Goal: Task Accomplishment & Management: Manage account settings

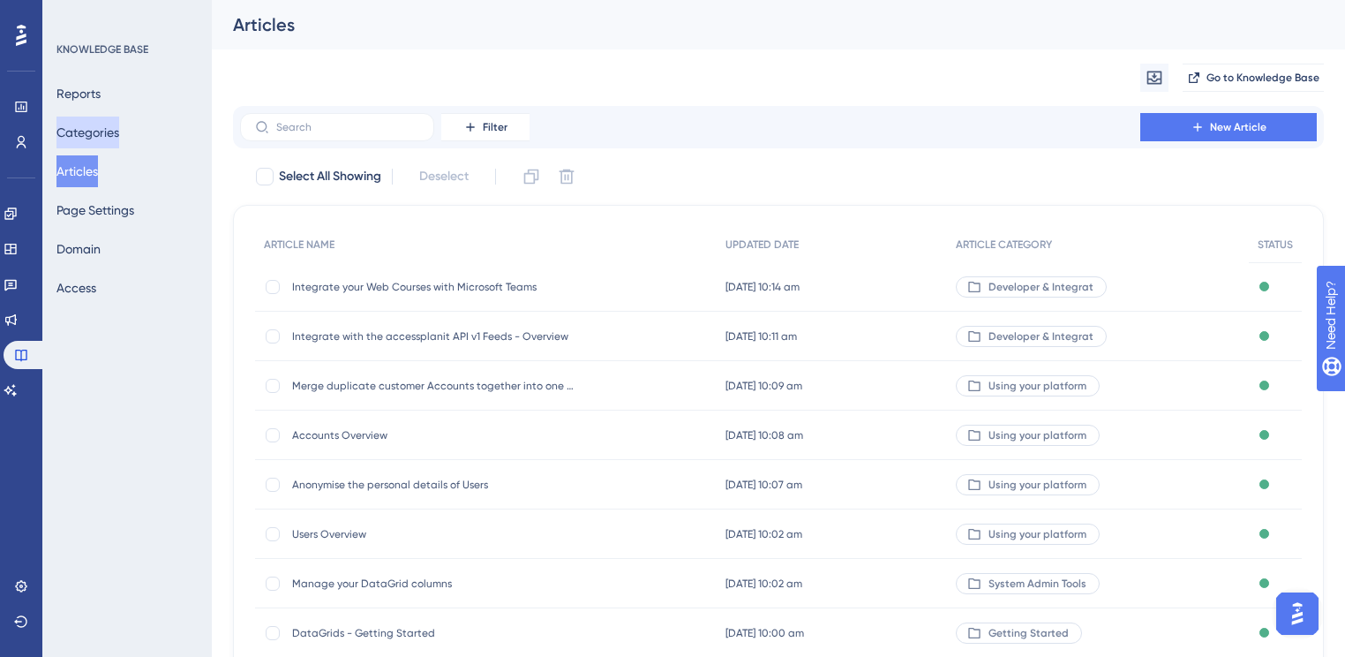
click at [77, 124] on button "Categories" at bounding box center [87, 133] width 63 height 32
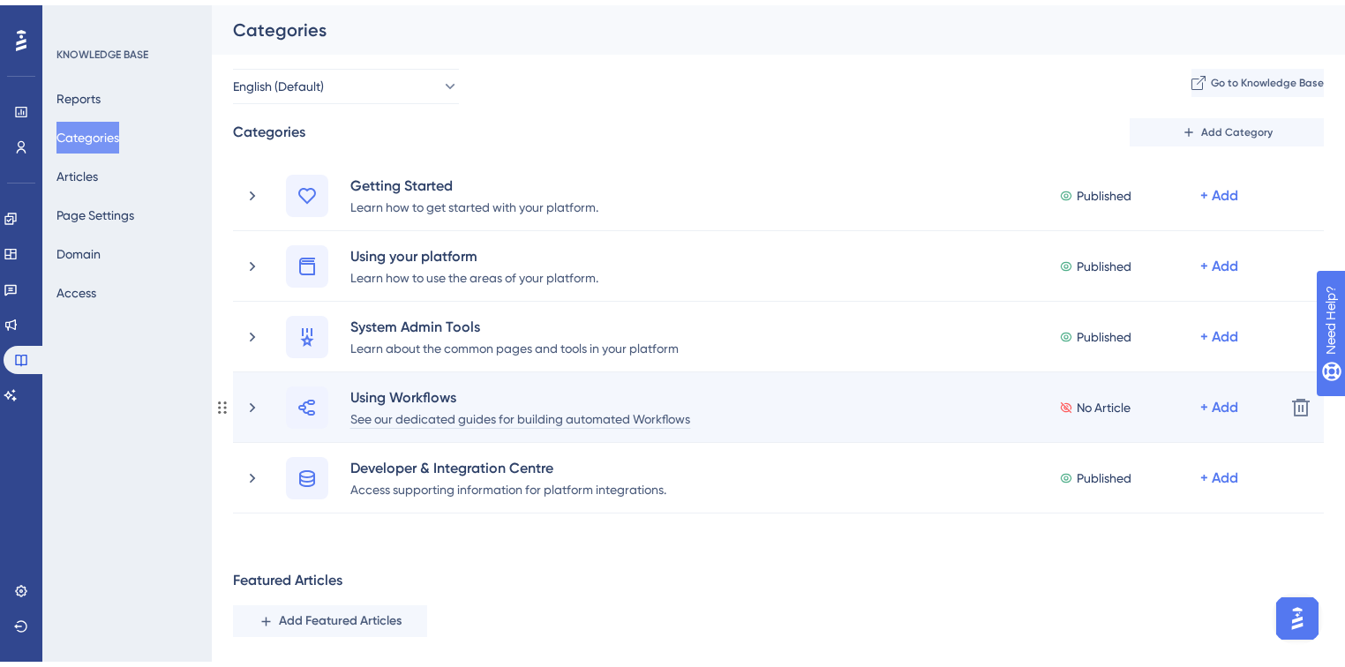
scroll to position [279, 0]
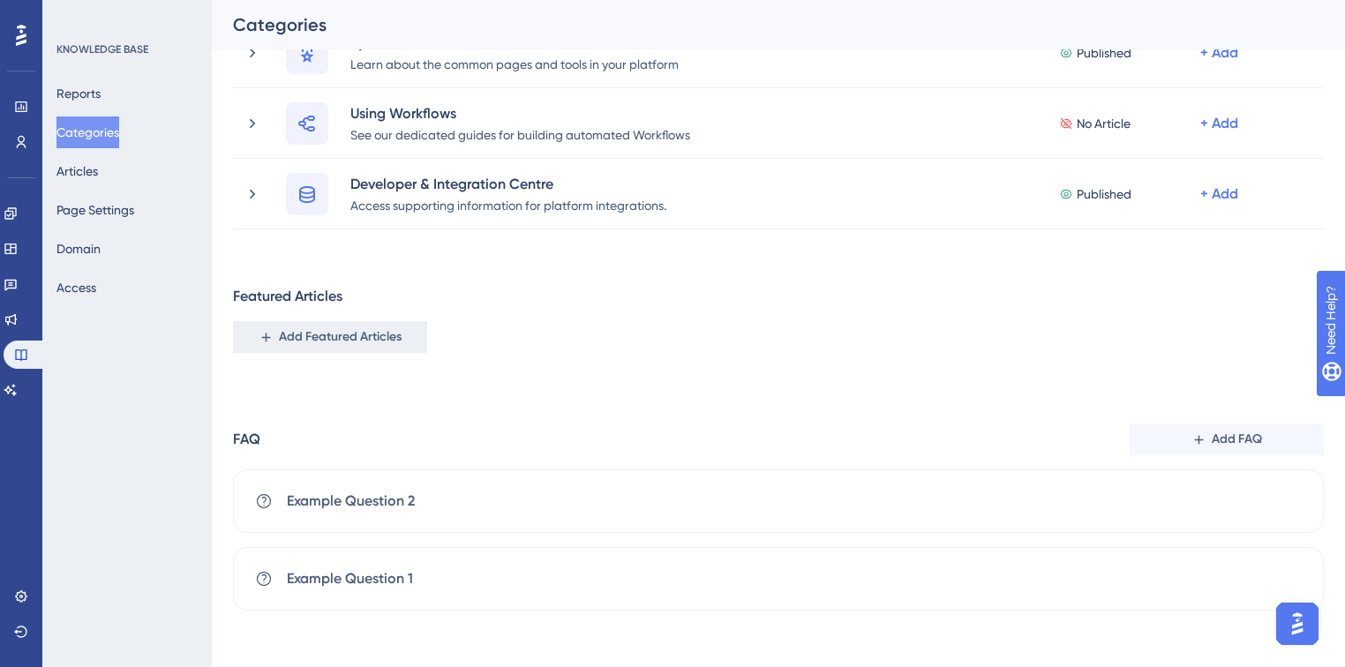
click at [340, 339] on span "Add Featured Articles" at bounding box center [340, 337] width 123 height 21
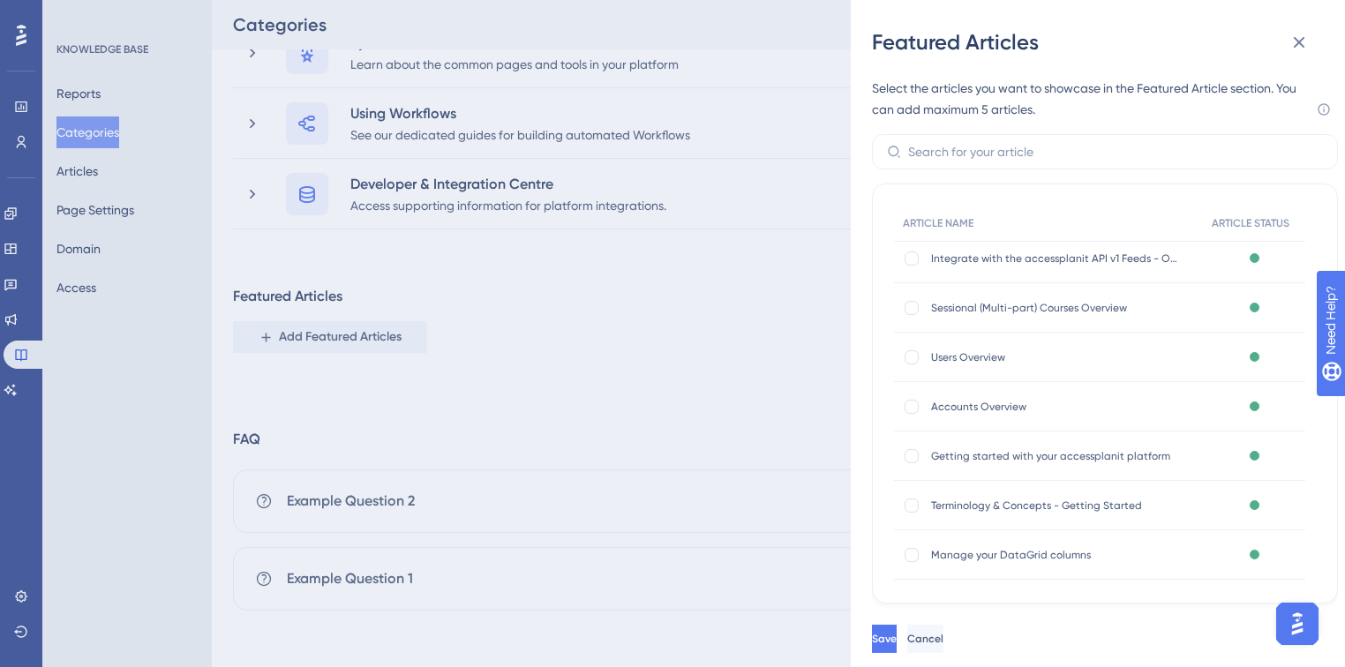
scroll to position [141, 0]
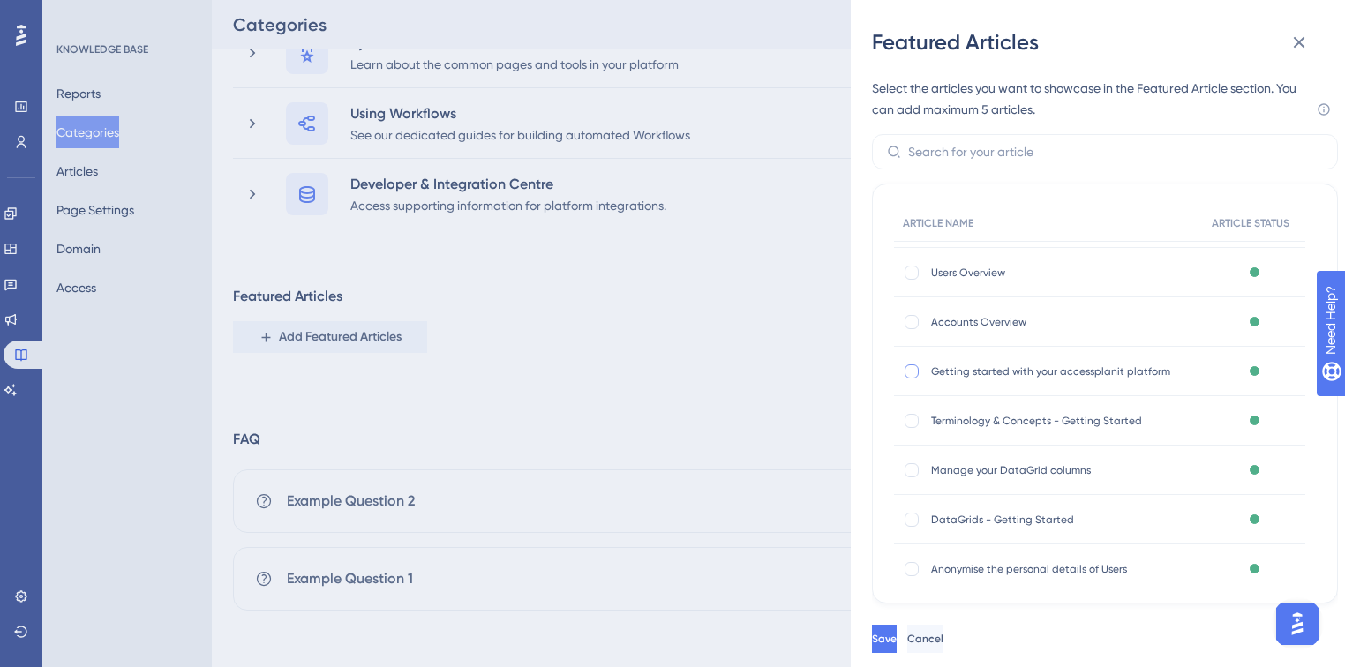
click at [905, 371] on div at bounding box center [912, 372] width 14 height 14
checkbox input "true"
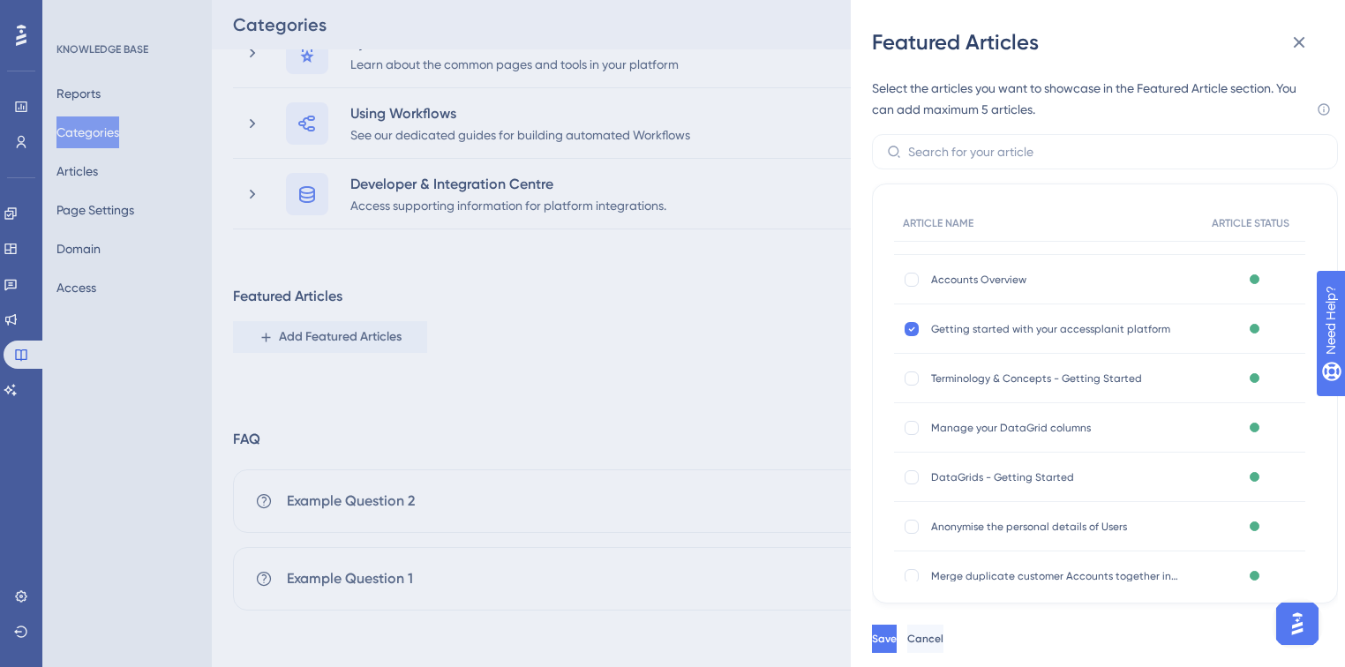
scroll to position [223, 0]
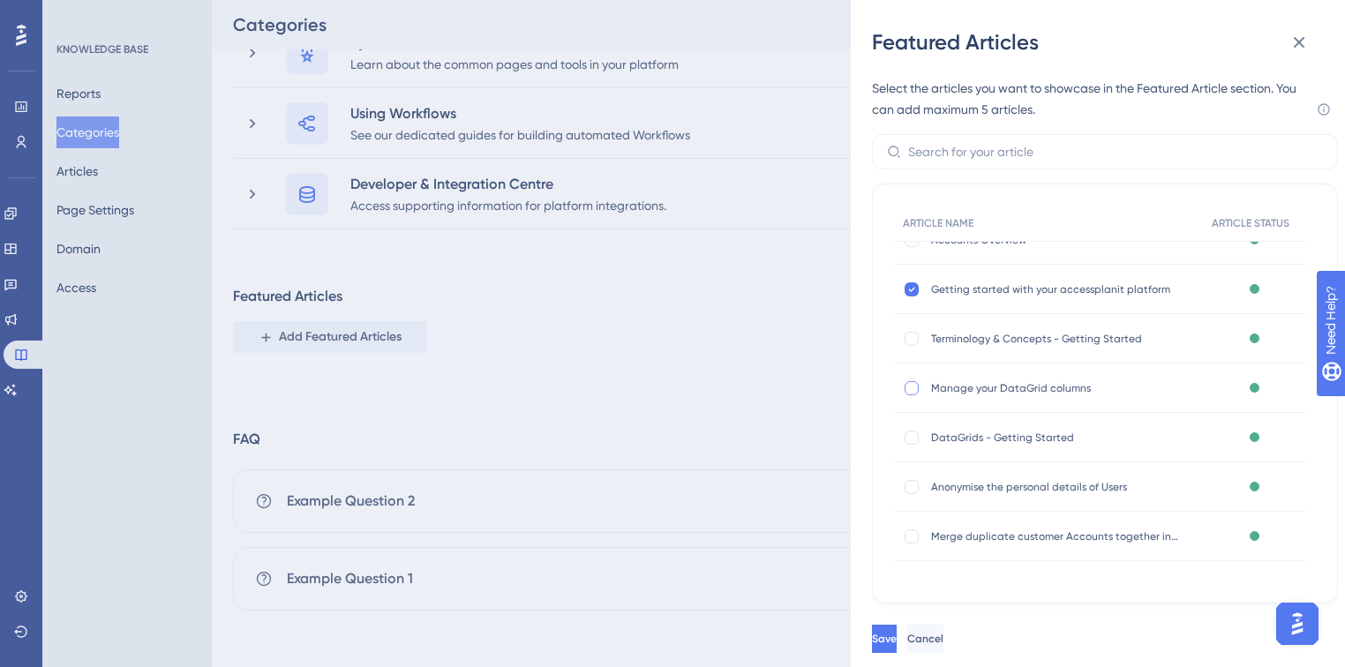
click at [913, 388] on div at bounding box center [912, 388] width 14 height 14
checkbox input "true"
click at [900, 630] on button "Save" at bounding box center [886, 639] width 28 height 28
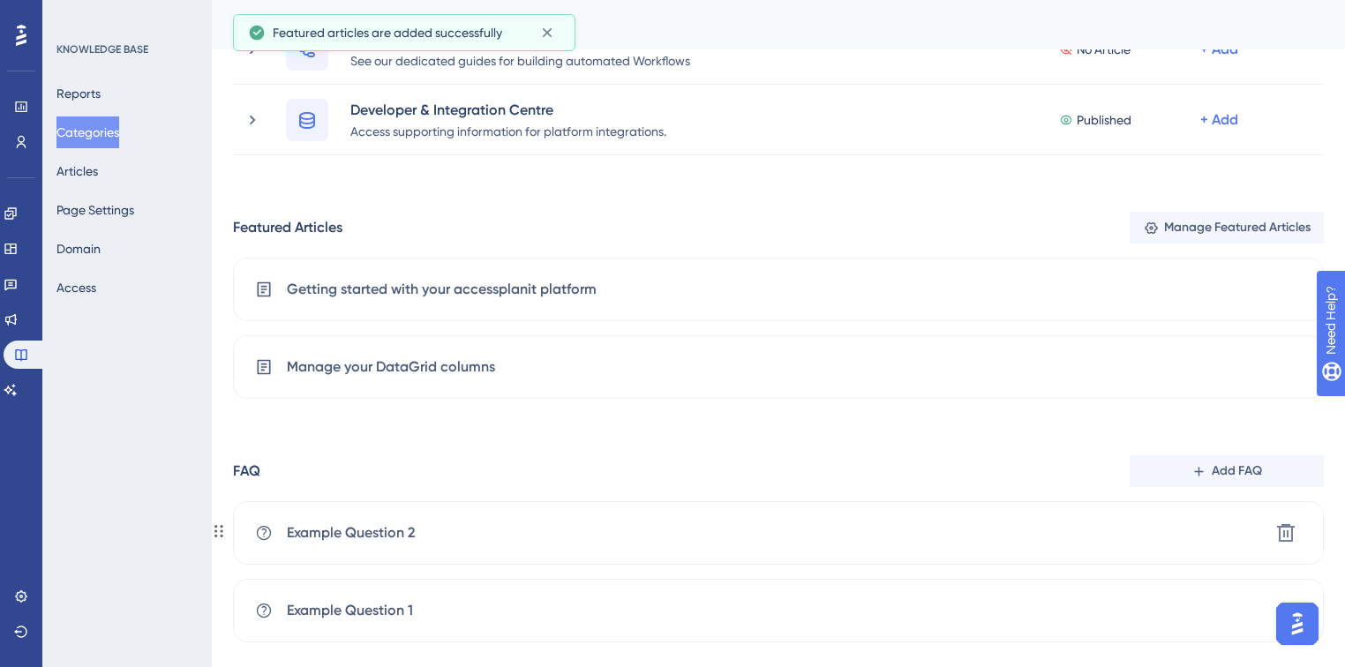
scroll to position [385, 0]
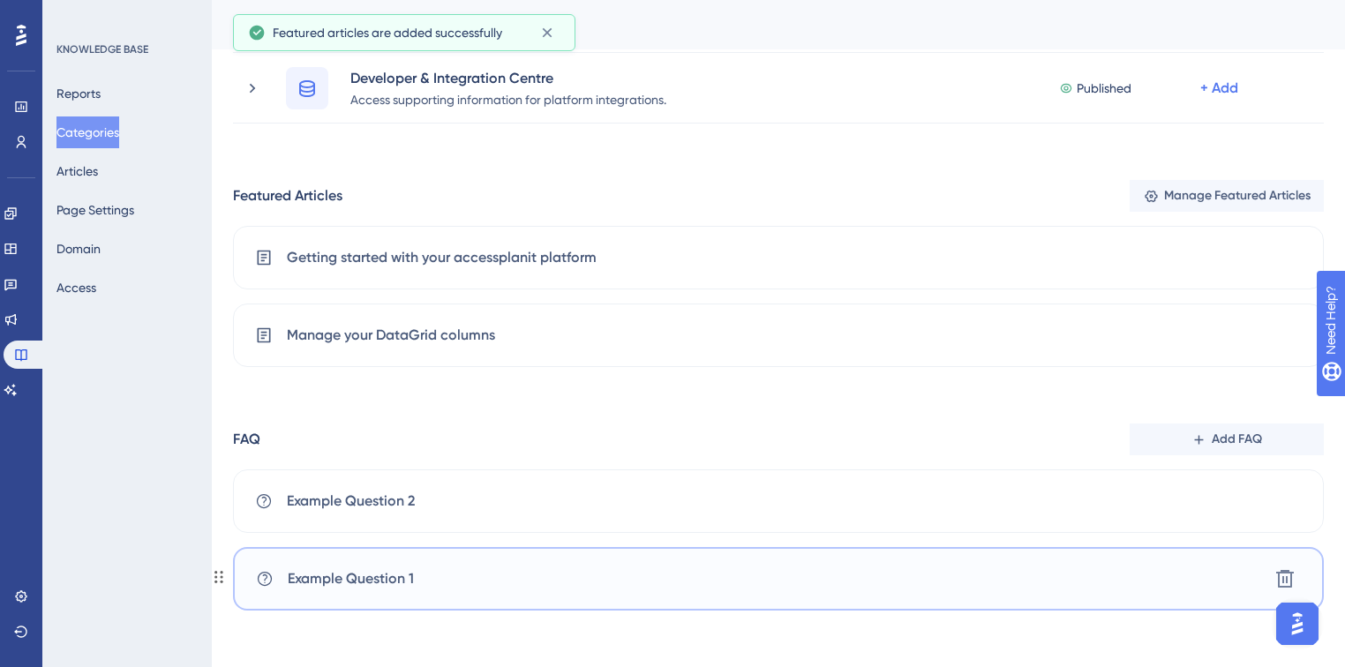
click at [375, 583] on span "Example Question 1" at bounding box center [351, 578] width 126 height 21
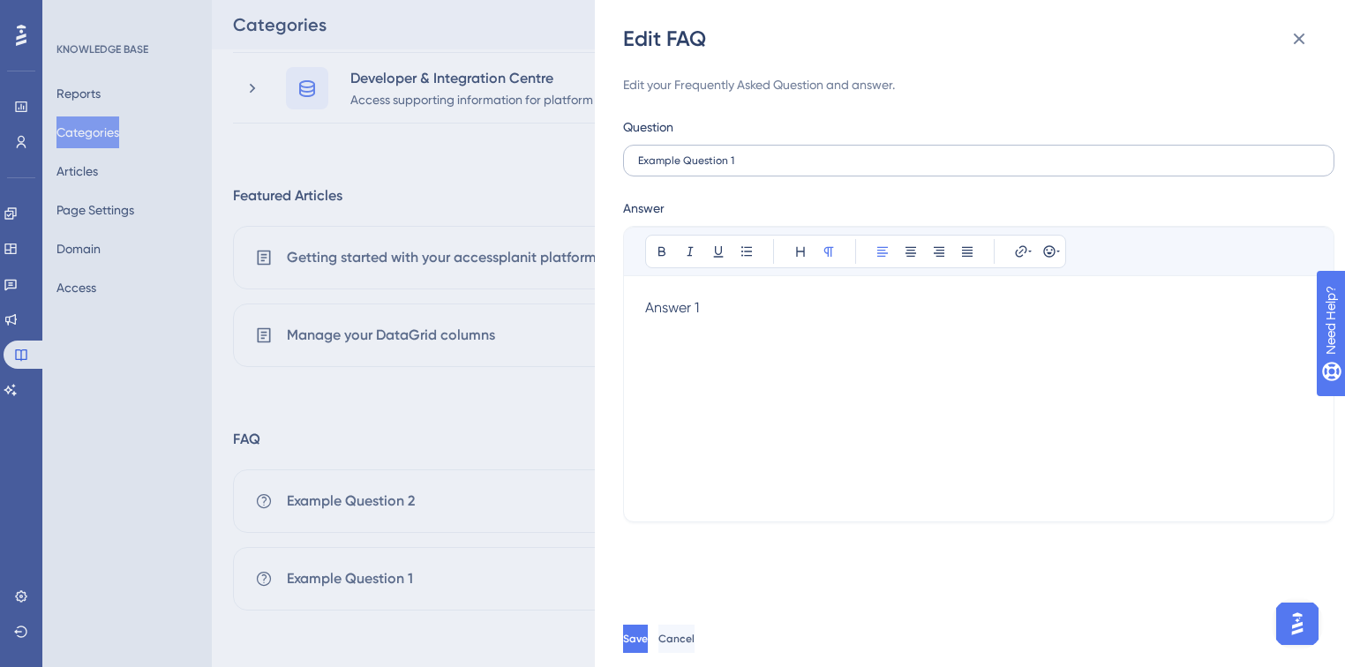
click at [823, 147] on label "Example Question 1" at bounding box center [978, 161] width 711 height 32
click at [823, 154] on input "Example Question 1" at bounding box center [978, 160] width 681 height 12
click at [820, 155] on input "Example Question 1" at bounding box center [978, 160] width 681 height 12
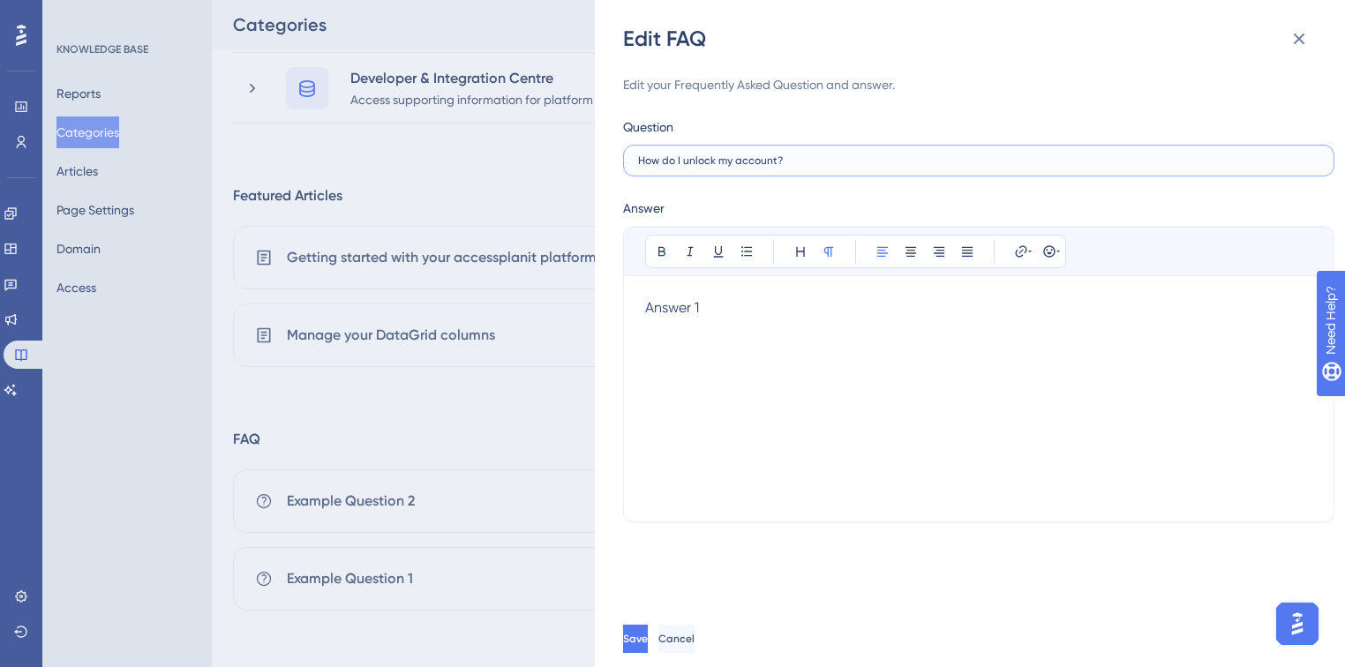
click at [793, 163] on input "How do I unlock my account?" at bounding box center [978, 160] width 681 height 12
click at [726, 162] on input "How do I unlock my account?" at bounding box center [978, 160] width 681 height 12
type input "How do I unlock a User's account?"
drag, startPoint x: 857, startPoint y: 368, endPoint x: 849, endPoint y: 364, distance: 9.1
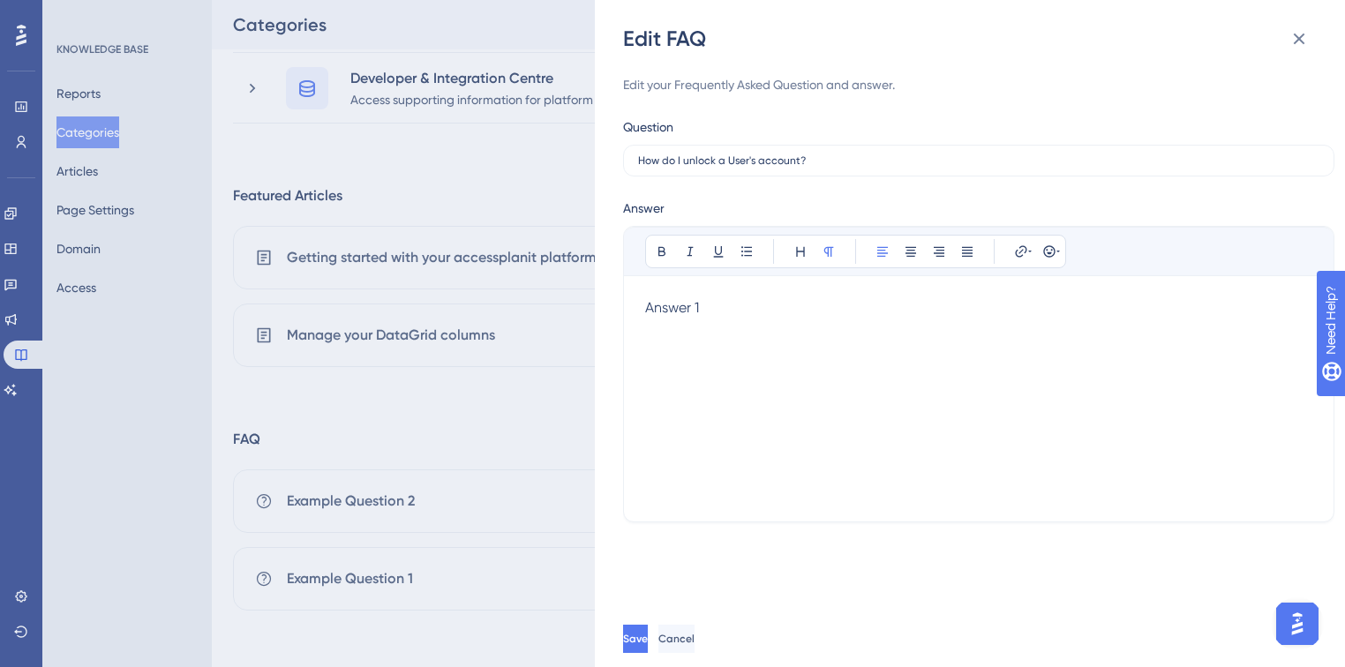
click at [857, 368] on div "Answer 1" at bounding box center [978, 398] width 667 height 203
click at [667, 311] on span "Answer 1" at bounding box center [672, 307] width 54 height 17
click at [672, 311] on span "Answer 1" at bounding box center [672, 307] width 54 height 17
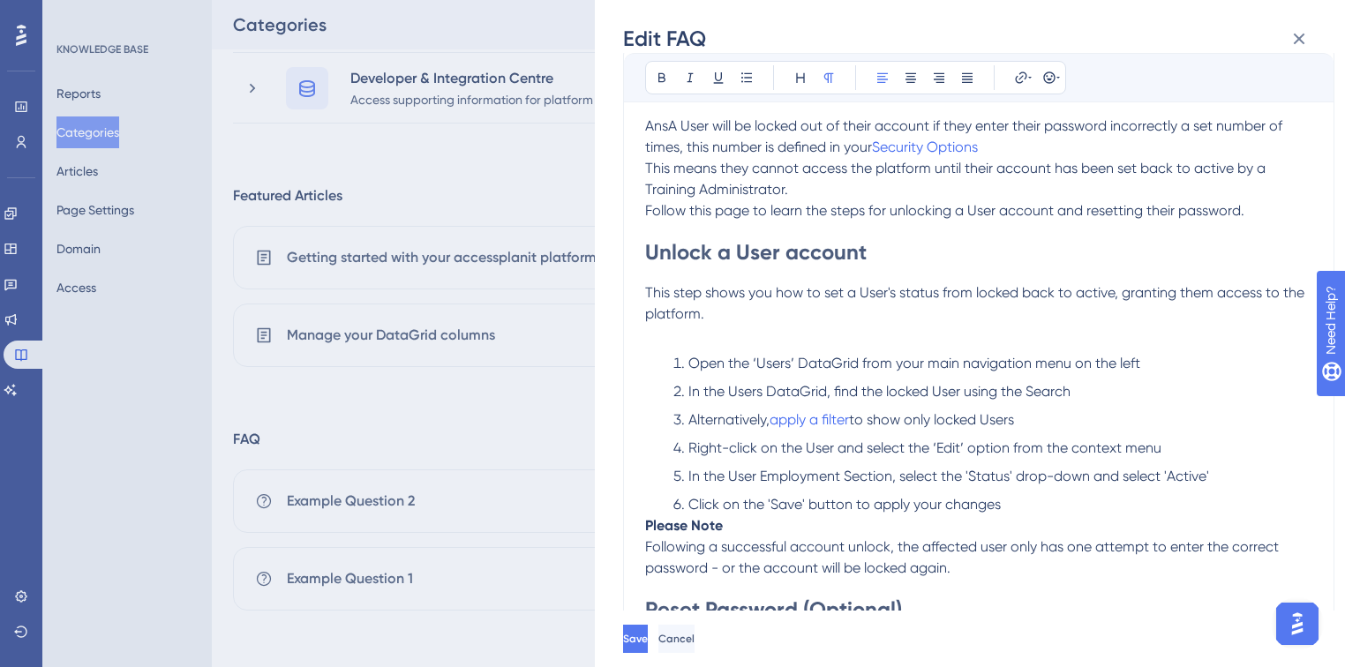
scroll to position [0, 0]
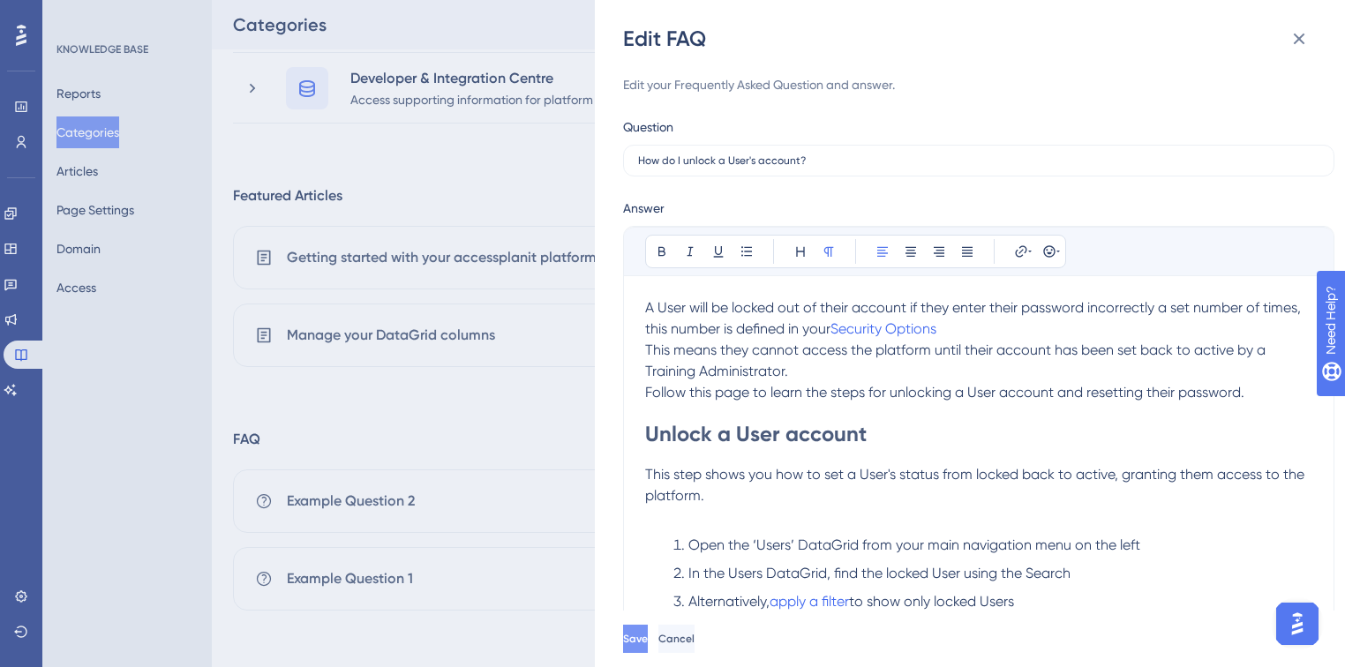
click at [648, 637] on span "Save" at bounding box center [635, 639] width 25 height 14
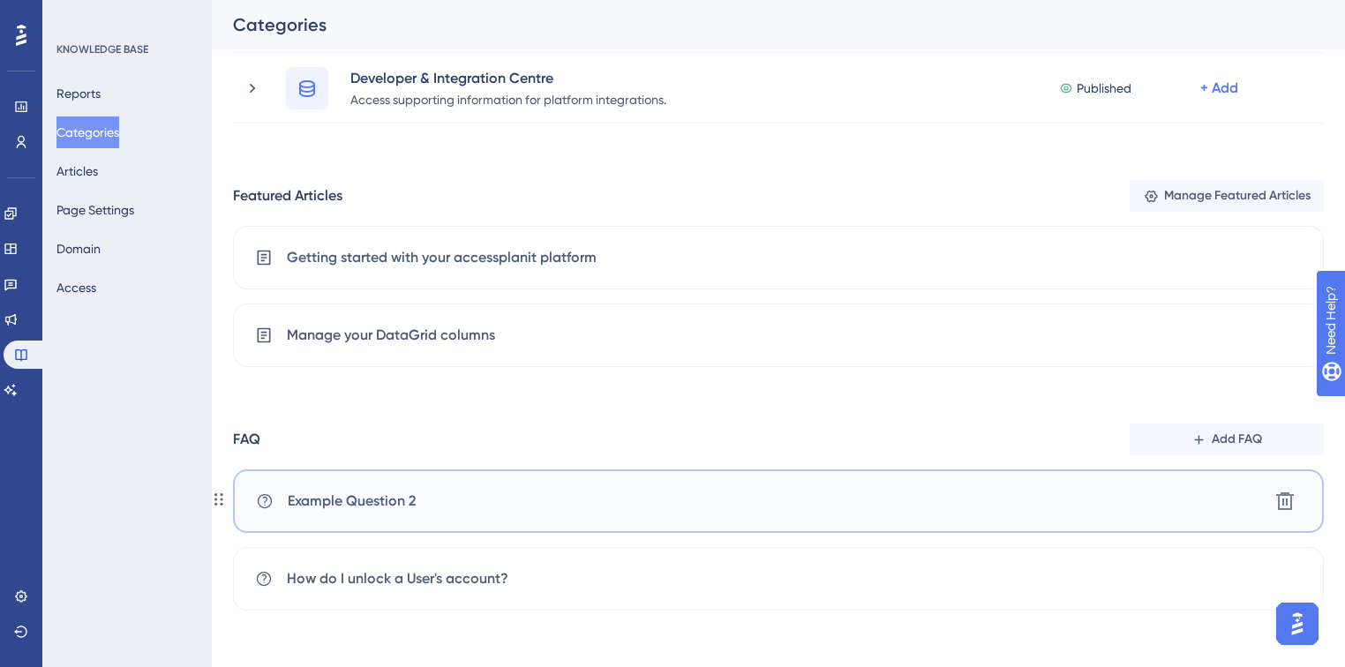
click at [381, 528] on div "Example Question 2 Delete" at bounding box center [778, 502] width 1091 height 64
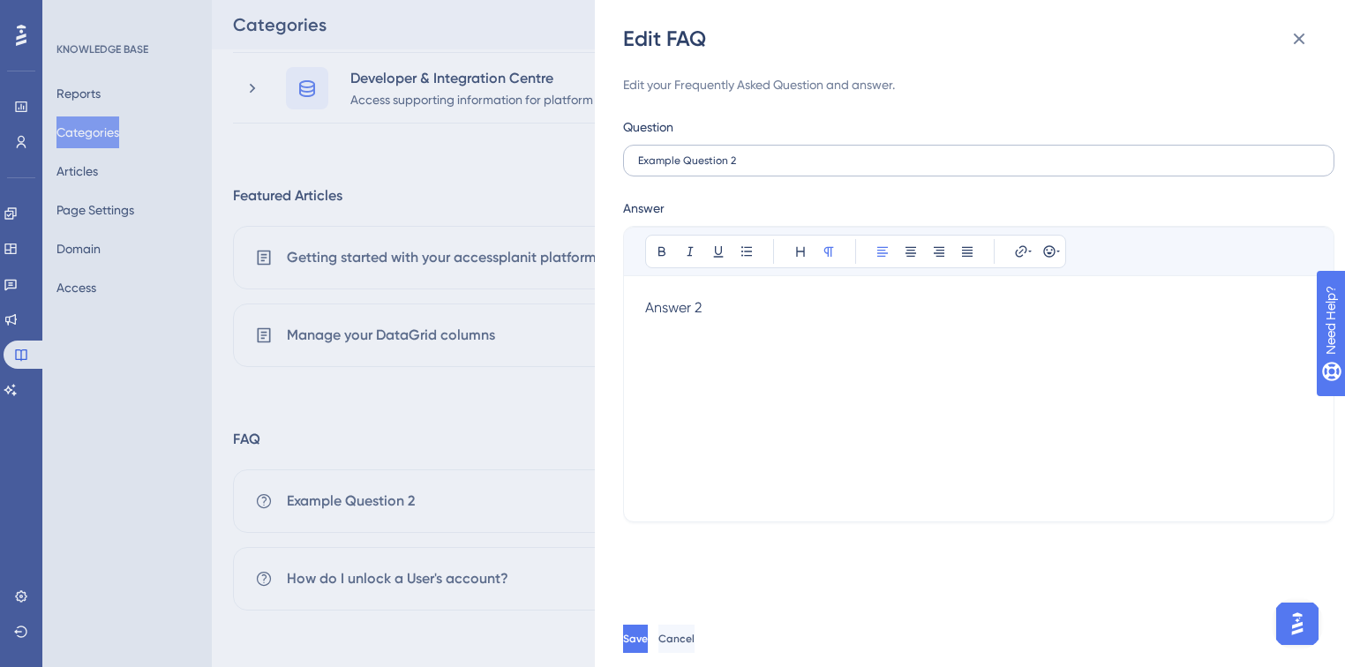
click at [811, 169] on label "Example Question 2" at bounding box center [978, 161] width 711 height 32
click at [811, 167] on input "Example Question 2" at bounding box center [978, 160] width 681 height 12
click at [811, 169] on label "Example Question 2" at bounding box center [978, 161] width 711 height 32
click at [811, 167] on input "Example Question 2" at bounding box center [978, 160] width 681 height 12
click at [811, 169] on label "Example Question 2" at bounding box center [978, 161] width 711 height 32
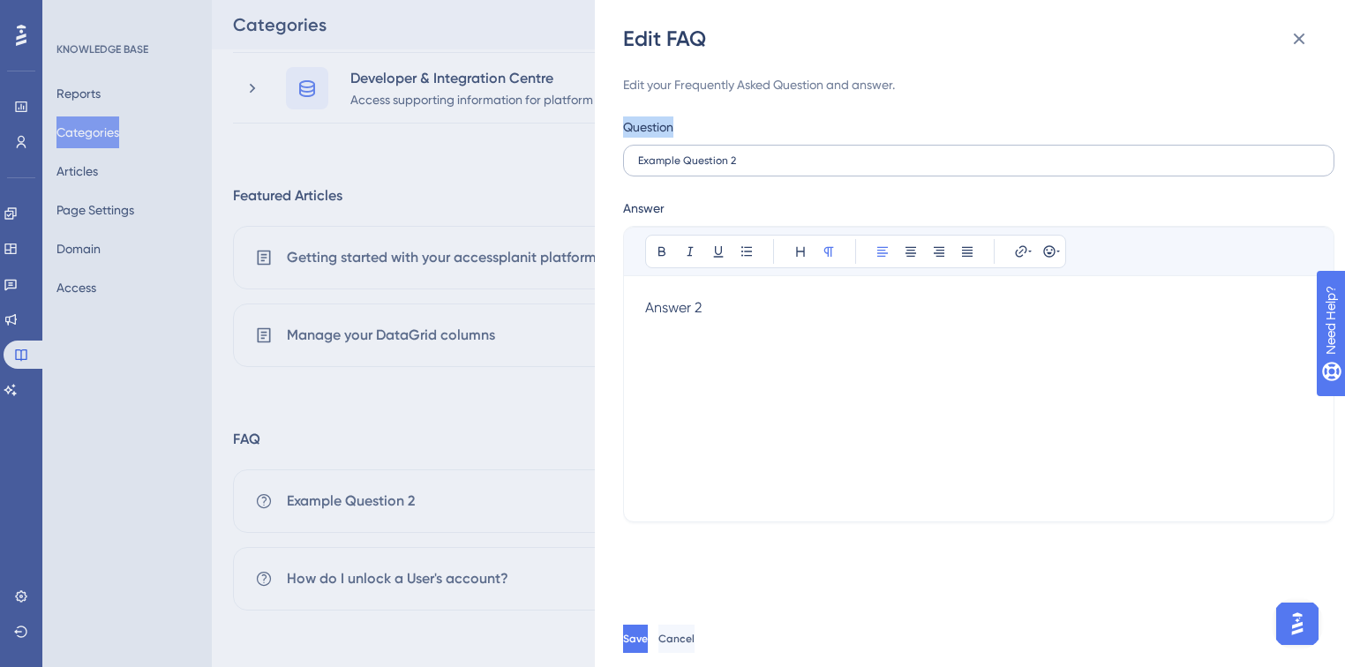
click at [811, 167] on input "Example Question 2" at bounding box center [978, 160] width 681 height 12
click at [766, 154] on input "Example Question 2" at bounding box center [978, 160] width 681 height 12
type input "Do you have any API Feeds?"
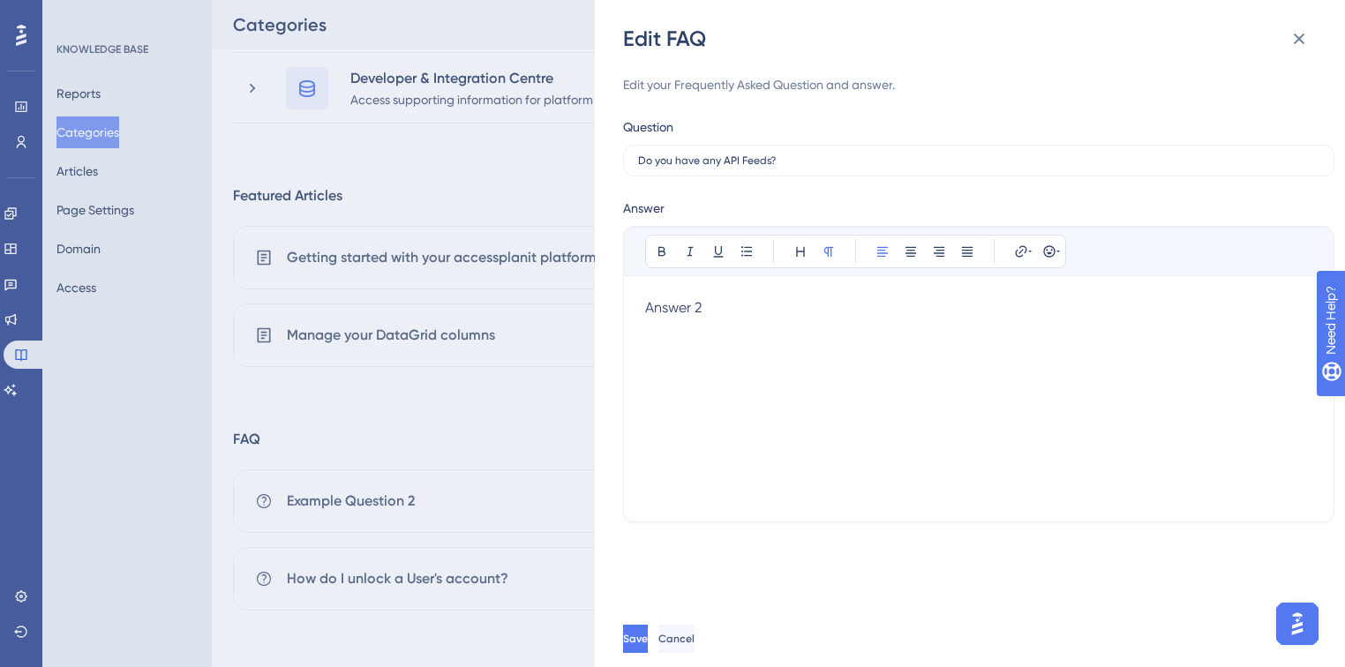
click at [689, 312] on span "Answer 2" at bounding box center [673, 307] width 56 height 17
click at [650, 643] on span "Save" at bounding box center [637, 639] width 25 height 14
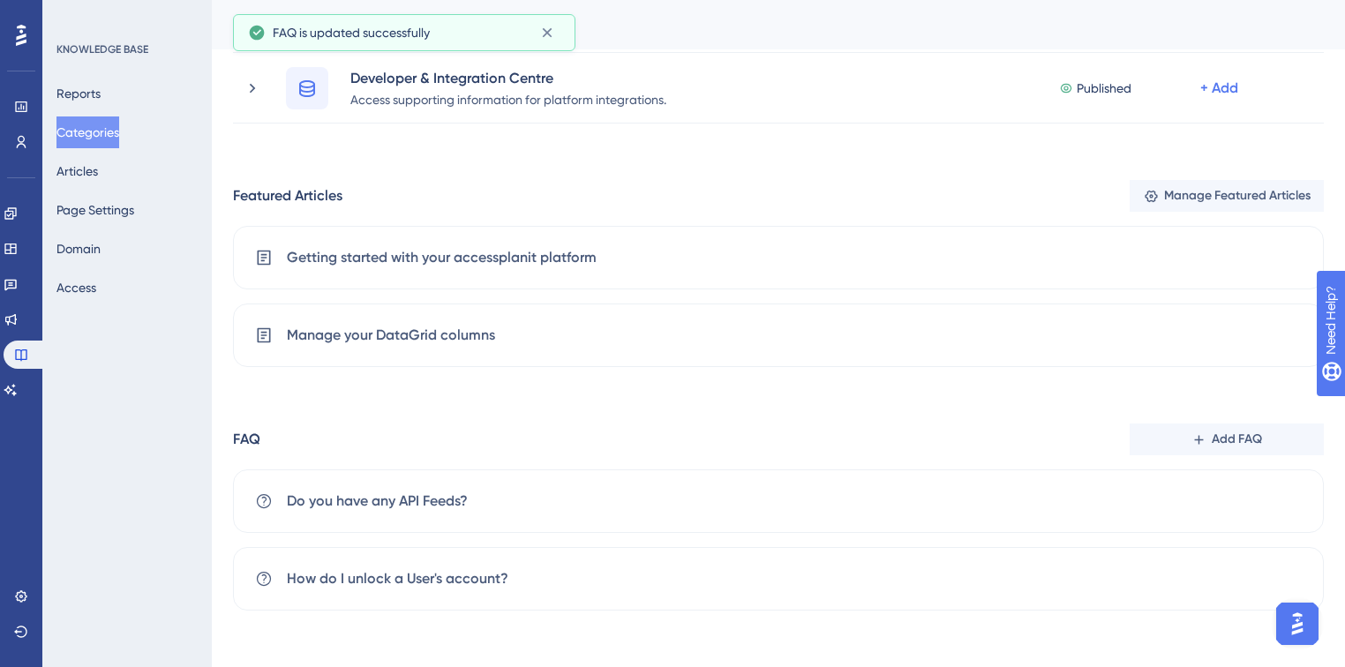
click at [219, 498] on div "Performance Users Engagement Widgets Feedback Product Updates Knowledge Base AI…" at bounding box center [778, 159] width 1133 height 960
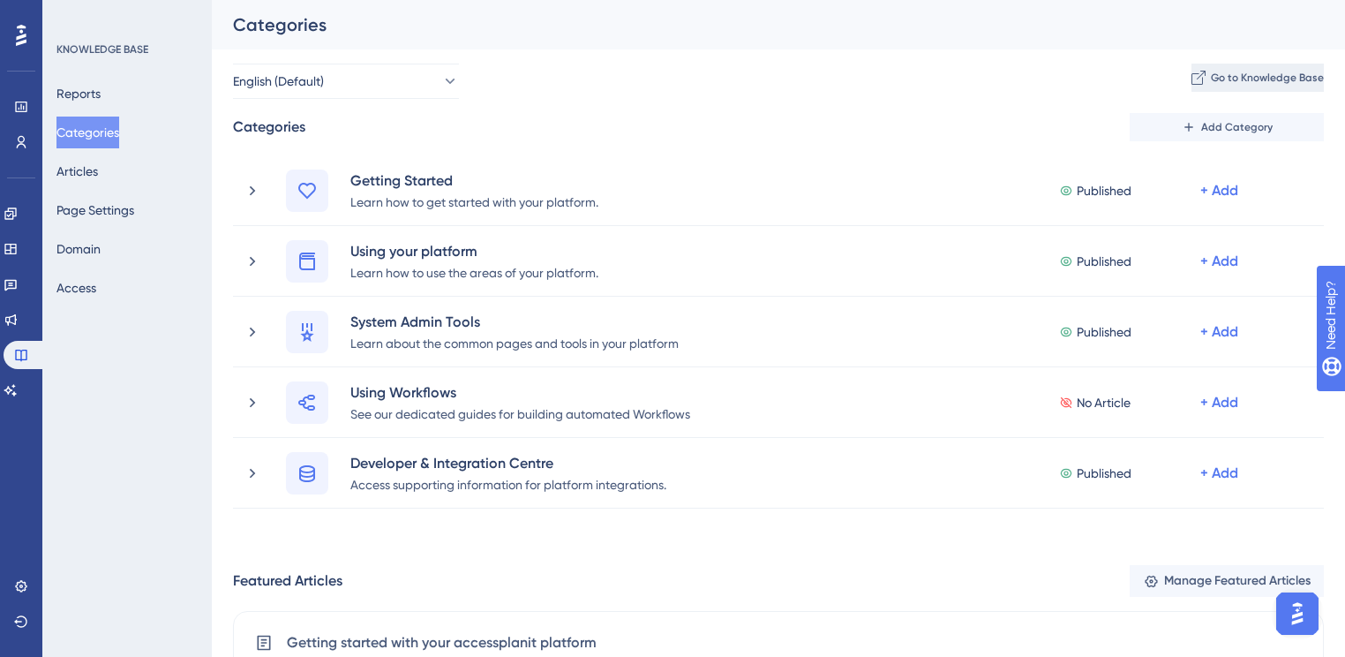
click at [1201, 69] on button "Go to Knowledge Base" at bounding box center [1258, 78] width 132 height 28
click at [104, 215] on button "Page Settings" at bounding box center [95, 210] width 78 height 32
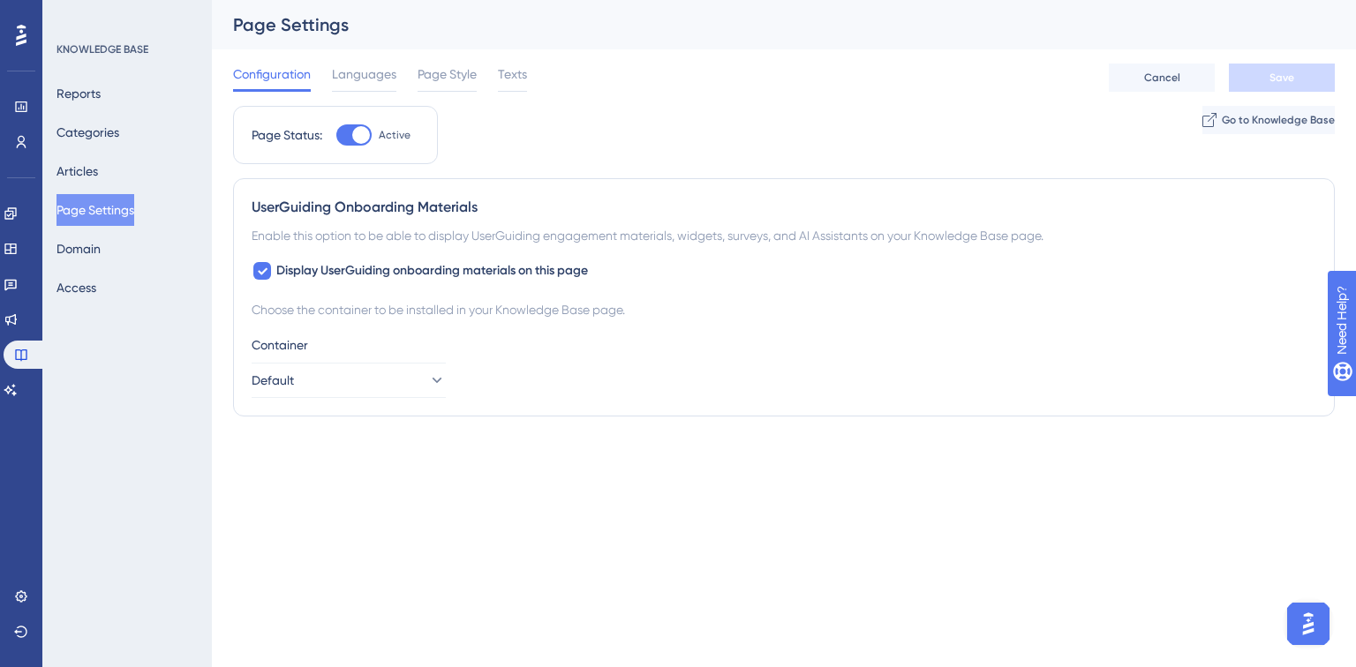
click at [493, 79] on div "Configuration Languages Page Style Texts" at bounding box center [380, 78] width 294 height 28
click at [442, 71] on span "Page Style" at bounding box center [447, 74] width 59 height 21
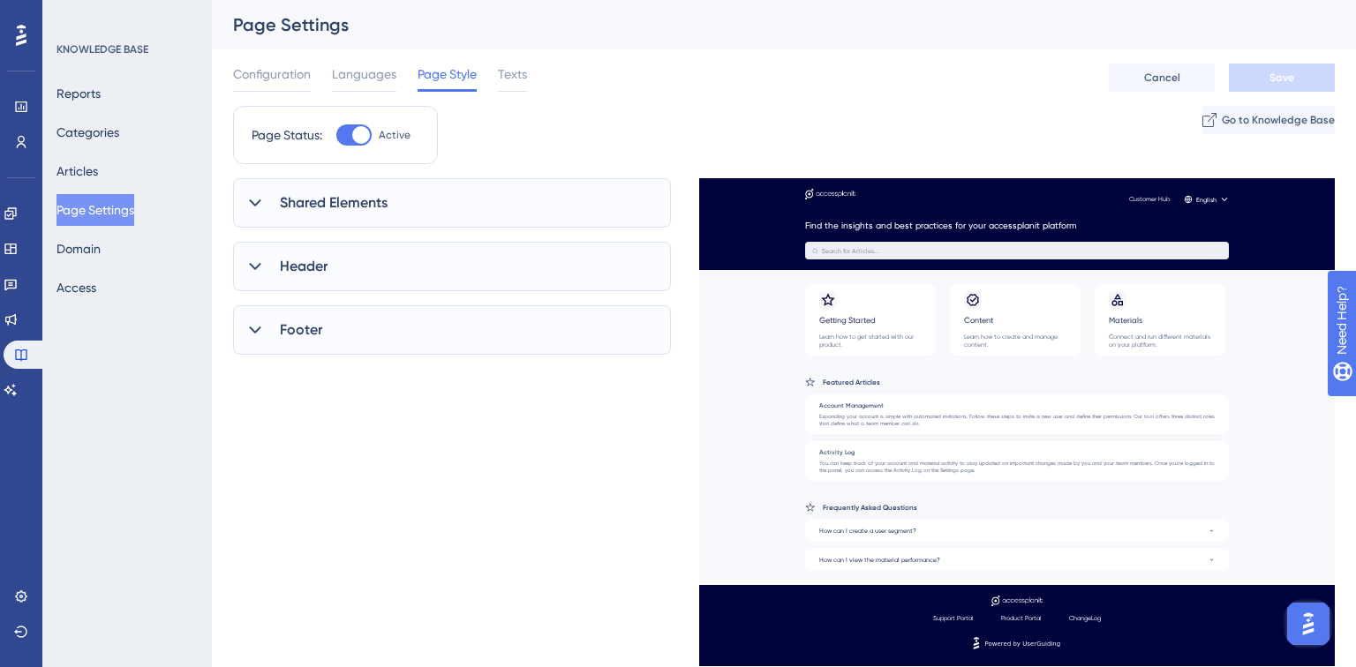
click at [358, 191] on div "Shared Elements" at bounding box center [452, 202] width 438 height 49
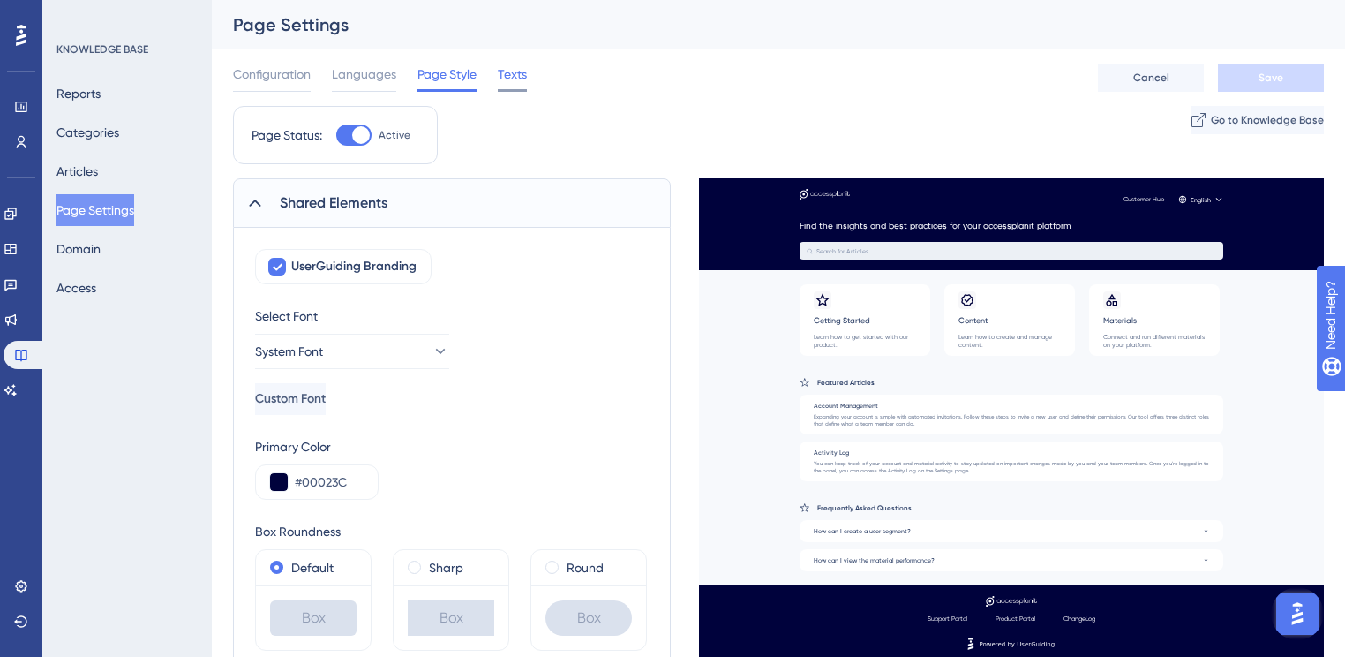
click at [517, 78] on span "Texts" at bounding box center [512, 74] width 29 height 21
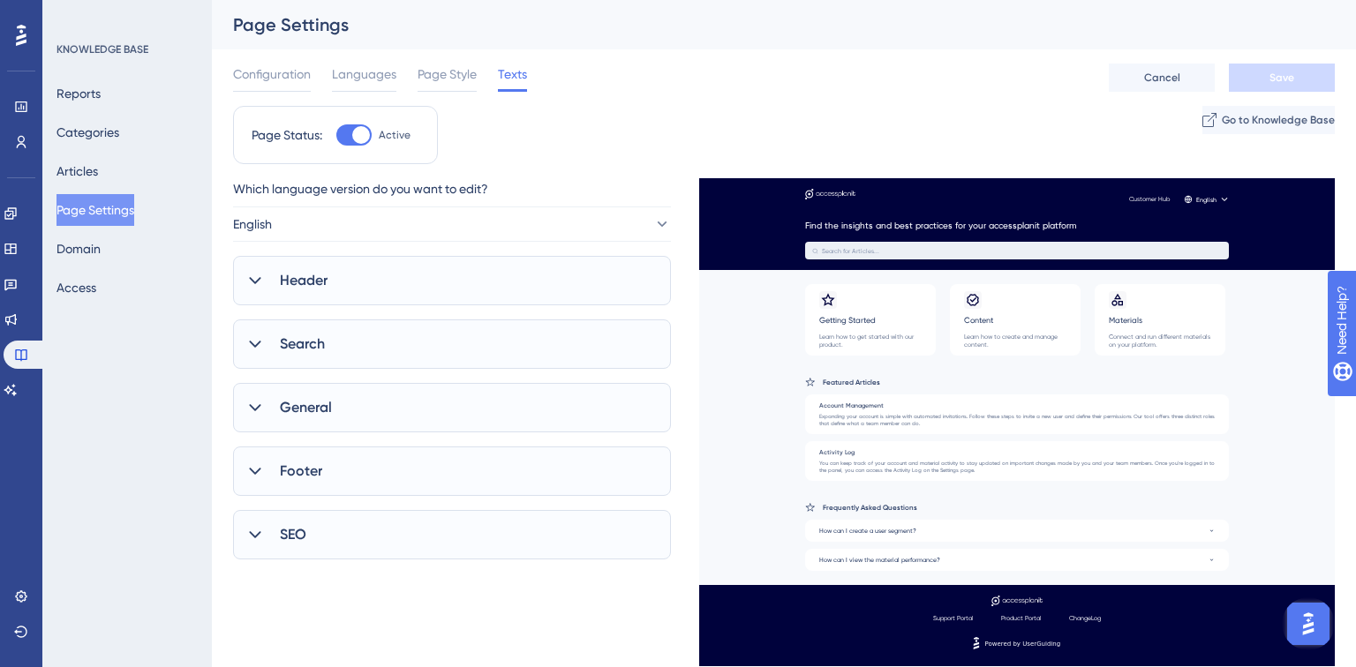
click at [362, 276] on div "Header" at bounding box center [452, 280] width 438 height 49
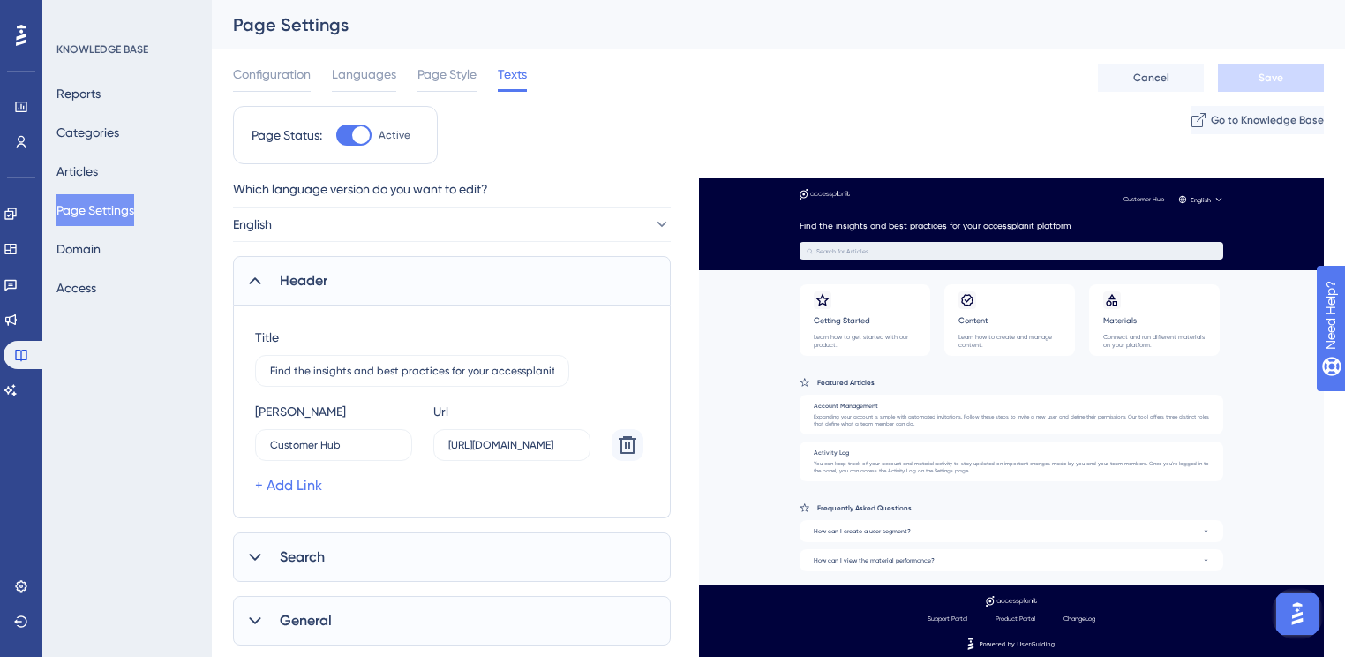
click at [361, 275] on div "Header" at bounding box center [452, 280] width 438 height 49
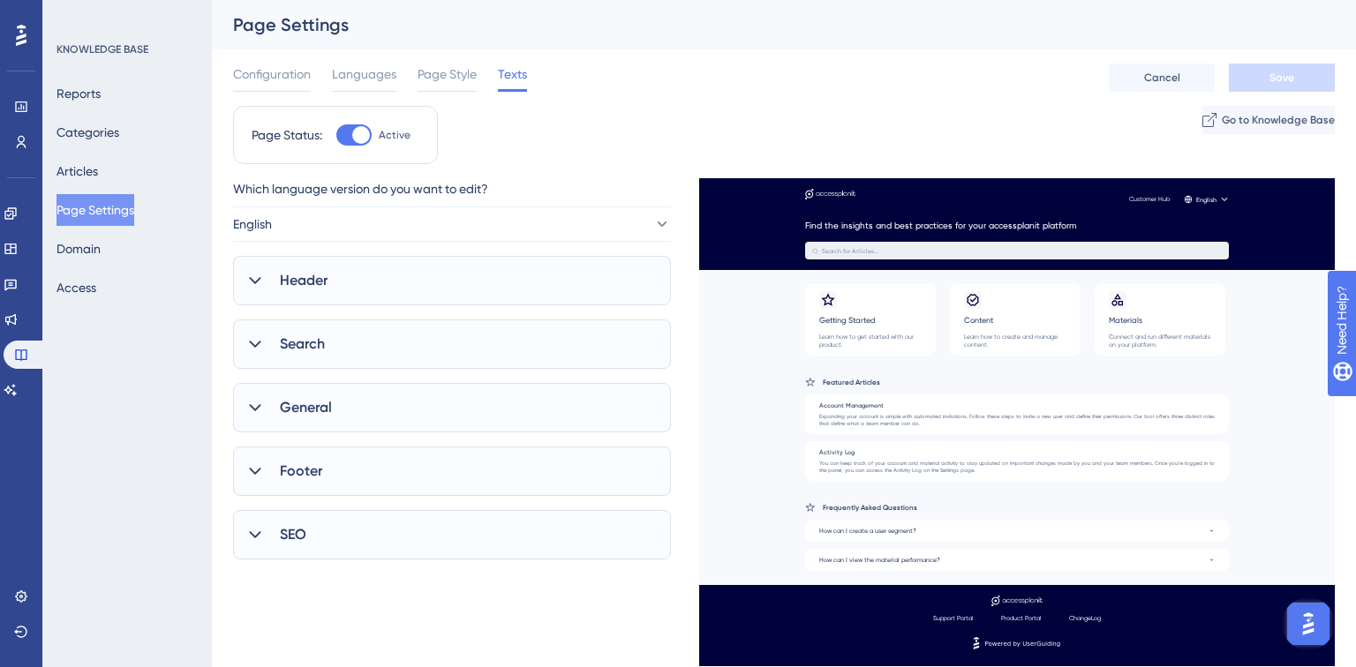
click at [305, 525] on span "SEO" at bounding box center [293, 534] width 26 height 21
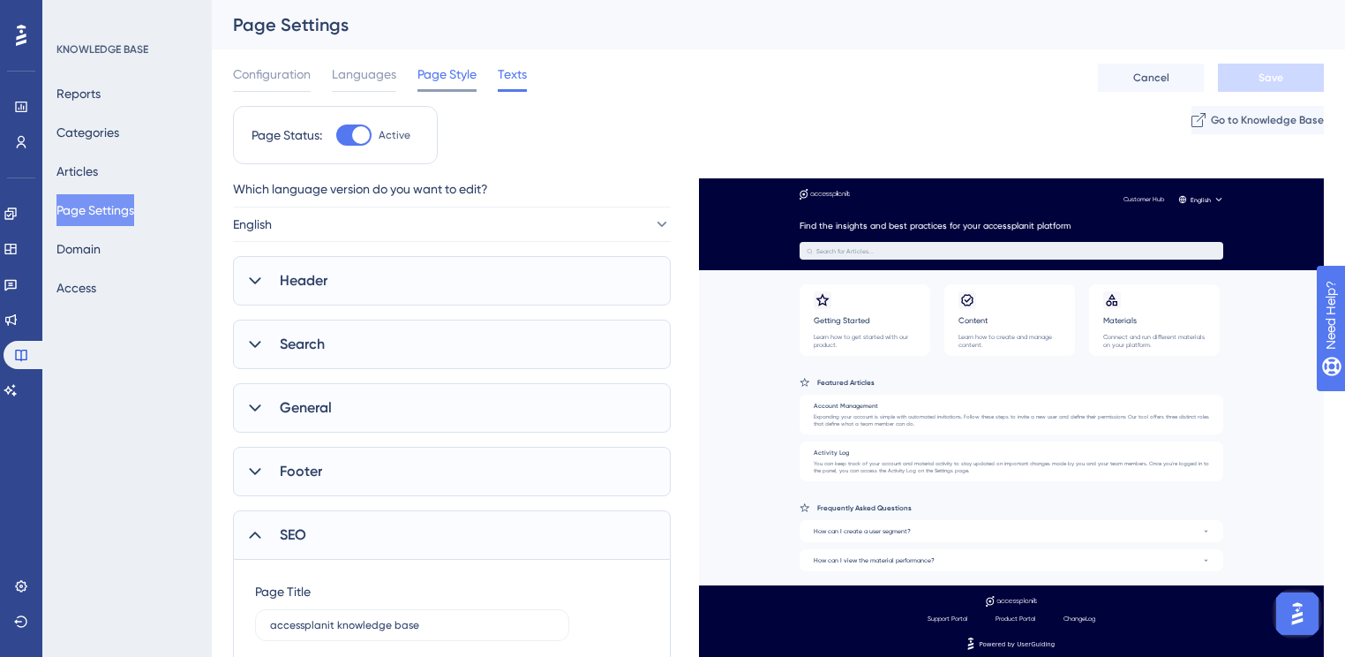
click at [460, 68] on span "Page Style" at bounding box center [447, 74] width 59 height 21
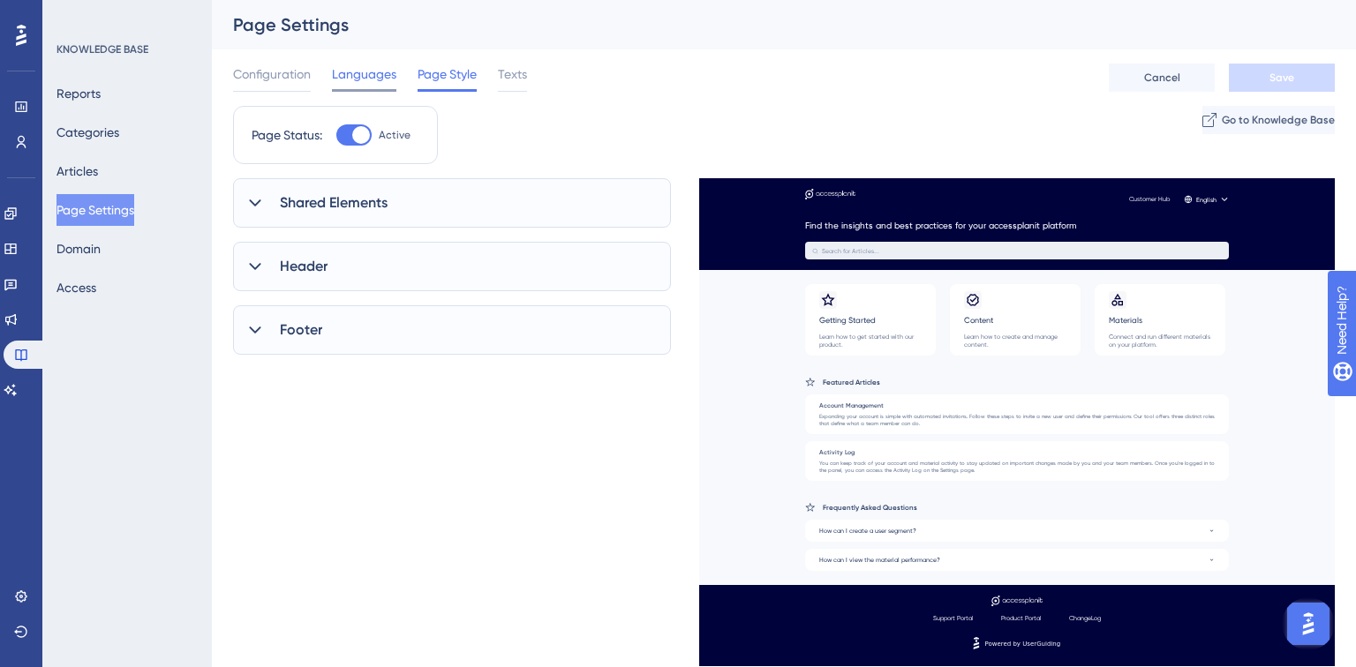
click at [378, 79] on span "Languages" at bounding box center [364, 74] width 64 height 21
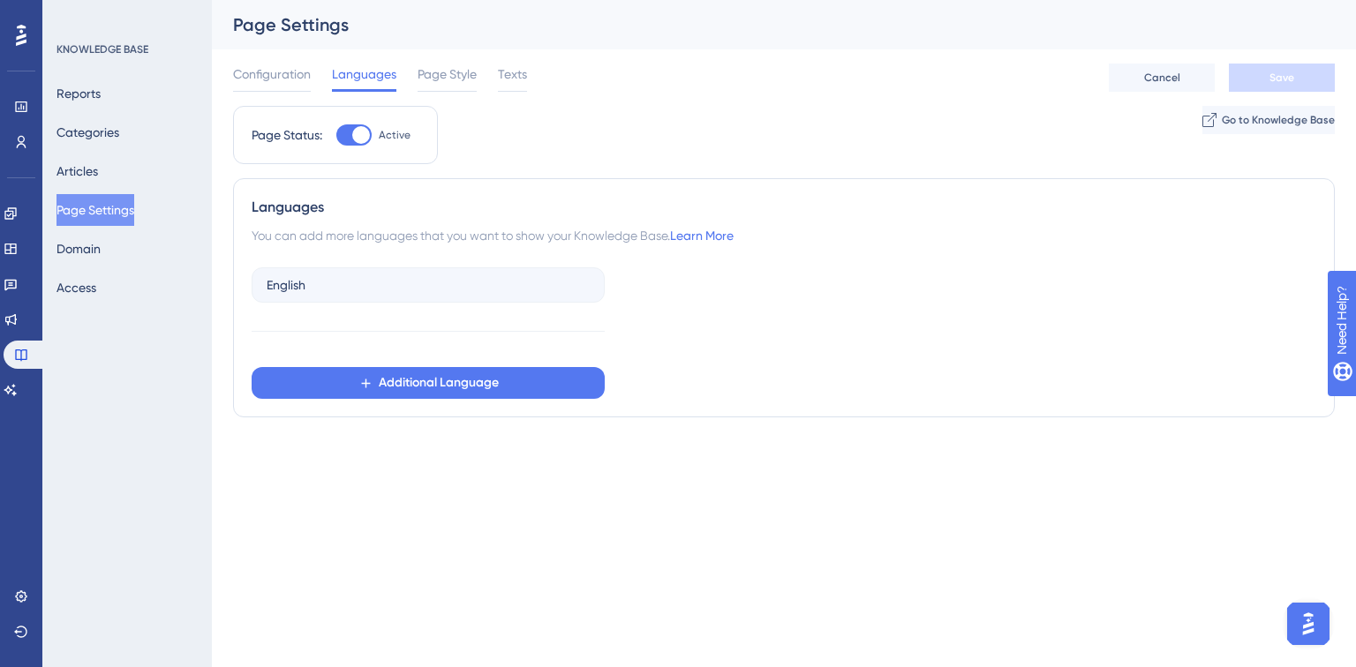
click at [311, 71] on div "Configuration Languages Page Style Texts" at bounding box center [380, 78] width 294 height 28
click at [296, 86] on div "Configuration" at bounding box center [272, 78] width 78 height 28
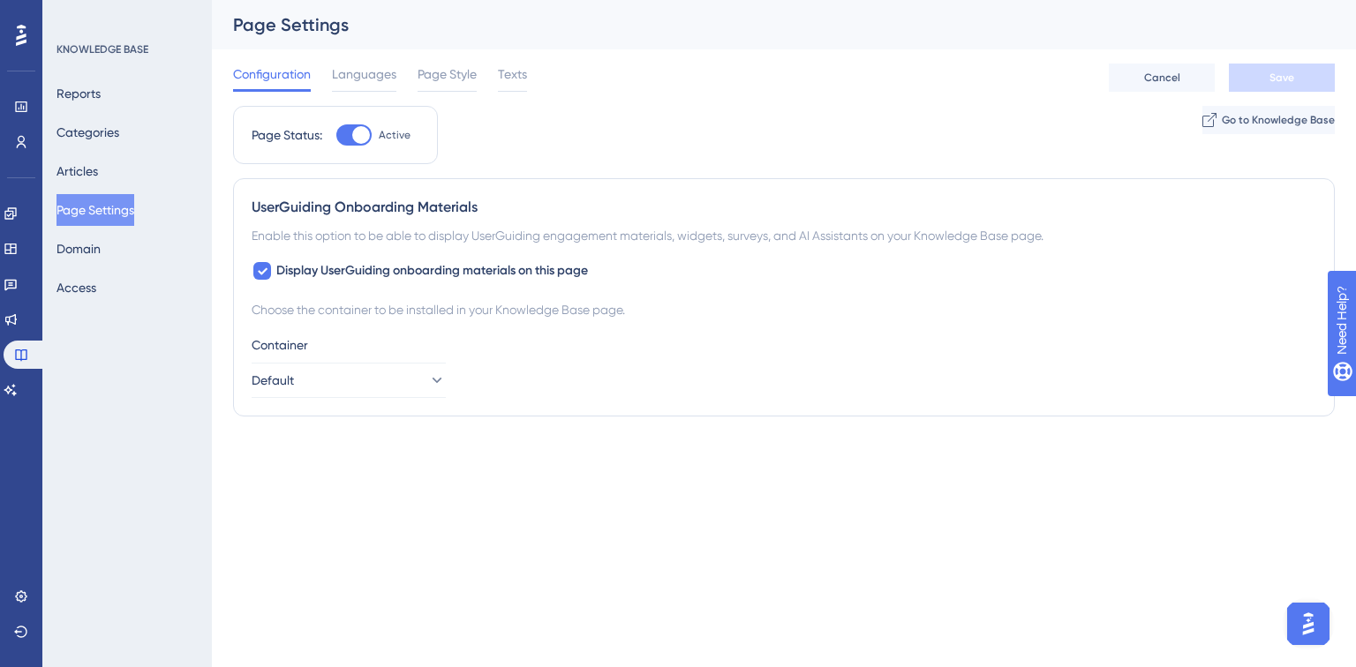
click at [613, 457] on div "Performance Users Engagement Widgets Feedback Product Updates Knowledge Base AI…" at bounding box center [784, 229] width 1144 height 459
click at [343, 372] on button "Default" at bounding box center [349, 380] width 194 height 35
click at [683, 321] on div "Choose the container to be installed in your Knowledge Base page. Container Def…" at bounding box center [784, 348] width 1065 height 99
click at [1274, 119] on span "Go to Knowledge Base" at bounding box center [1278, 120] width 113 height 14
click at [98, 167] on button "Articles" at bounding box center [76, 171] width 41 height 32
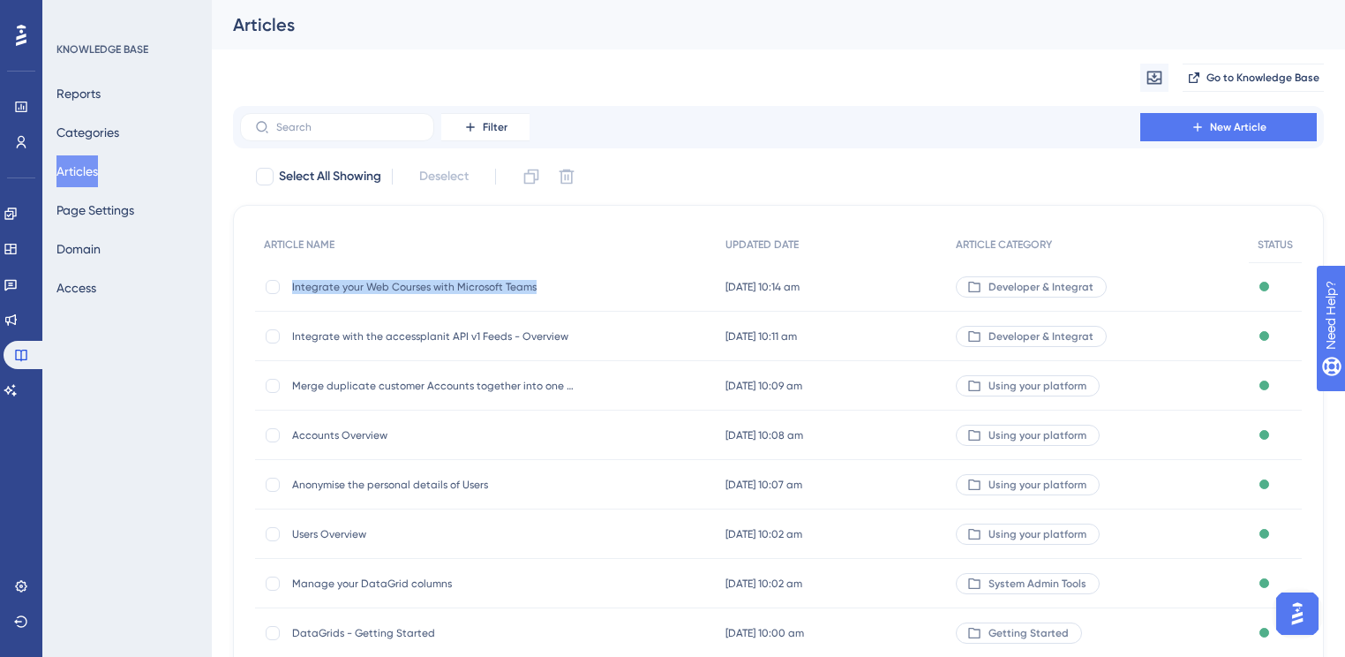
drag, startPoint x: 610, startPoint y: 294, endPoint x: 293, endPoint y: 296, distance: 316.9
click at [293, 296] on div "Integrate your Web Courses with Microsoft Teams Integrate your Web Courses with…" at bounding box center [486, 286] width 462 height 49
copy span "Integrate your Web Courses with Microsoft Teams"
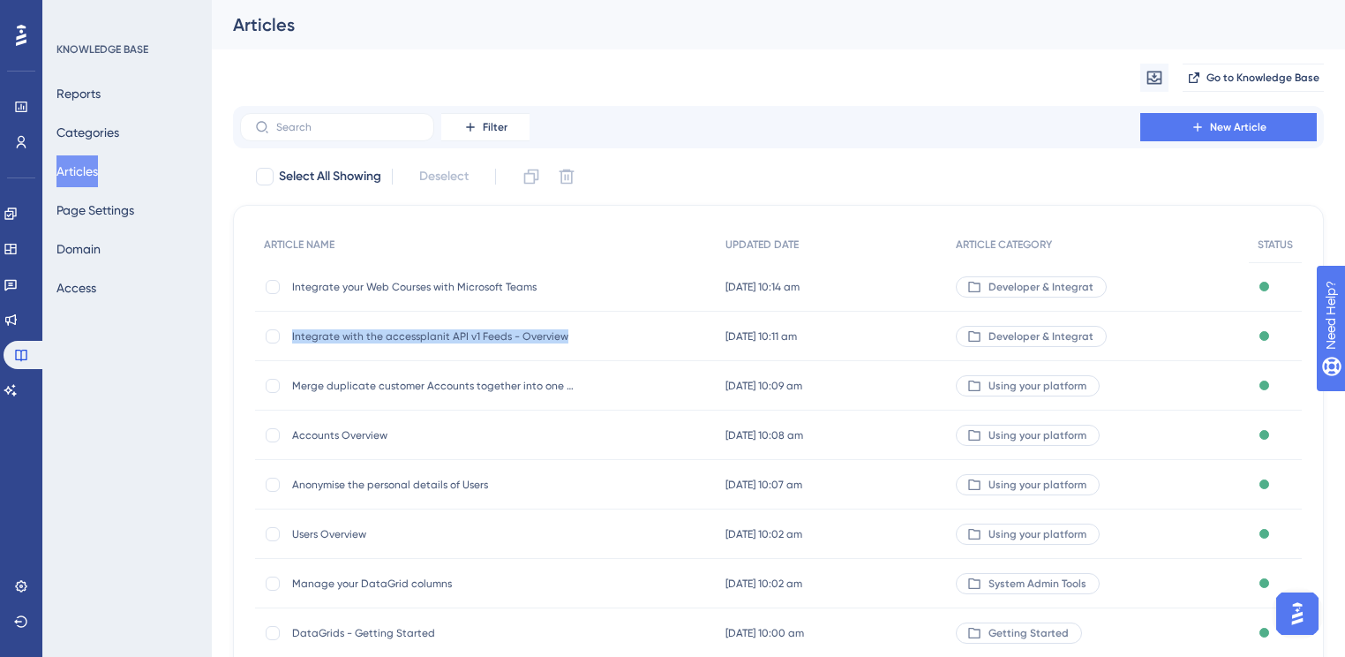
drag, startPoint x: 609, startPoint y: 342, endPoint x: 282, endPoint y: 347, distance: 327.5
click at [282, 347] on div "Integrate with the accessplanit API v1 Feeds - Overview Integrate with the acce…" at bounding box center [486, 336] width 462 height 49
copy div "Integrate with the accessplanit API v1 Feeds - Overview"
click at [110, 130] on button "Categories" at bounding box center [87, 133] width 63 height 32
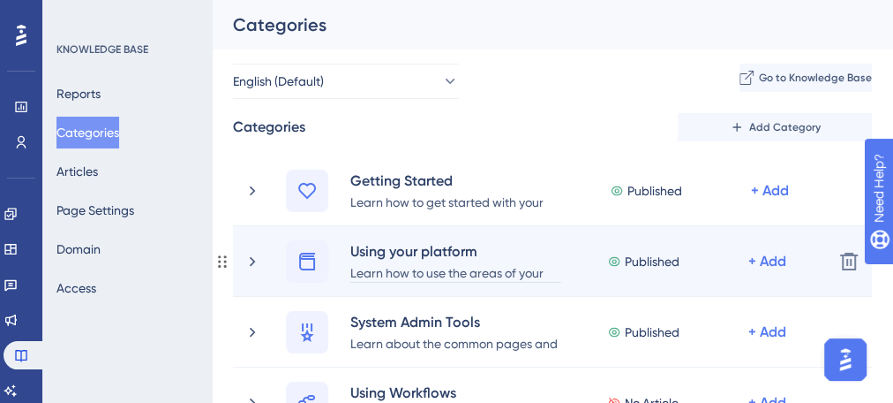
click at [496, 267] on div "Learn how to use the areas of your platform." at bounding box center [456, 271] width 212 height 21
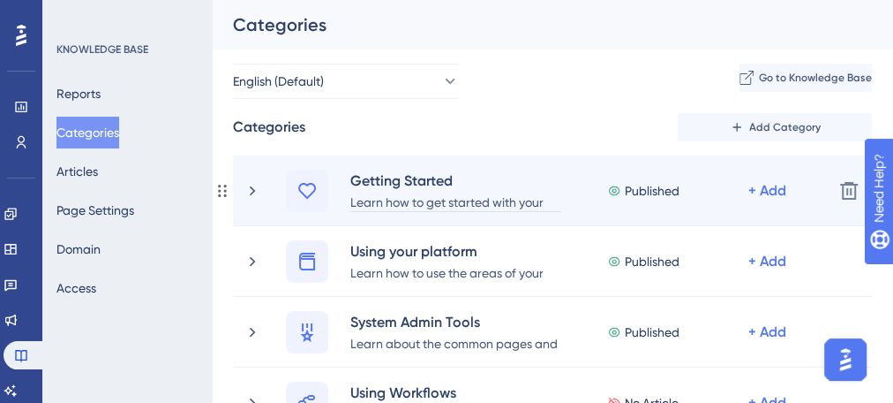
click at [425, 192] on div "Learn how to get started with your platform." at bounding box center [456, 201] width 212 height 21
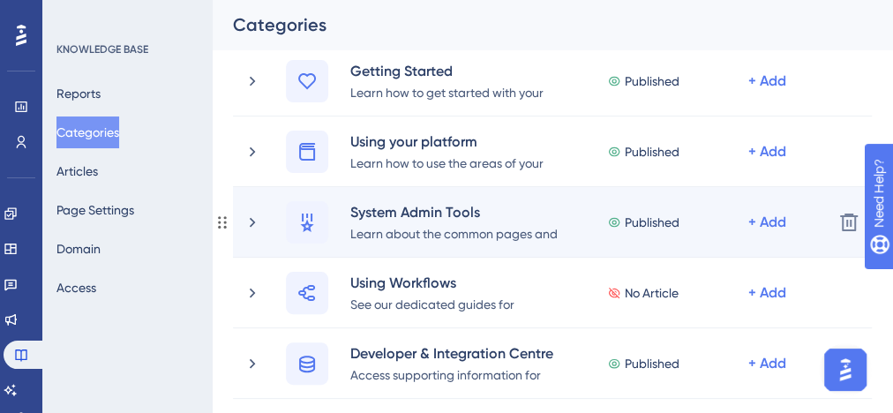
scroll to position [141, 0]
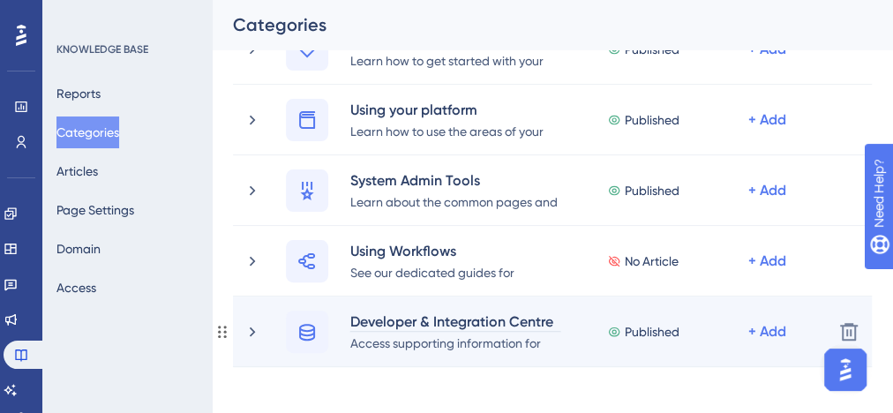
click at [486, 332] on div "Access supporting information for platform integrations." at bounding box center [456, 342] width 212 height 21
click at [483, 328] on div "Developer & Integration Centre" at bounding box center [456, 321] width 212 height 21
click at [408, 337] on div "Access supporting information for platform integrations." at bounding box center [456, 342] width 212 height 21
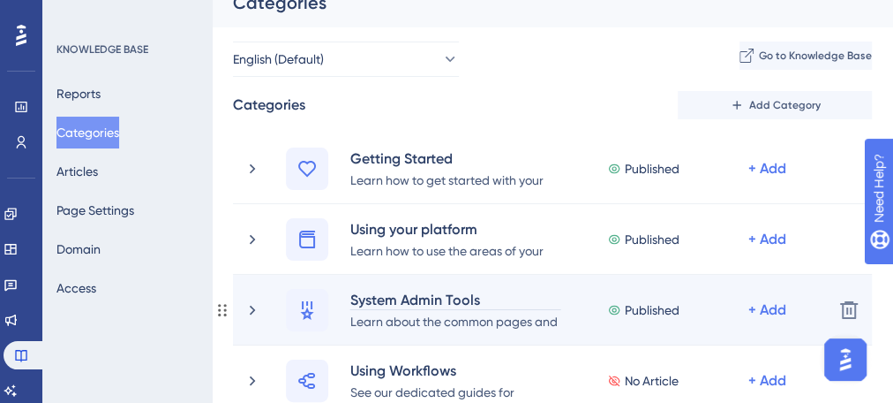
scroll to position [0, 0]
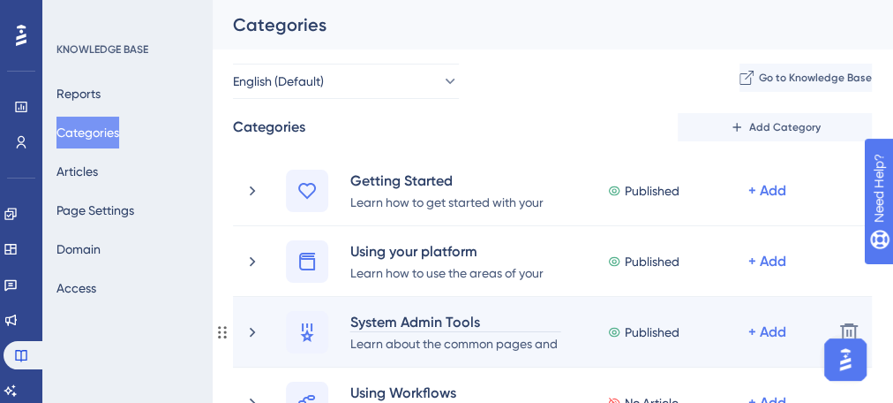
click at [371, 327] on div "System Admin Tools" at bounding box center [456, 321] width 212 height 21
click at [391, 355] on div "System Admin Tools Learn about the common pages and tools in your platform Publ…" at bounding box center [552, 332] width 639 height 71
click at [390, 348] on div "Learn about the common pages and tools in your platform" at bounding box center [456, 342] width 212 height 21
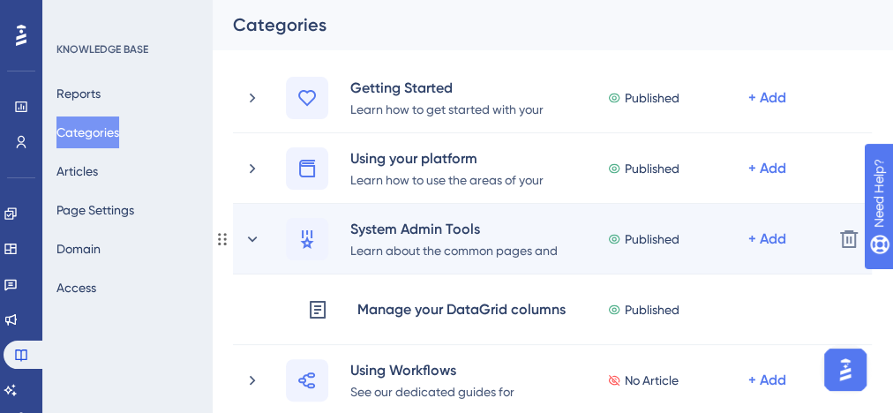
scroll to position [71, 0]
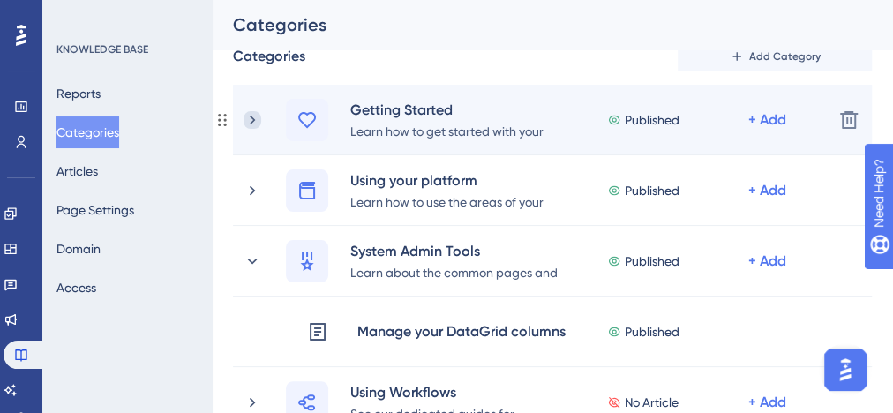
click at [247, 111] on icon at bounding box center [253, 120] width 18 height 18
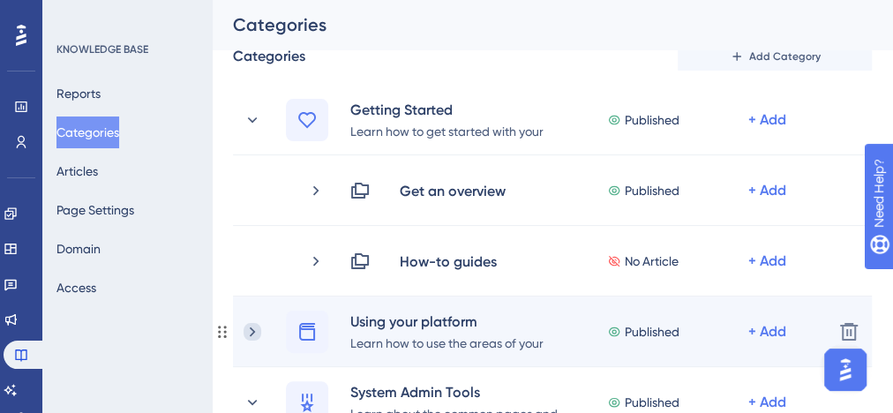
click at [254, 330] on icon at bounding box center [253, 332] width 18 height 18
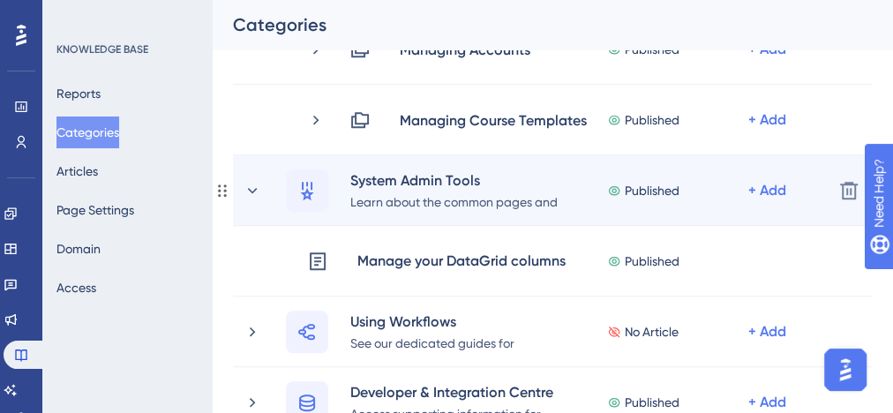
scroll to position [565, 0]
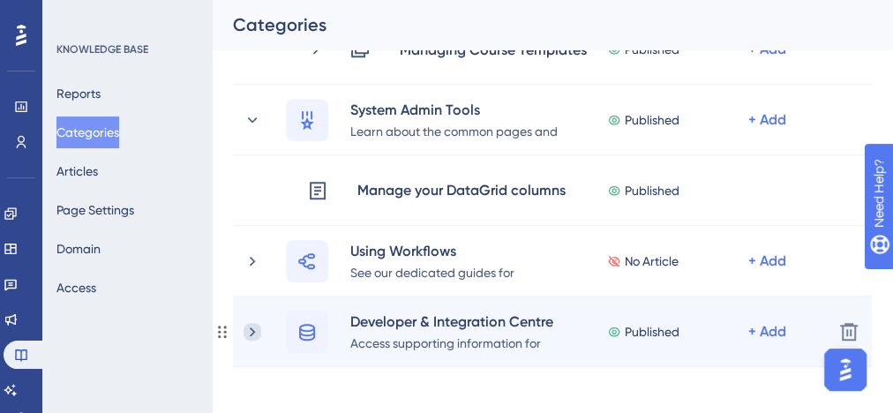
click at [257, 330] on icon at bounding box center [253, 332] width 18 height 18
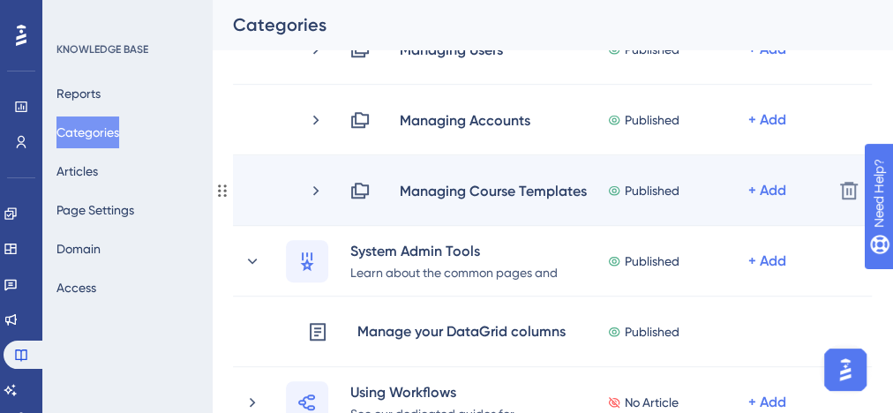
scroll to position [71, 0]
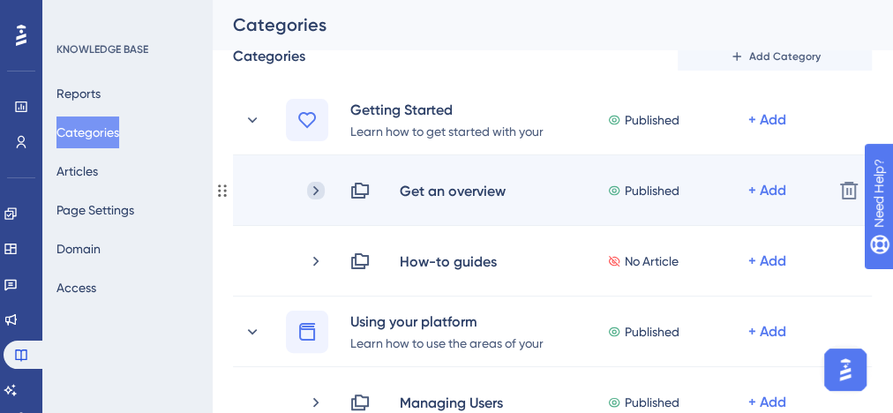
click at [315, 192] on icon at bounding box center [316, 191] width 18 height 18
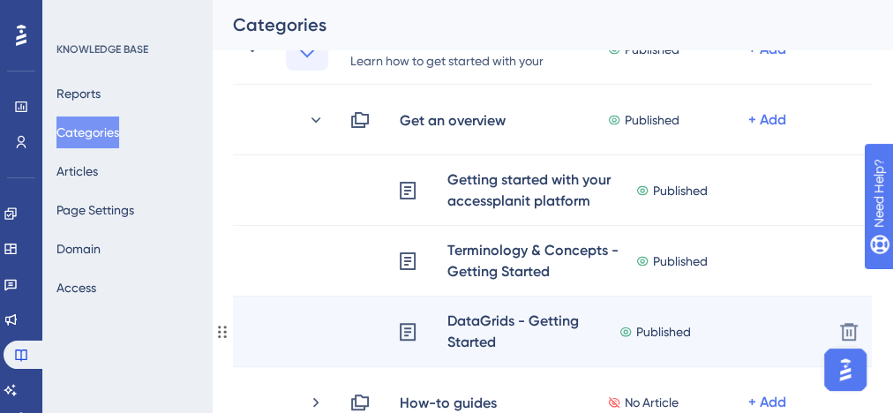
scroll to position [353, 0]
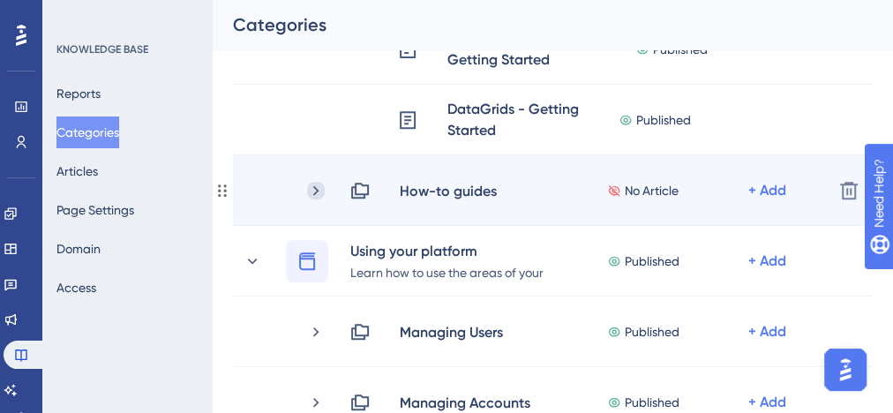
click at [308, 195] on icon at bounding box center [316, 191] width 18 height 18
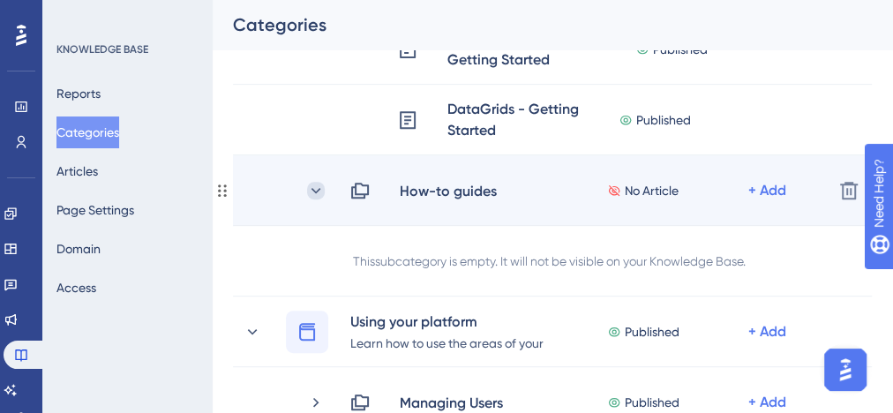
click at [311, 194] on icon at bounding box center [316, 191] width 18 height 18
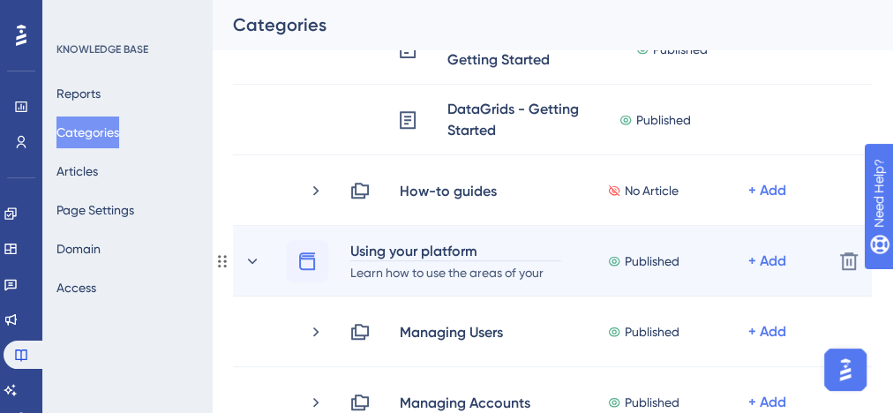
scroll to position [494, 0]
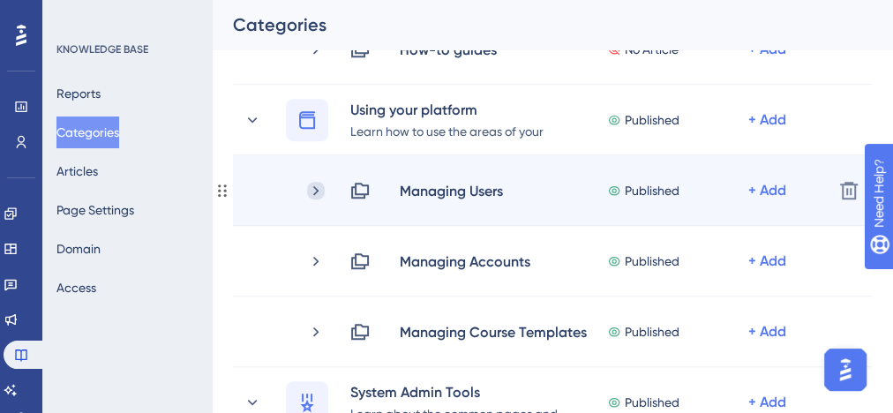
click at [313, 192] on icon at bounding box center [316, 191] width 18 height 18
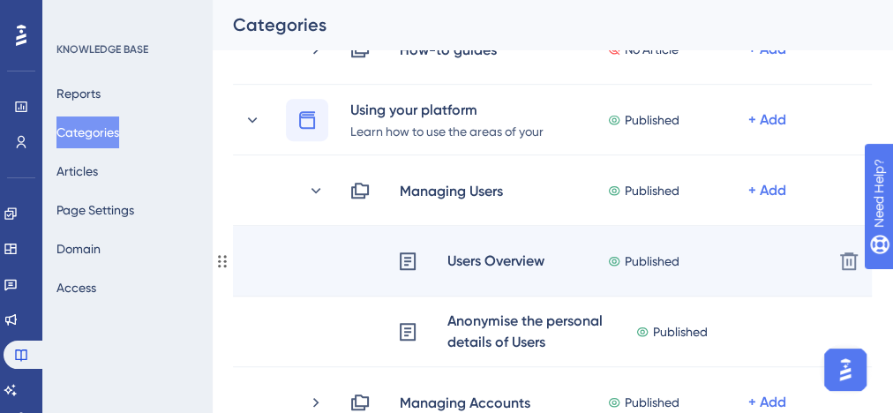
click at [493, 256] on div "Users Overview" at bounding box center [496, 261] width 99 height 23
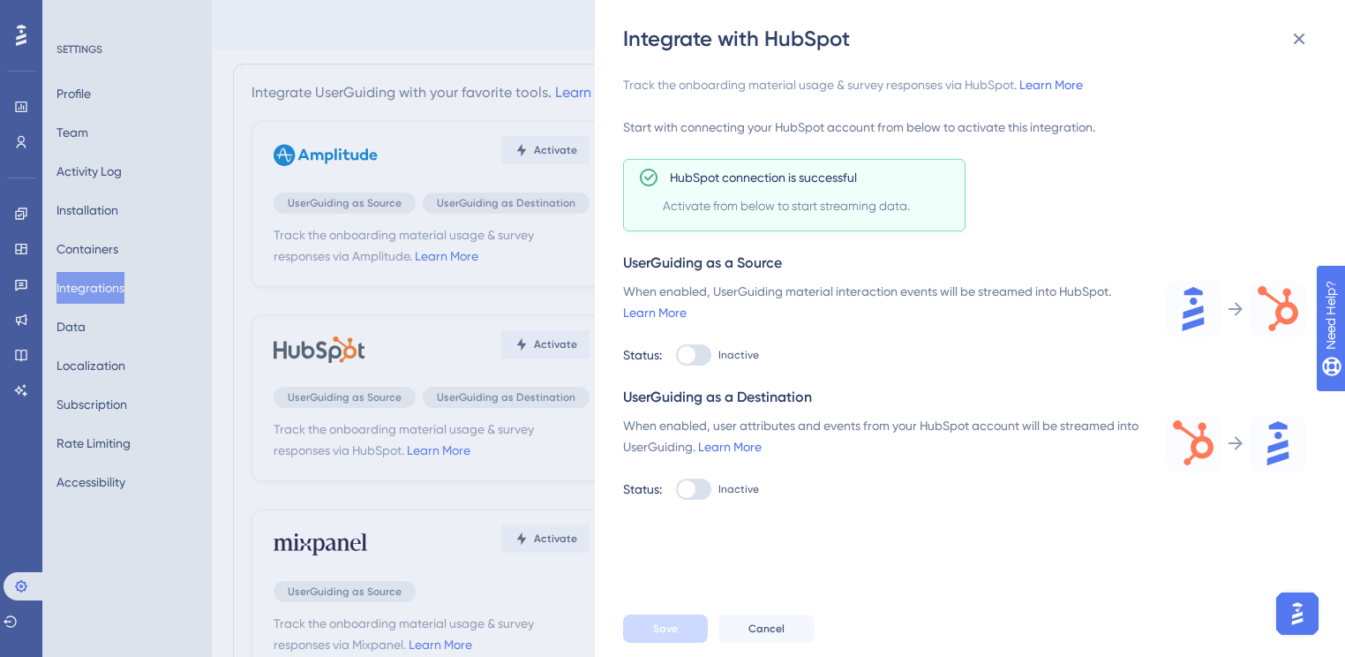
click at [697, 358] on div at bounding box center [693, 354] width 35 height 21
click at [676, 356] on input "Inactive" at bounding box center [675, 355] width 1 height 1
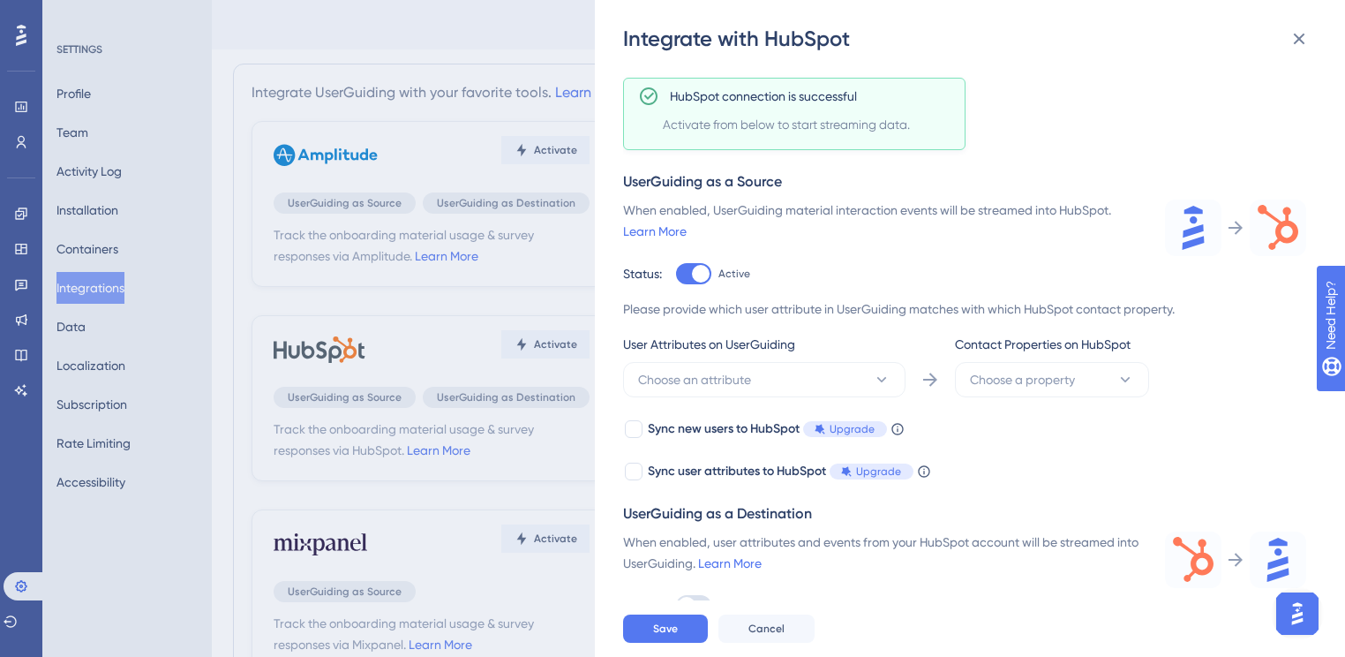
scroll to position [86, 0]
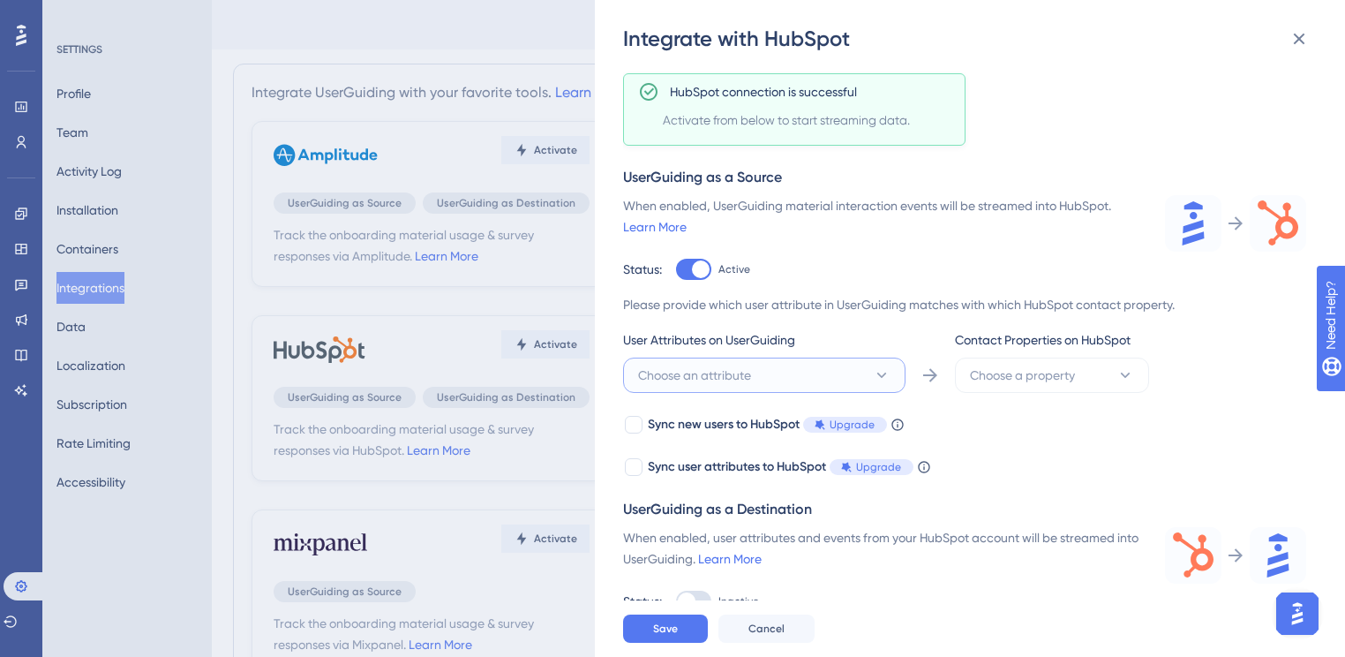
click at [873, 374] on icon at bounding box center [882, 375] width 18 height 18
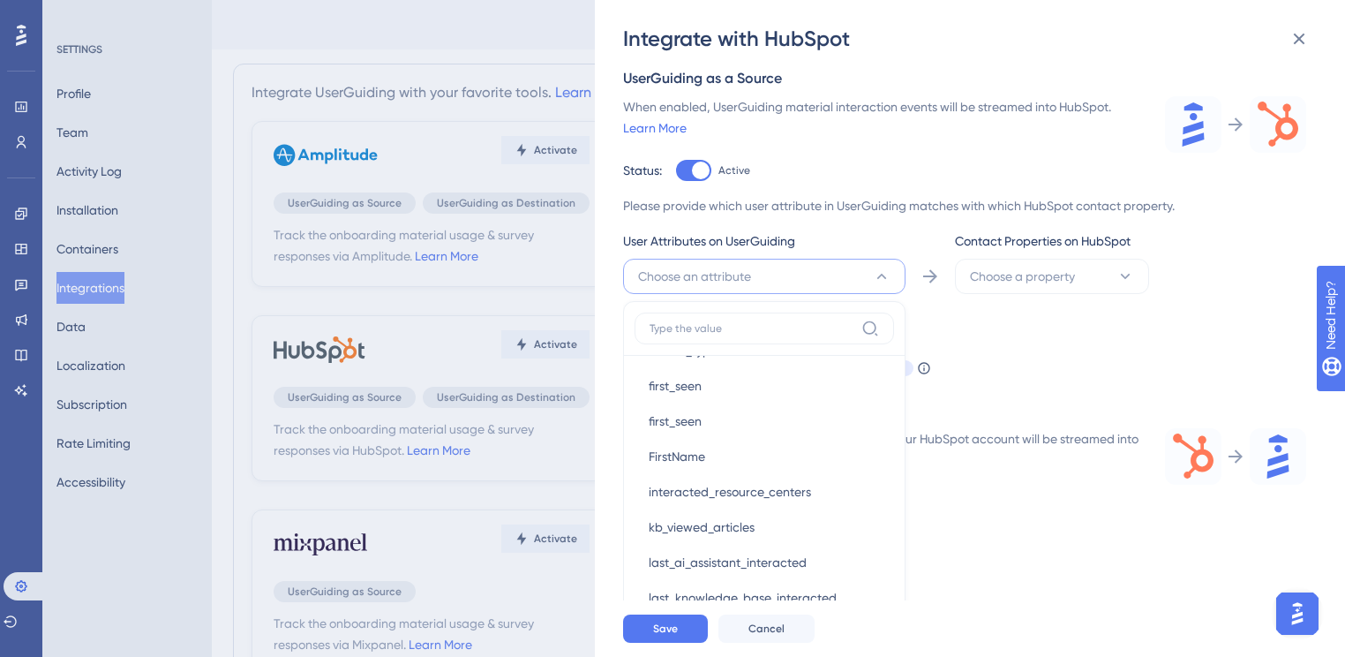
scroll to position [282, 0]
click at [1088, 271] on button "Choose a property" at bounding box center [1052, 276] width 194 height 35
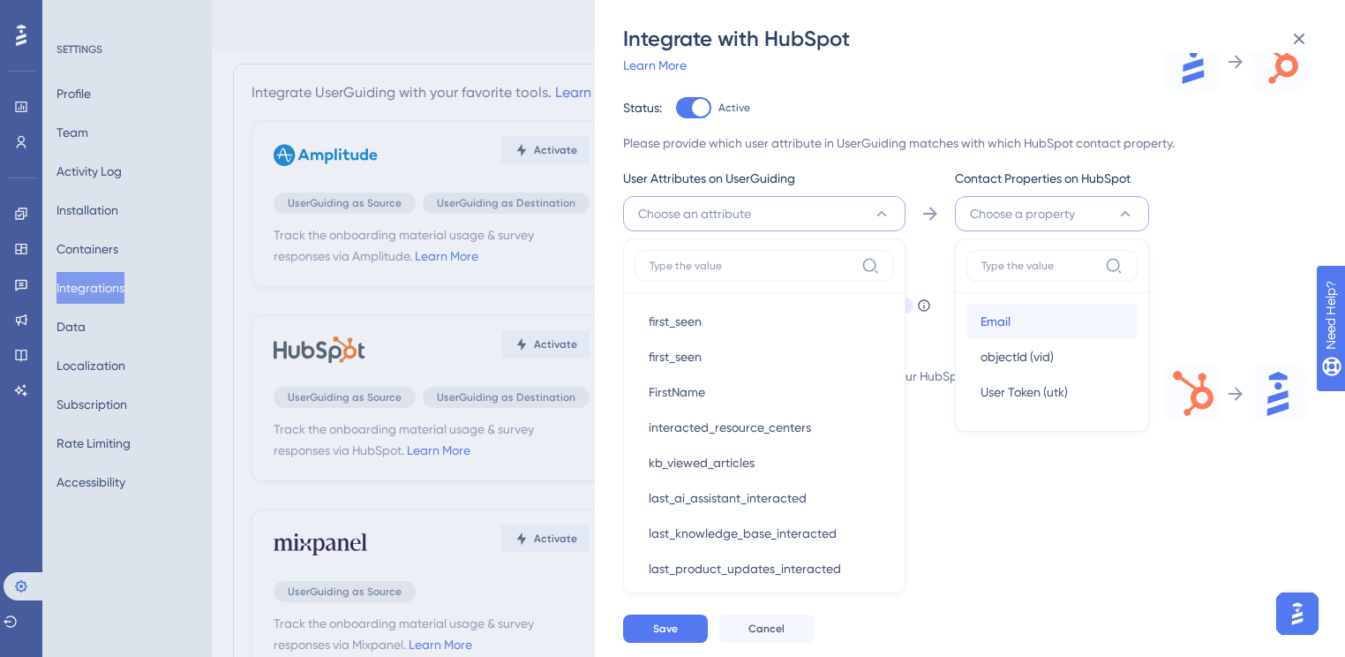
click at [1021, 316] on div "Email Email" at bounding box center [1052, 321] width 143 height 35
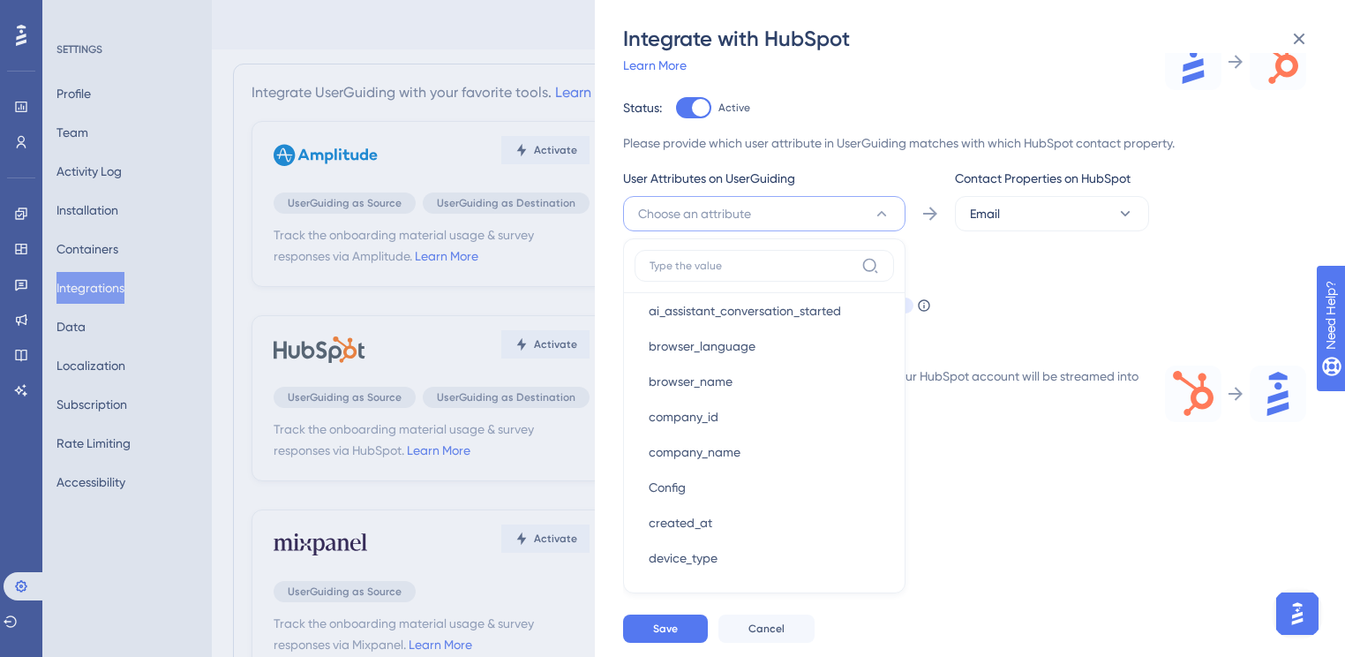
scroll to position [0, 0]
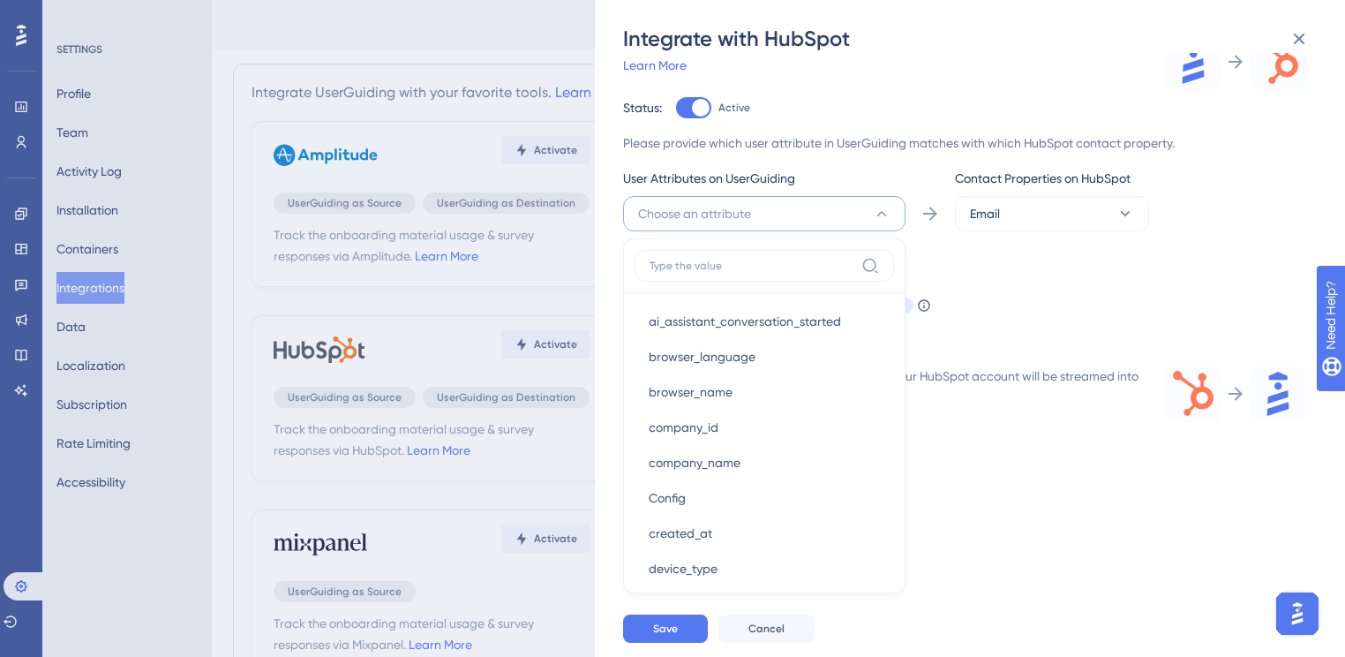
click at [1013, 191] on div "Contact Properties on HubSpot" at bounding box center [1052, 182] width 194 height 28
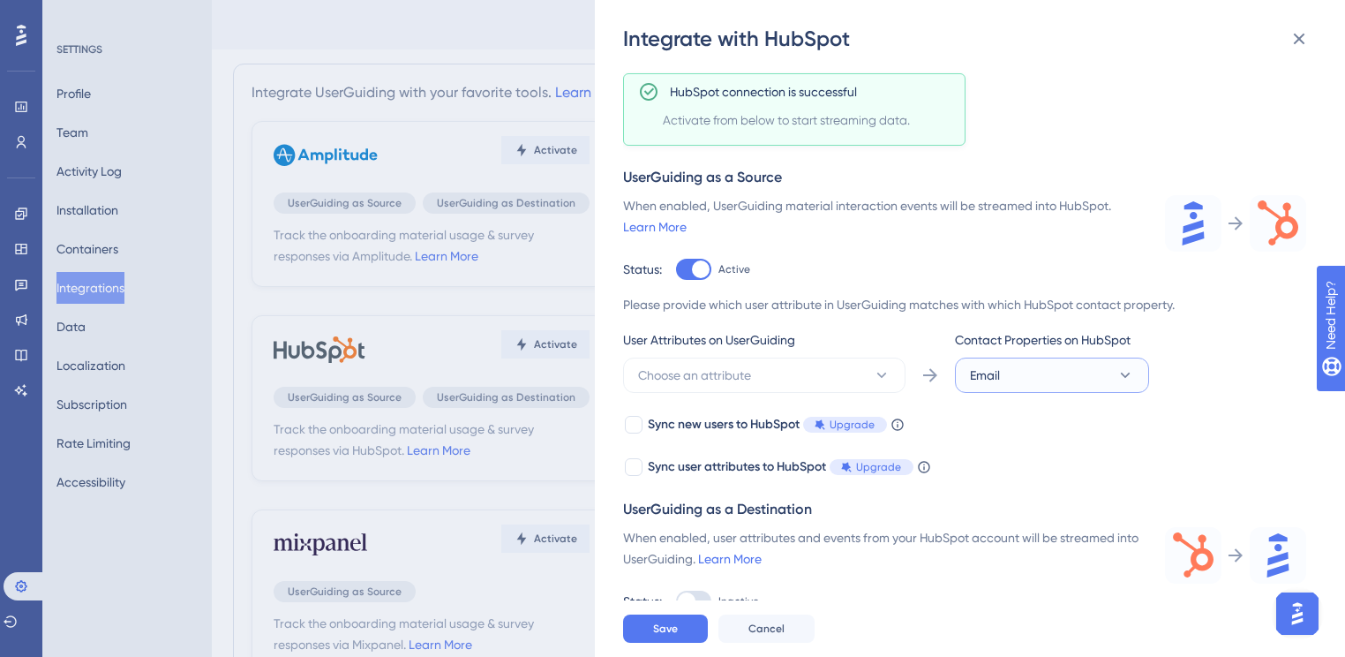
click at [1023, 380] on button "Email" at bounding box center [1052, 375] width 194 height 35
click at [1033, 557] on span "User Token (utk)" at bounding box center [1024, 553] width 87 height 21
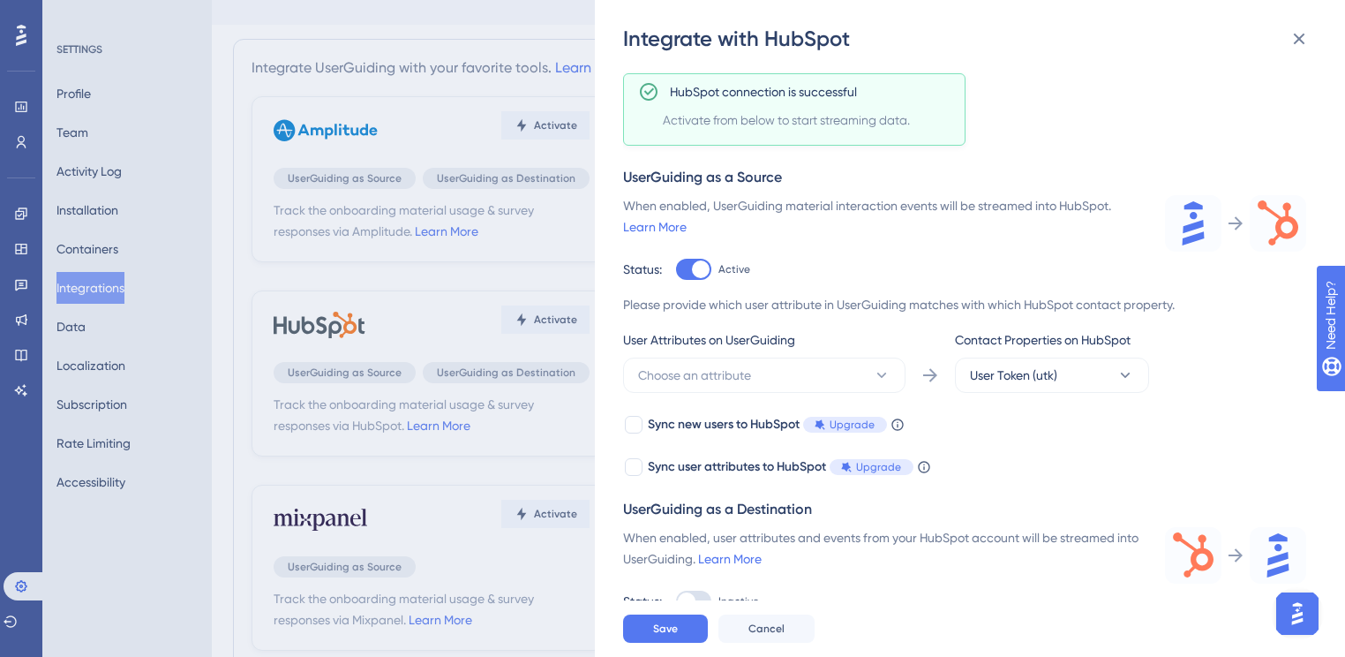
scroll to position [0, 0]
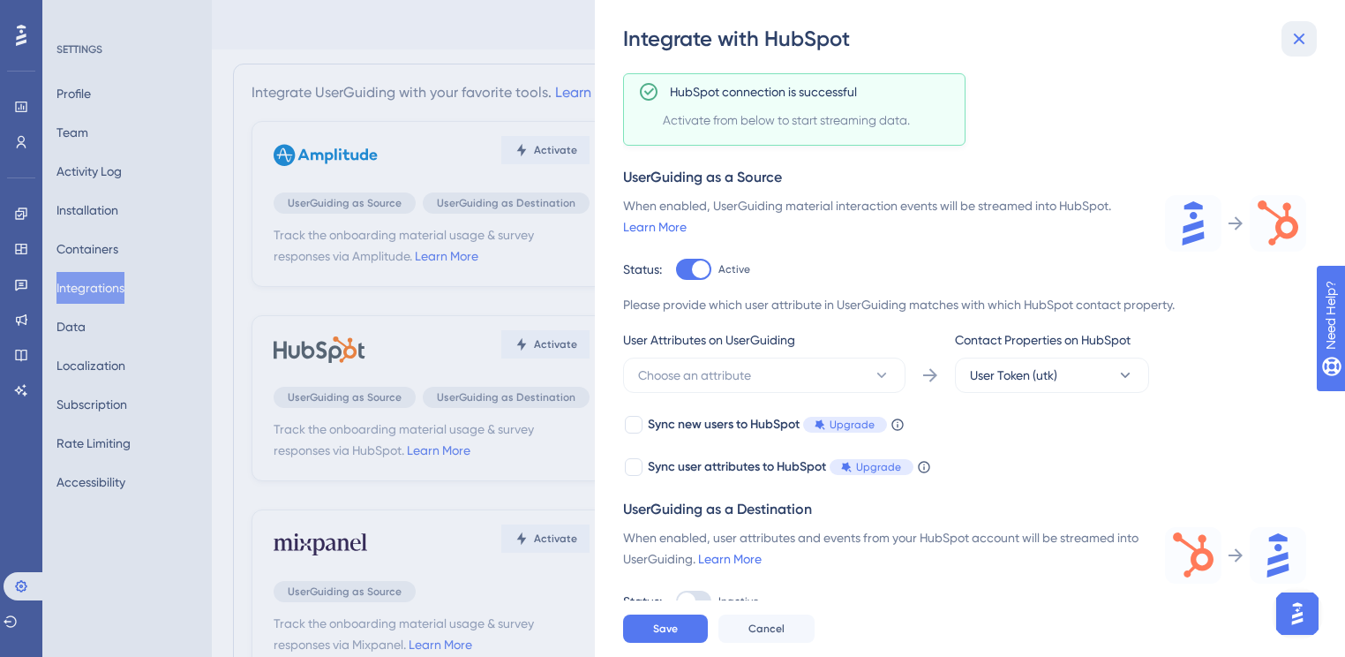
click at [1297, 37] on icon at bounding box center [1299, 39] width 11 height 11
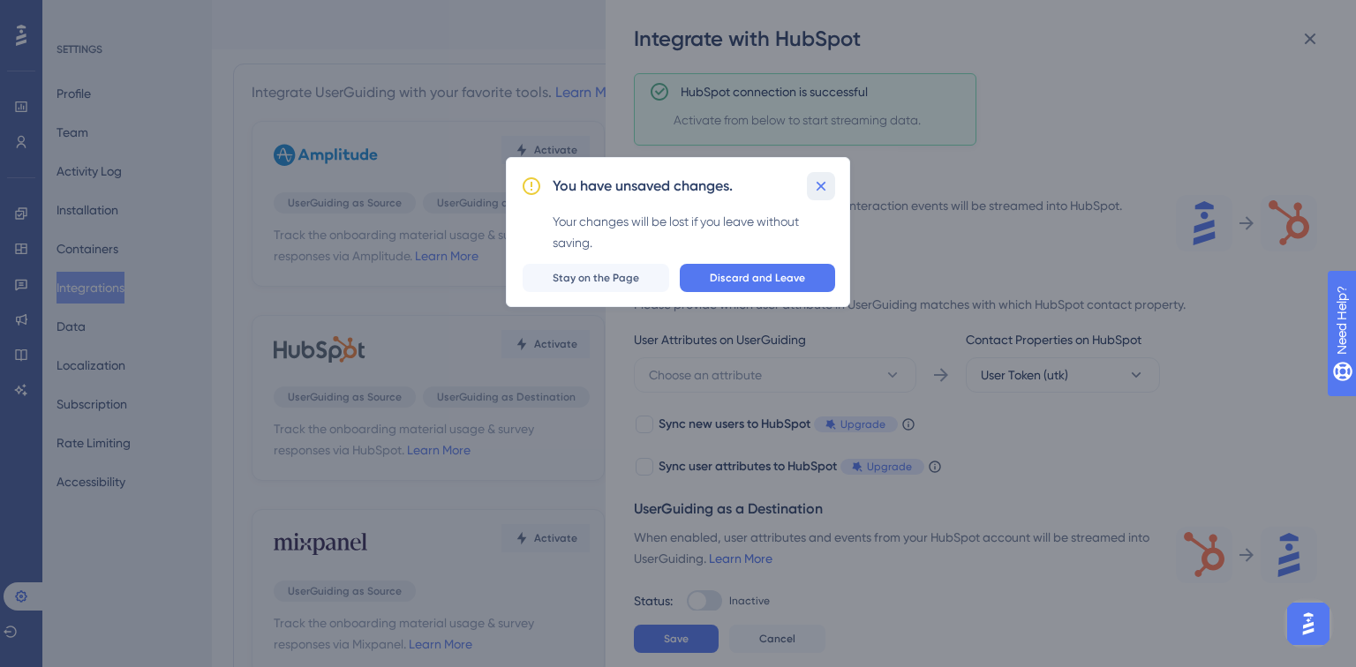
click at [822, 182] on icon at bounding box center [821, 186] width 18 height 18
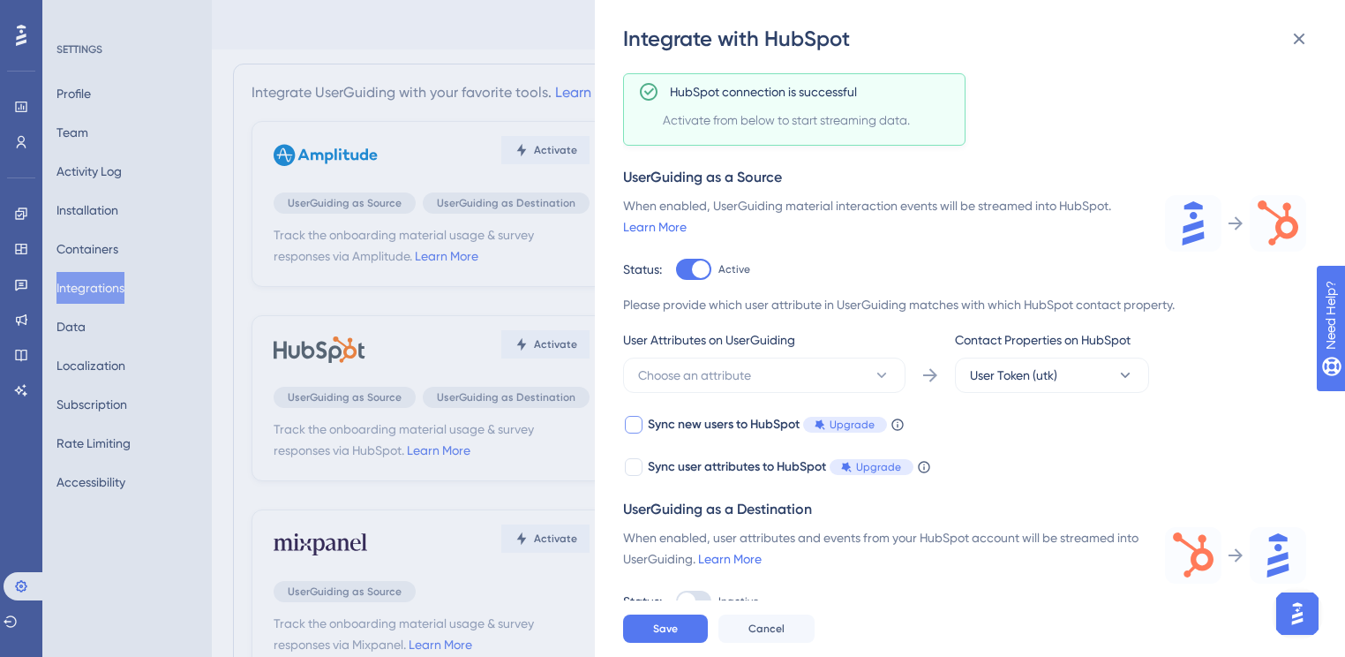
click at [864, 427] on span "Upgrade" at bounding box center [852, 425] width 45 height 14
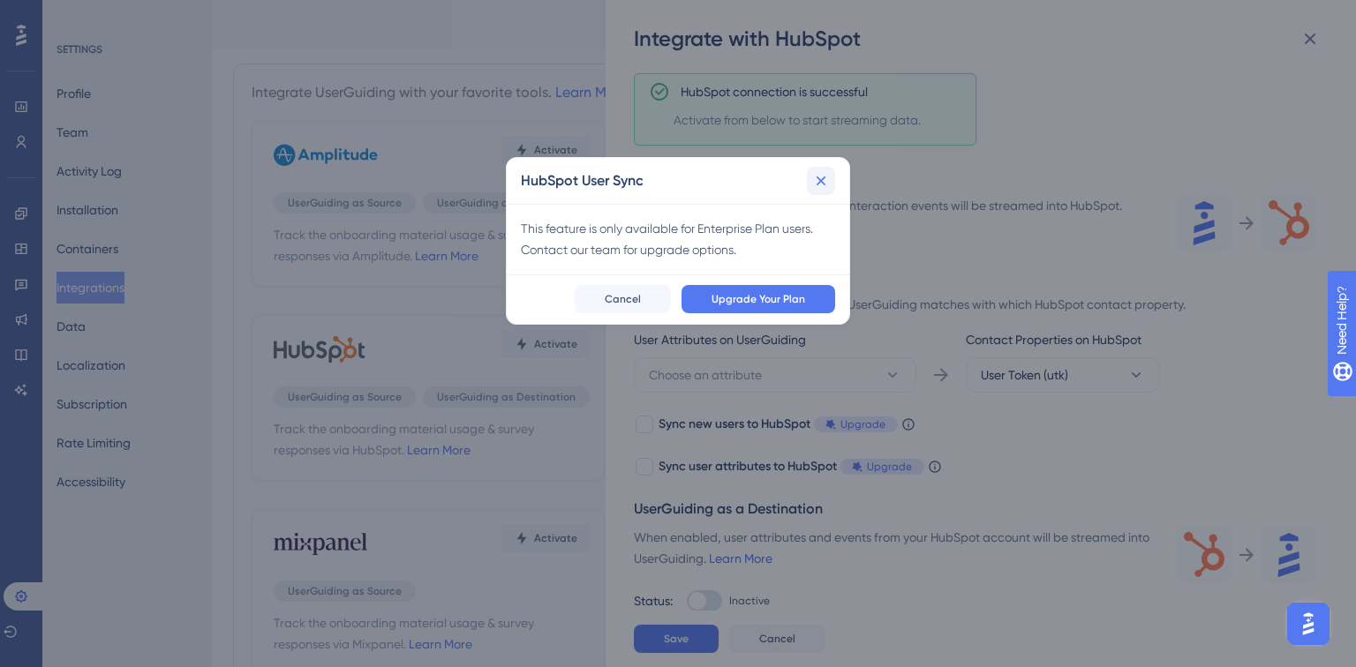
click at [822, 170] on button at bounding box center [821, 181] width 28 height 28
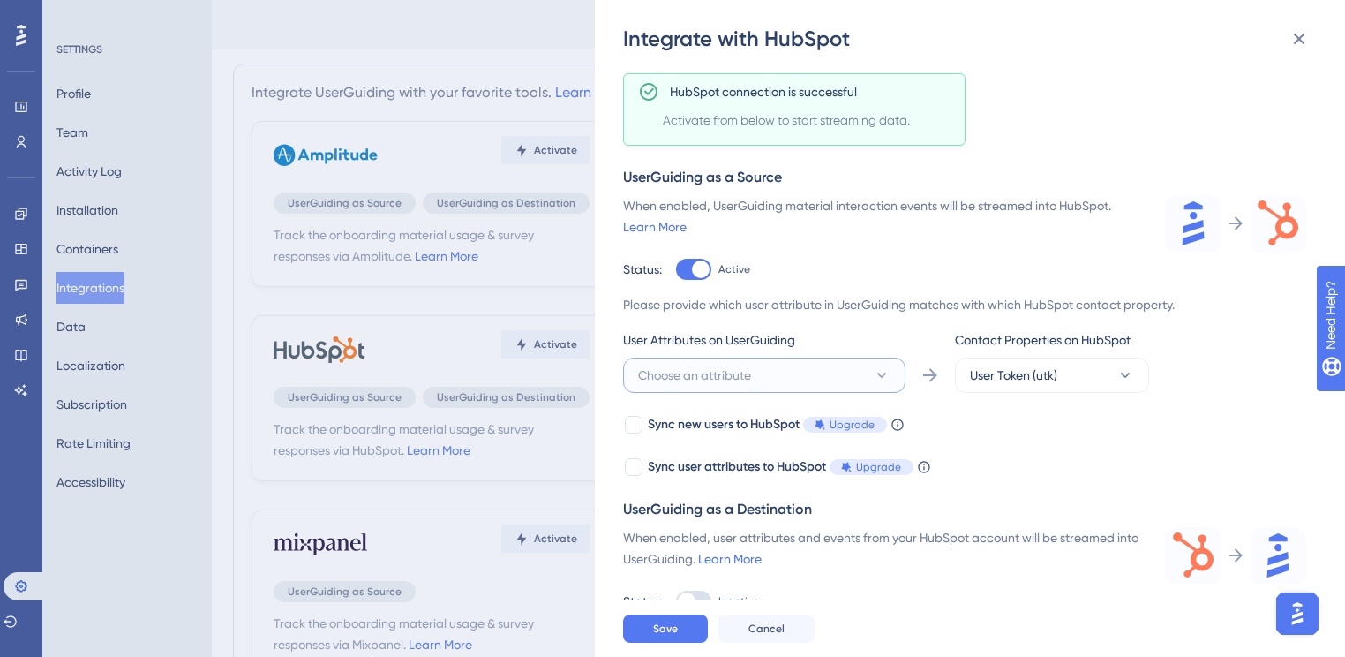
click at [825, 366] on button "Choose an attribute" at bounding box center [764, 375] width 282 height 35
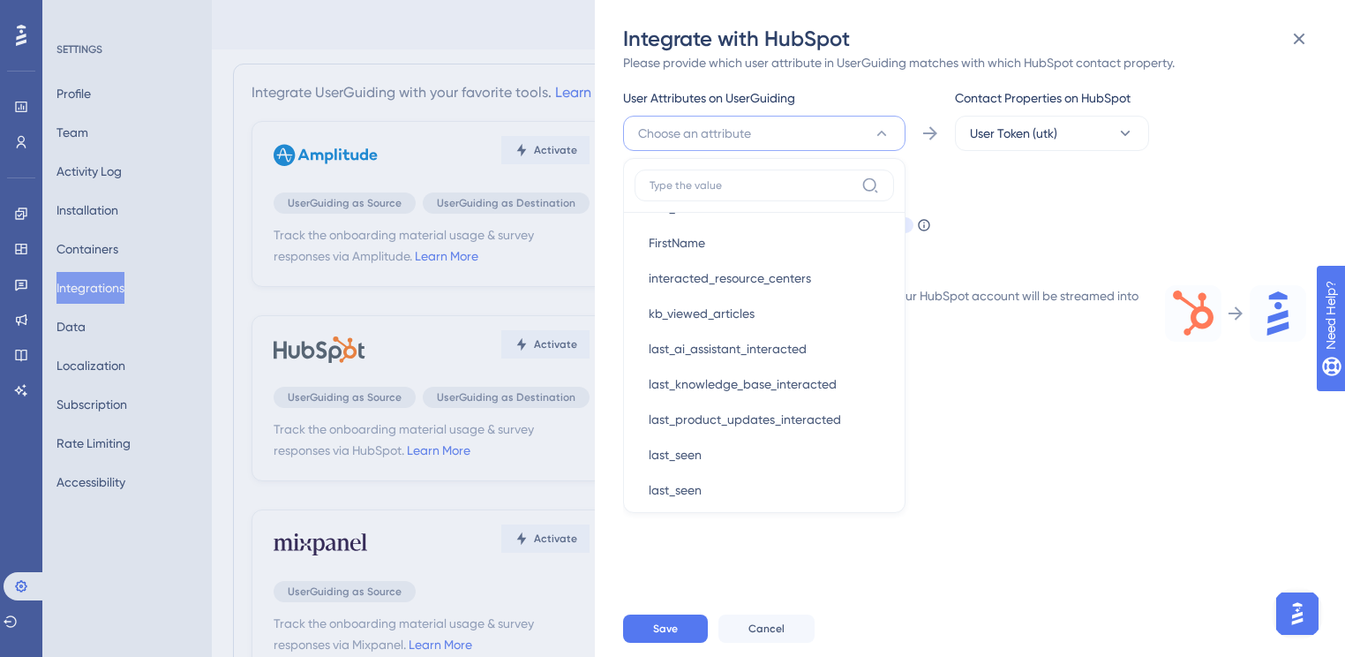
scroll to position [353, 0]
click at [752, 301] on span "kb_viewed_articles" at bounding box center [702, 311] width 106 height 21
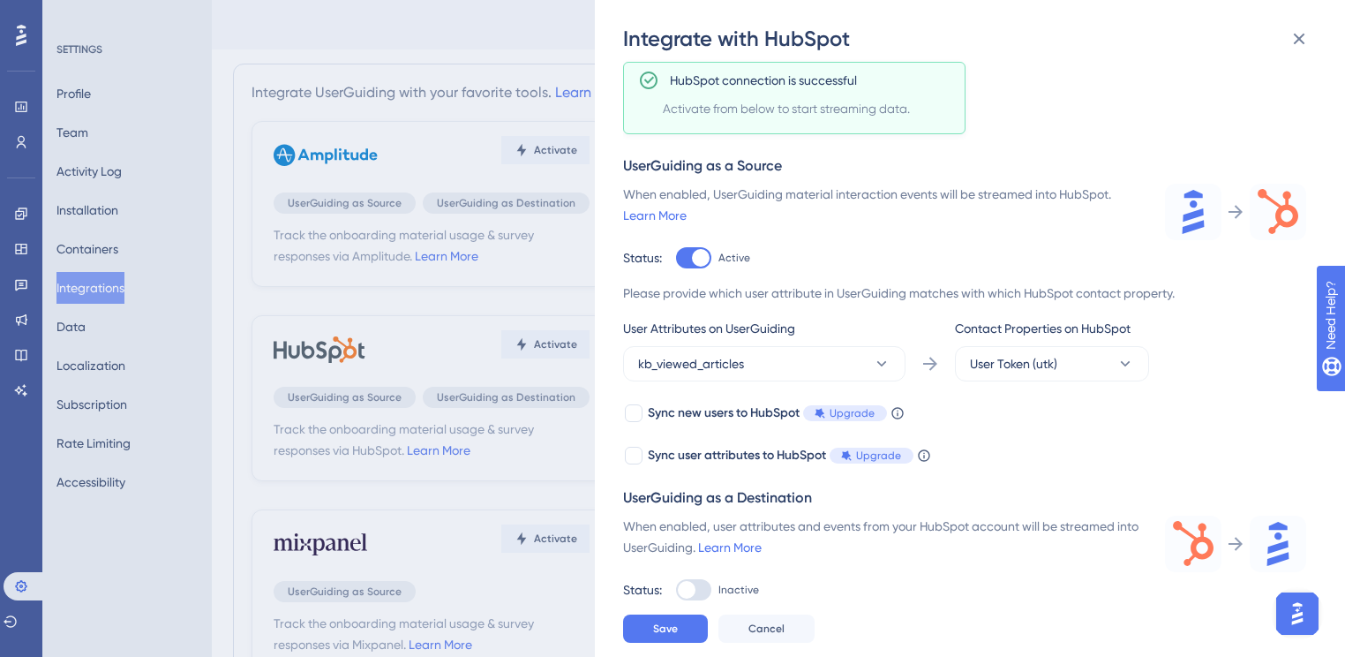
scroll to position [86, 0]
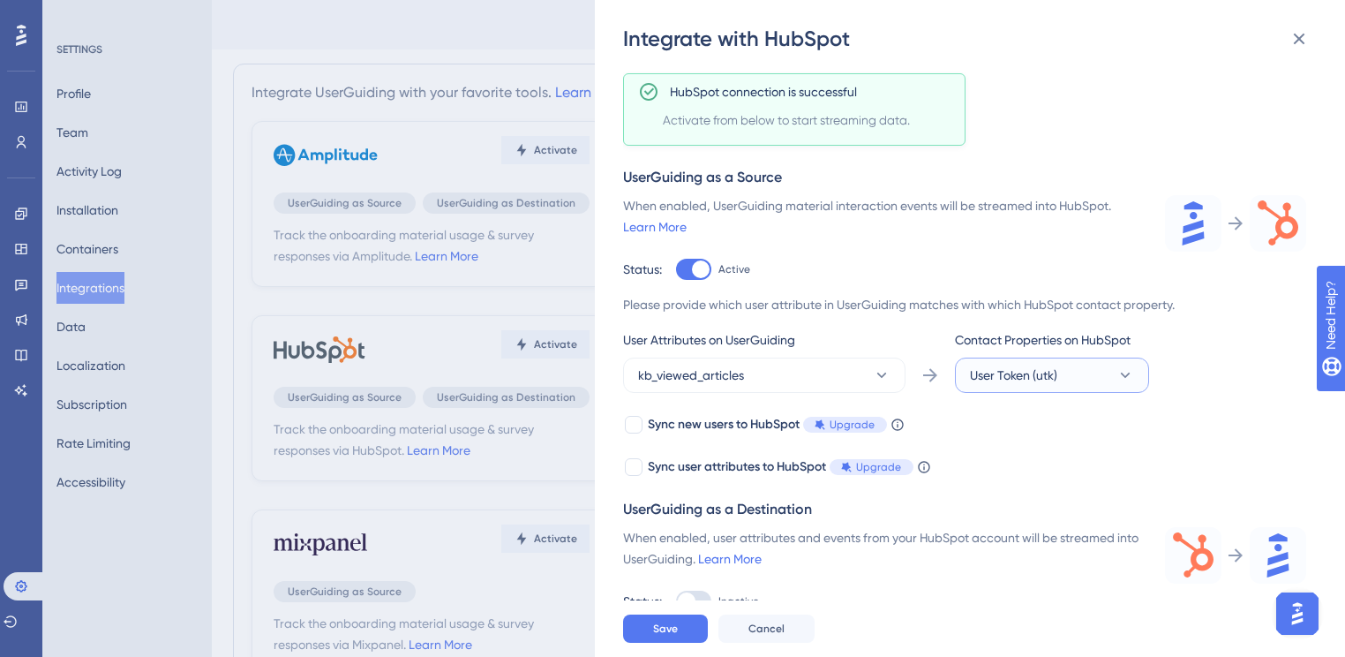
click at [1009, 381] on span "User Token (utk)" at bounding box center [1013, 375] width 87 height 21
click at [1123, 360] on button "User Token (utk)" at bounding box center [1052, 375] width 194 height 35
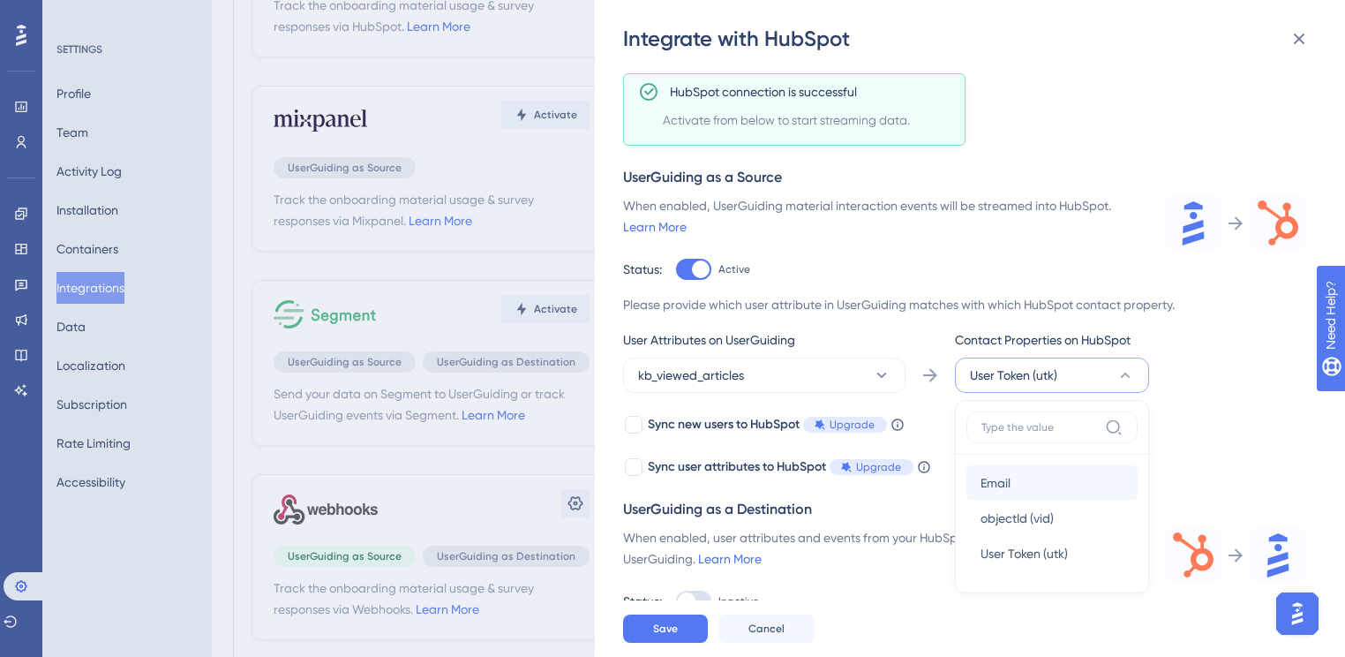
scroll to position [0, 0]
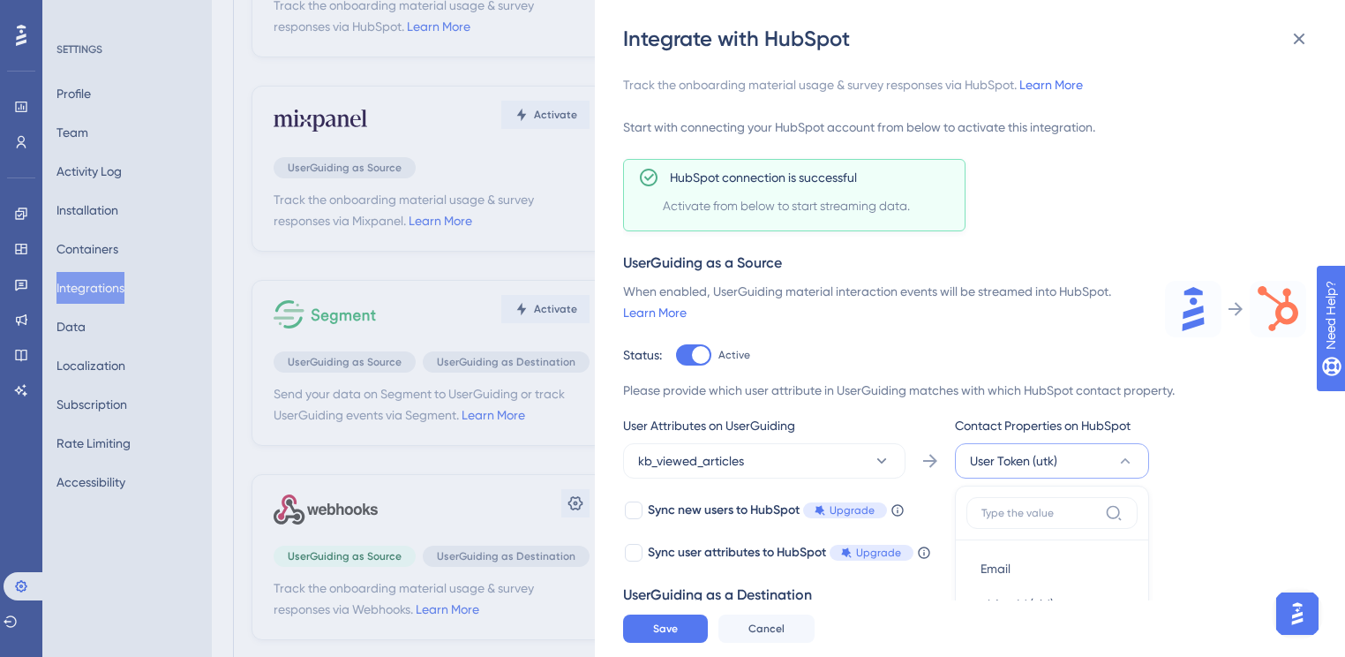
click at [922, 328] on div "When enabled, UserGuiding material interaction events will be streamed into Hub…" at bounding box center [883, 323] width 521 height 85
click at [695, 350] on div at bounding box center [701, 355] width 18 height 18
click at [676, 355] on input "Active" at bounding box center [675, 355] width 1 height 1
checkbox input "false"
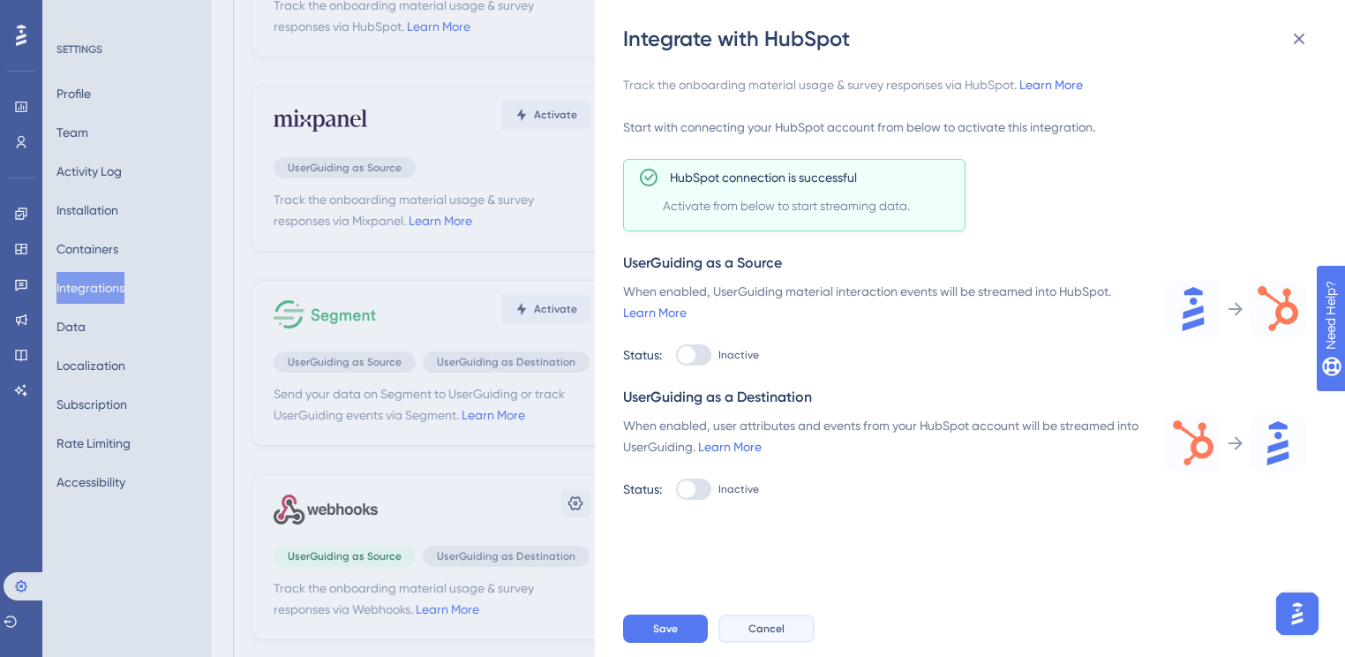
click at [749, 633] on span "Cancel" at bounding box center [767, 628] width 36 height 14
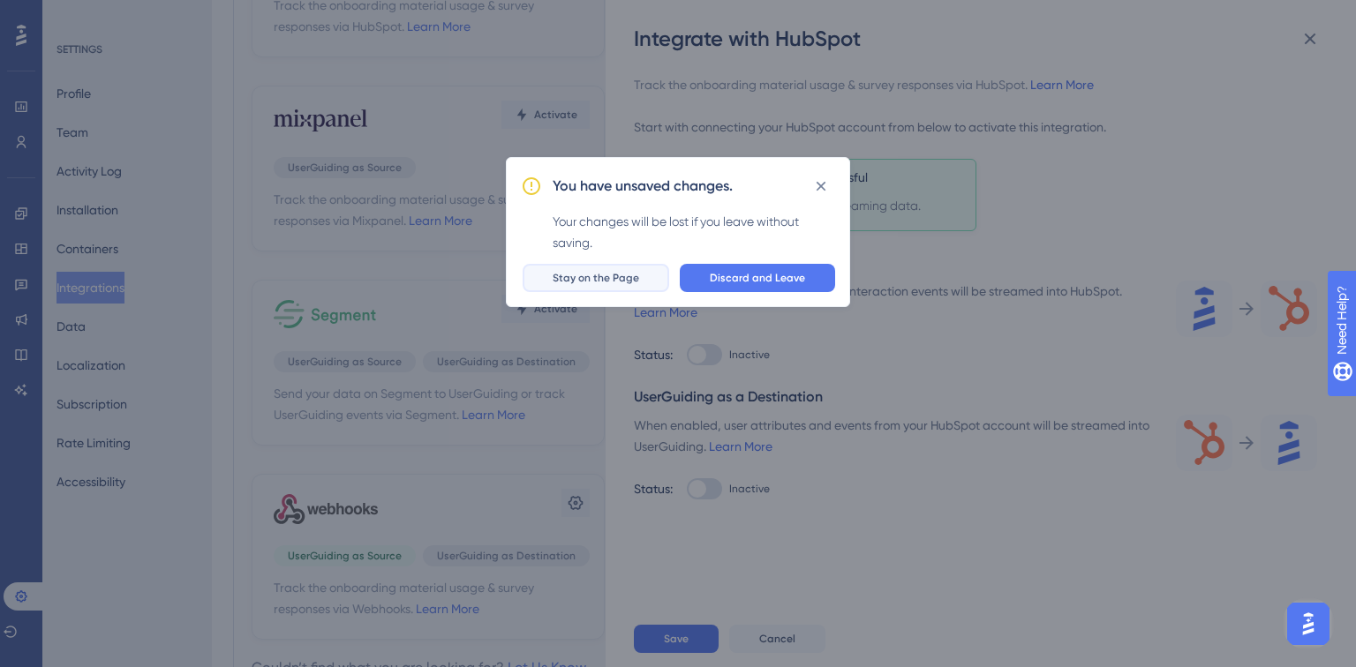
click at [620, 264] on button "Stay on the Page" at bounding box center [596, 278] width 147 height 28
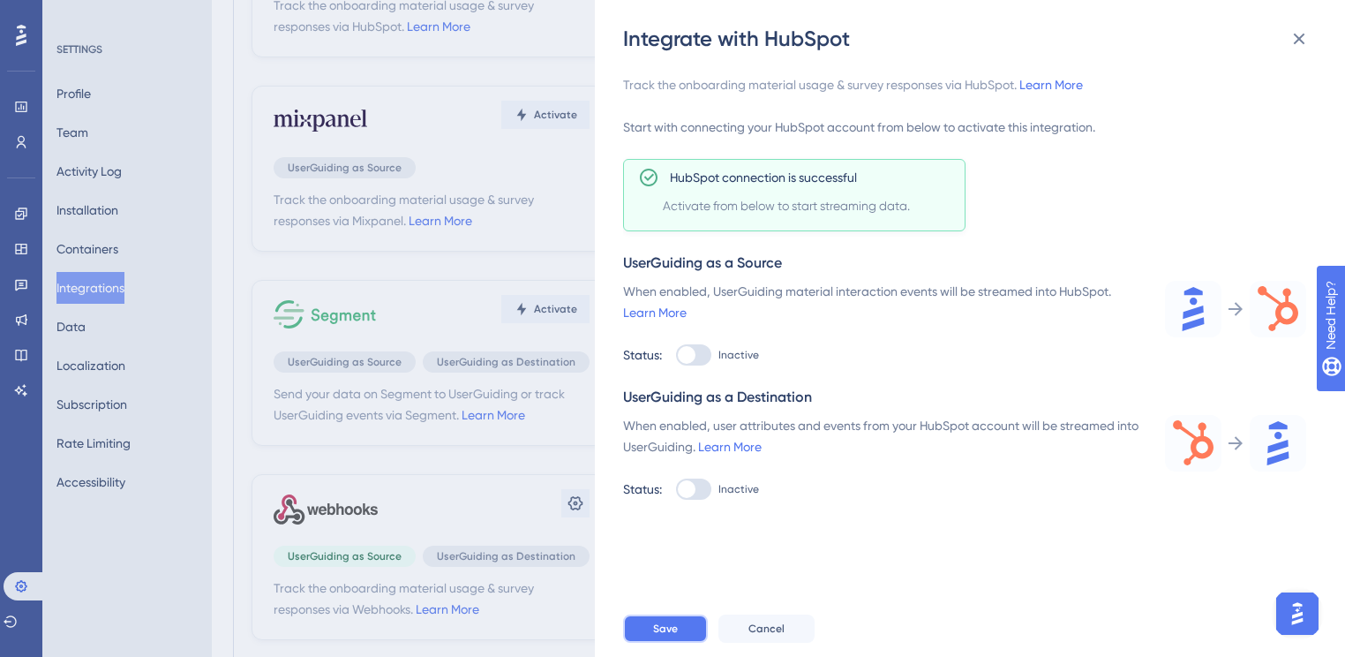
click at [672, 636] on span "Save" at bounding box center [665, 628] width 25 height 14
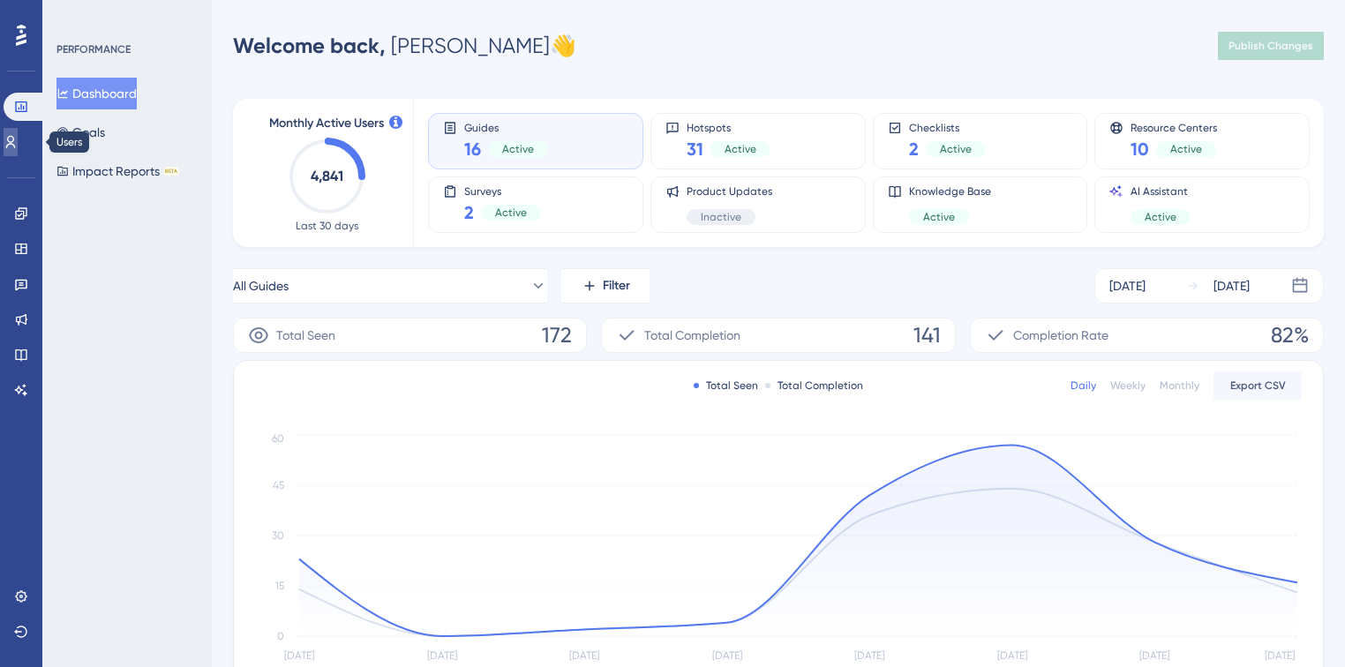
click at [18, 139] on icon at bounding box center [11, 142] width 14 height 14
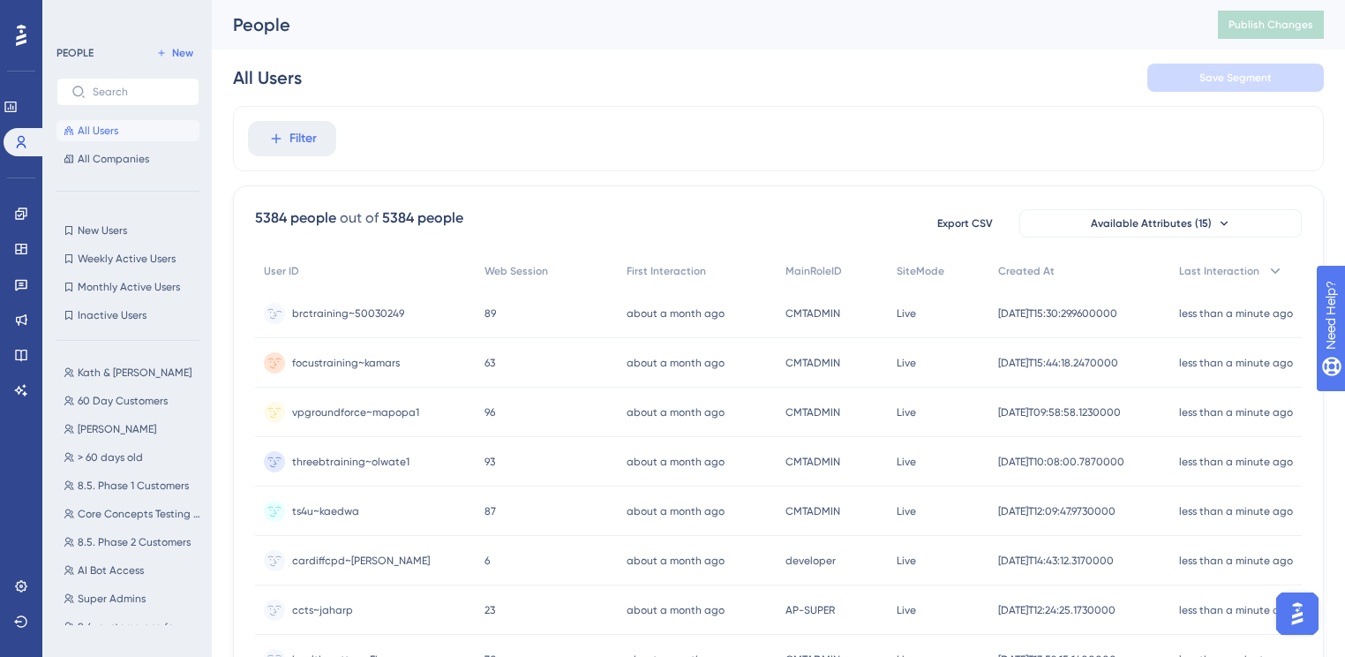
click at [339, 314] on span "brctraining~50030249" at bounding box center [348, 313] width 112 height 14
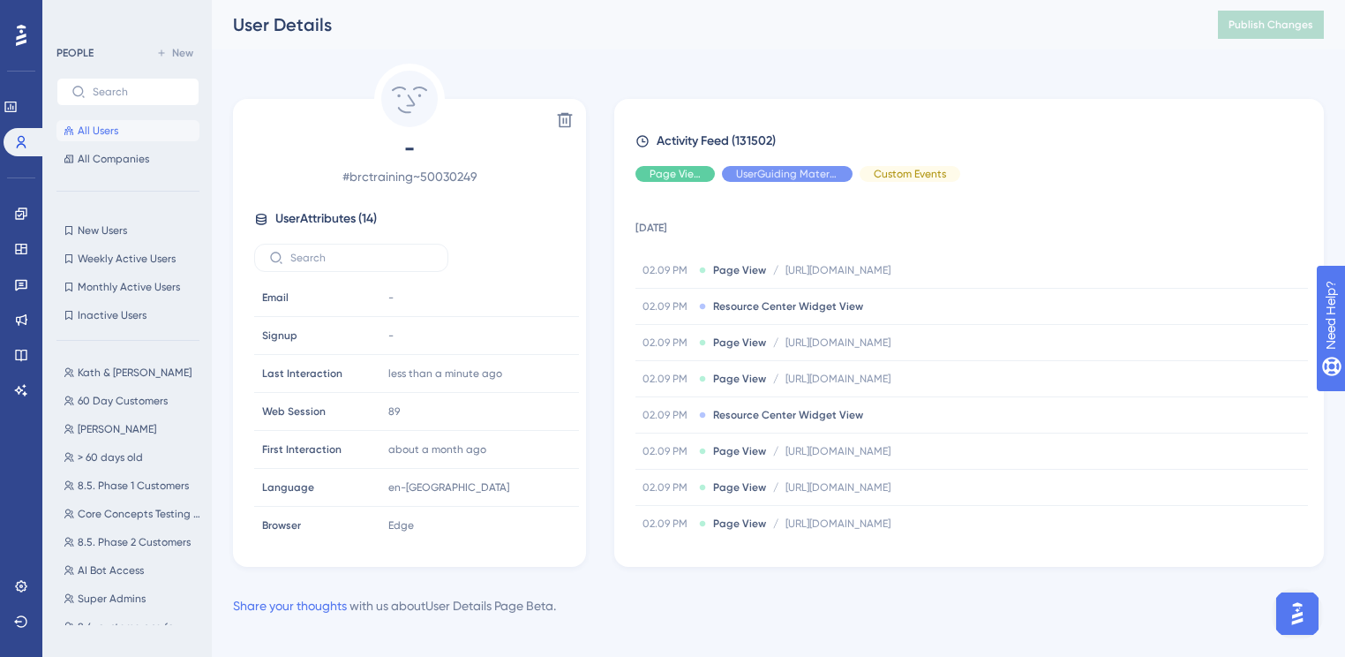
click at [110, 132] on span "All Users" at bounding box center [98, 131] width 41 height 14
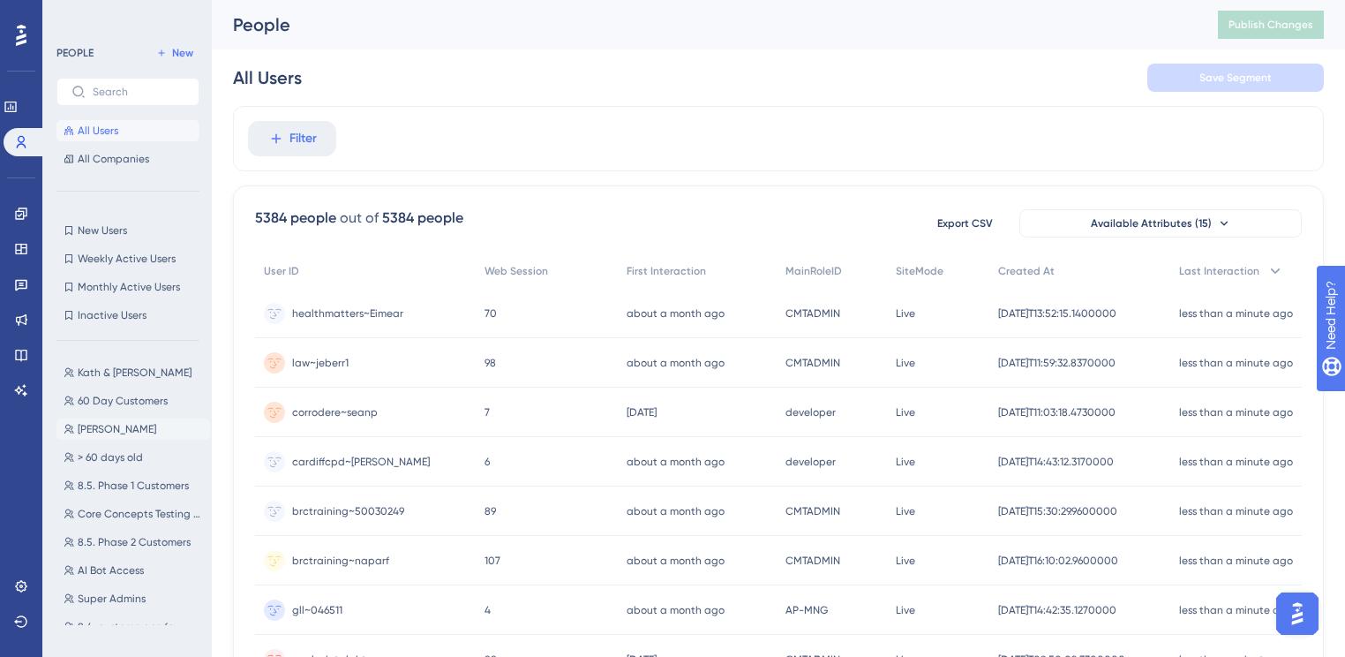
click at [140, 423] on span "Jenna Testing" at bounding box center [117, 429] width 79 height 14
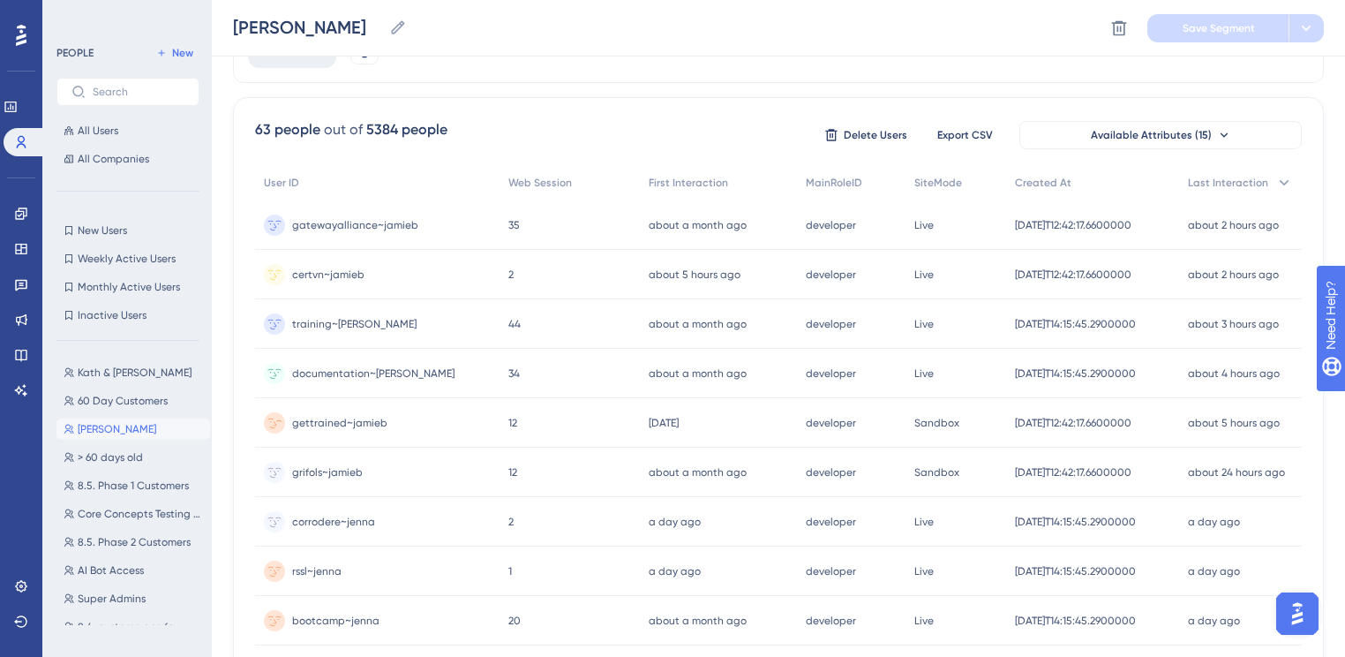
scroll to position [212, 0]
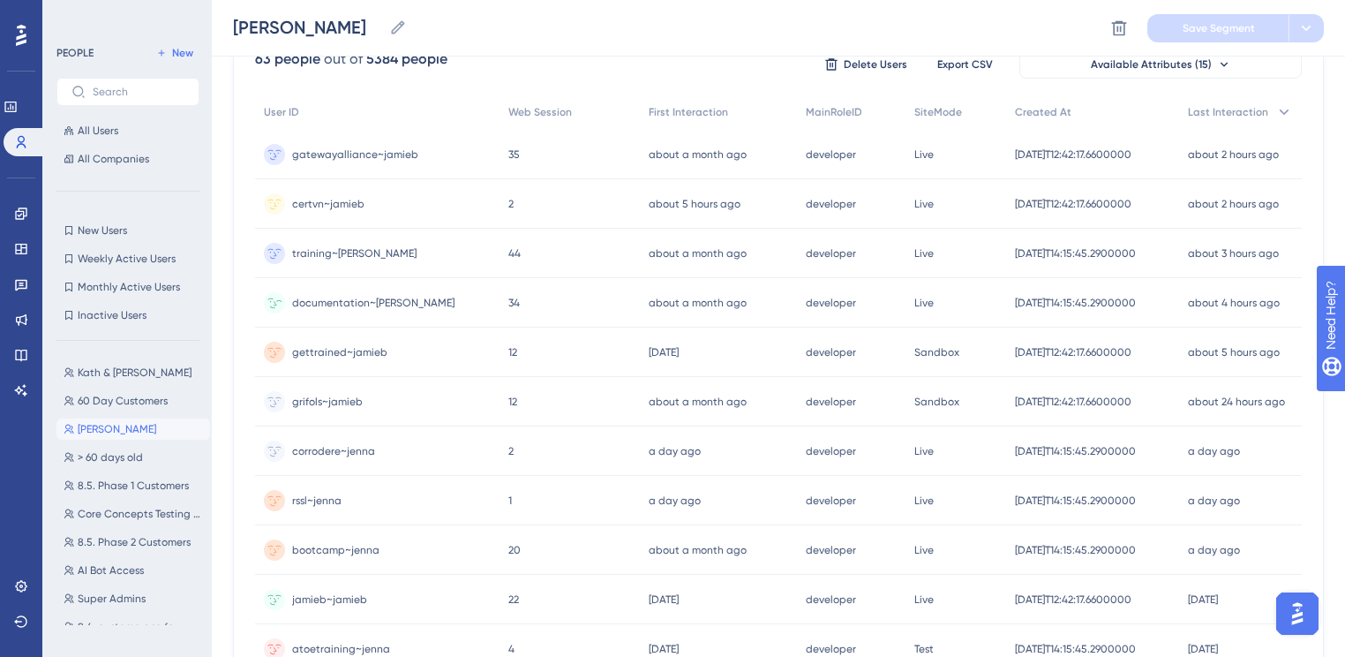
click at [328, 300] on span "documentation~jenna" at bounding box center [373, 303] width 162 height 14
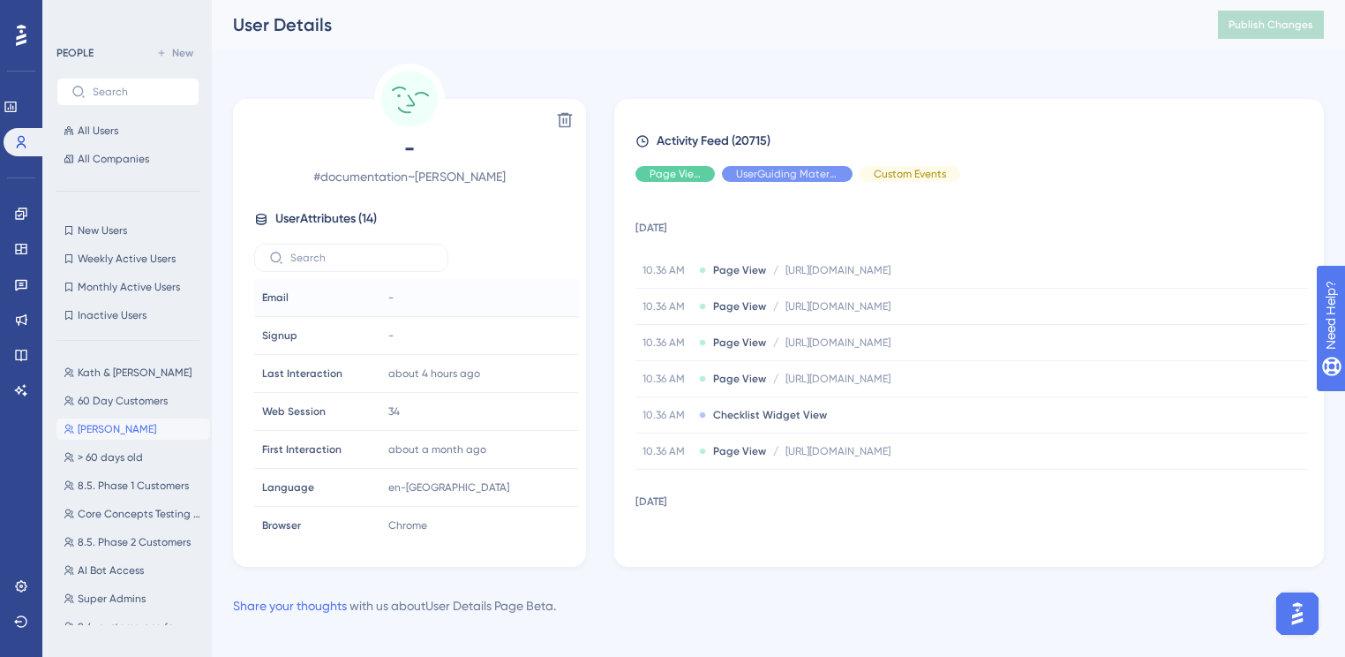
click at [396, 290] on div "-" at bounding box center [476, 297] width 191 height 35
click at [390, 293] on span "-" at bounding box center [390, 297] width 5 height 14
click at [410, 305] on div "-" at bounding box center [476, 297] width 191 height 35
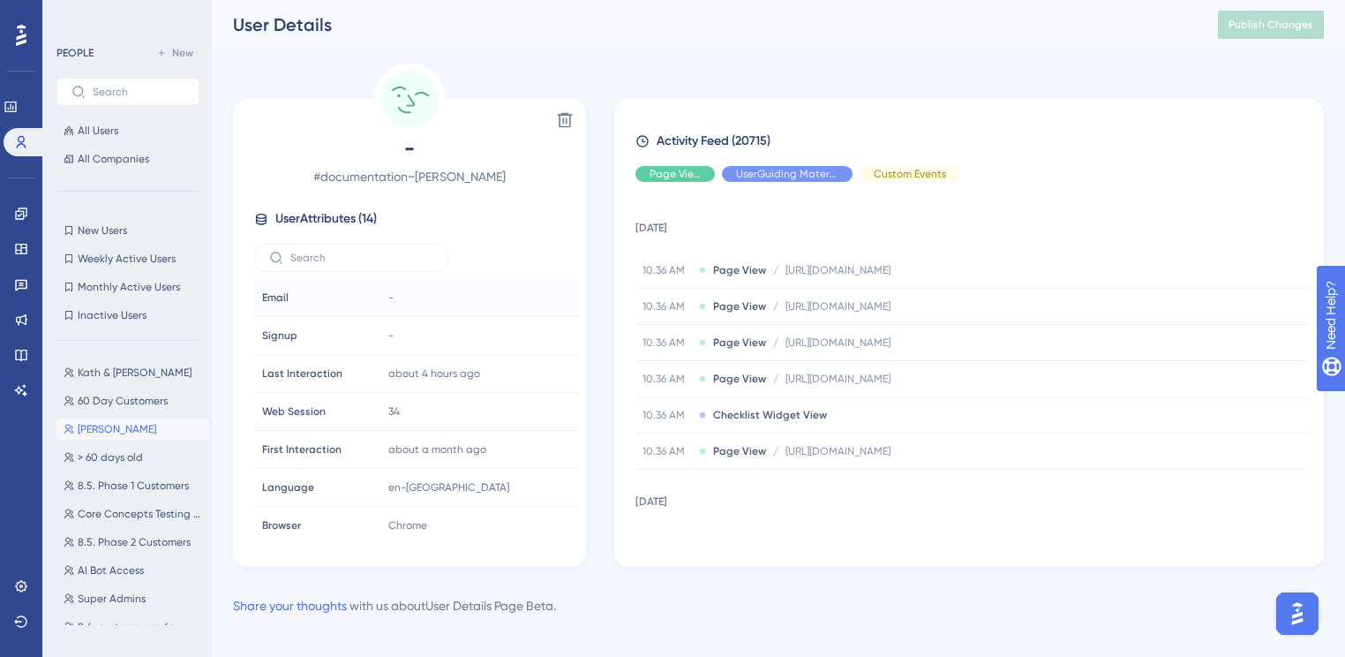
click at [280, 300] on span "Email" at bounding box center [275, 297] width 26 height 14
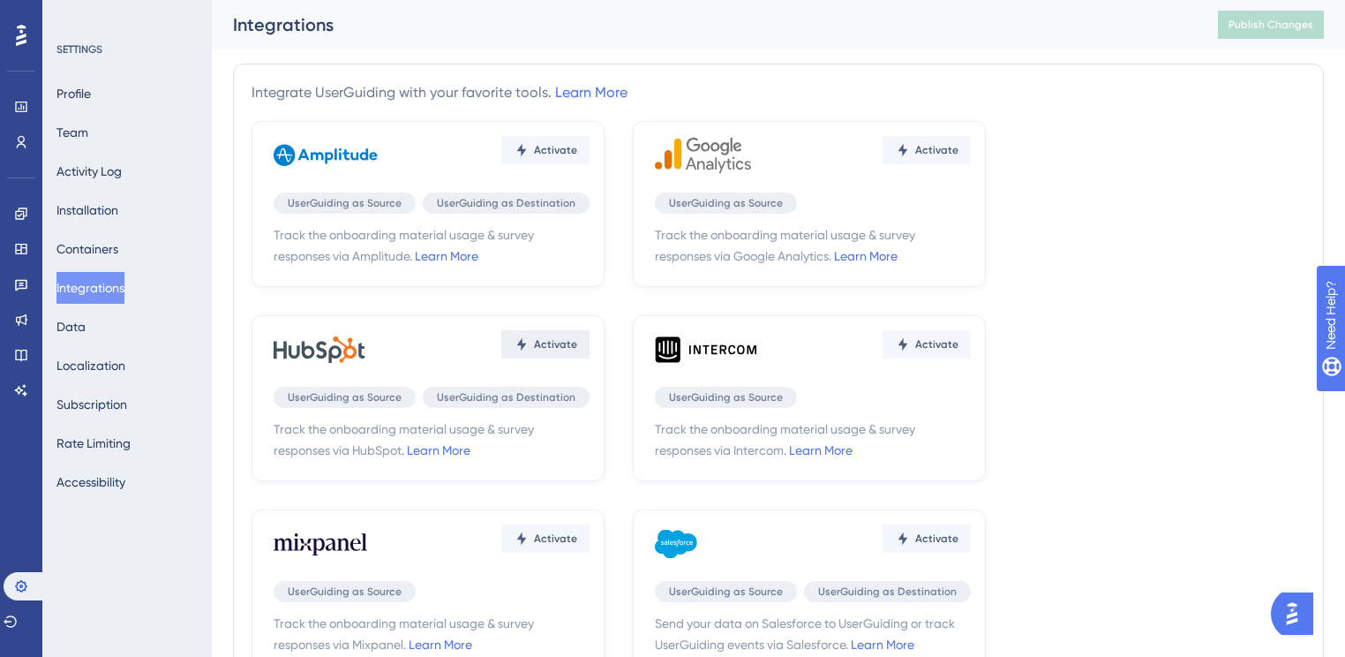
click at [549, 157] on span "Activate" at bounding box center [555, 150] width 43 height 14
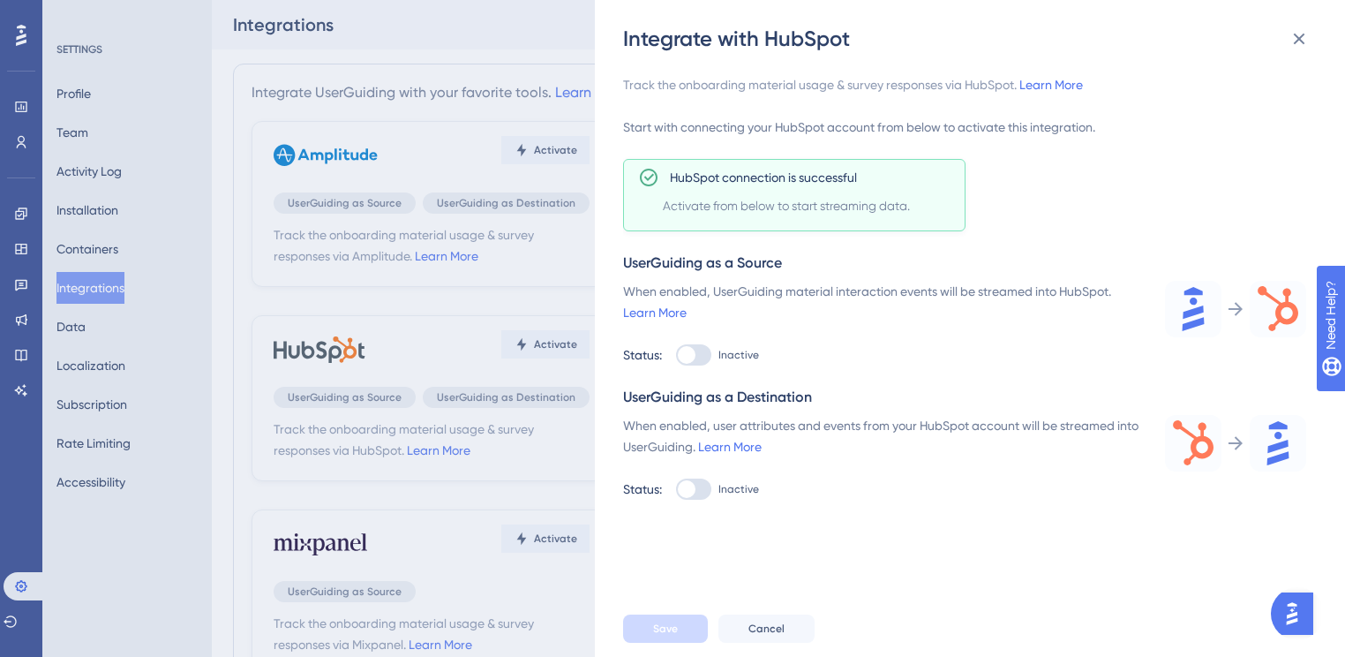
click at [694, 349] on div at bounding box center [687, 355] width 18 height 18
click at [676, 355] on input "Inactive" at bounding box center [675, 355] width 1 height 1
checkbox input "true"
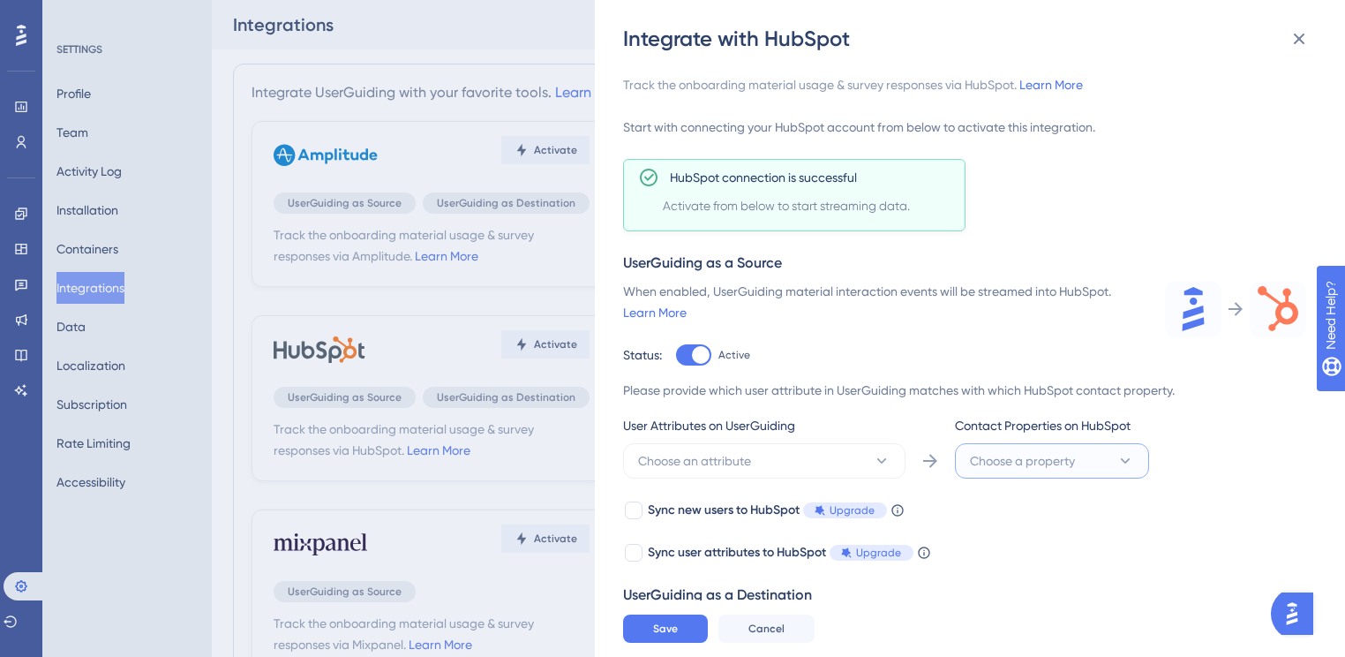
click at [1024, 454] on span "Choose a property" at bounding box center [1022, 460] width 105 height 21
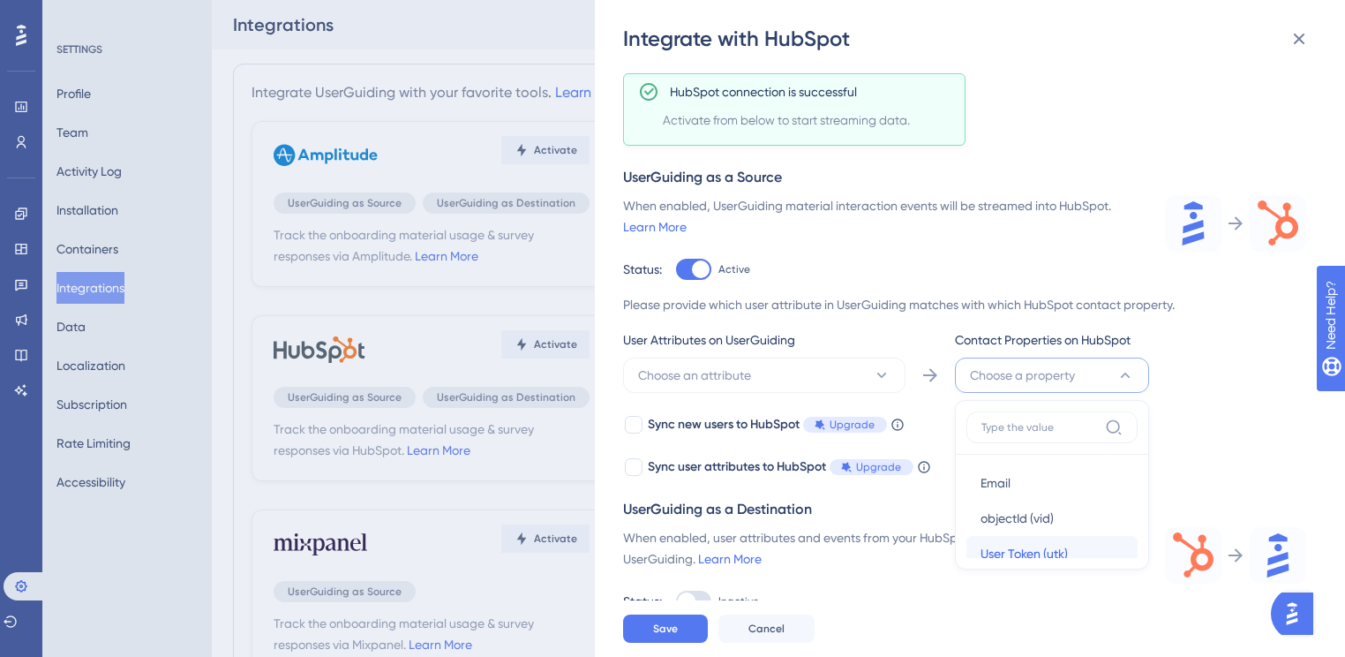
click at [1068, 557] on span "User Token (utk)" at bounding box center [1024, 553] width 87 height 21
click at [759, 371] on button "Choose an attribute" at bounding box center [764, 375] width 282 height 35
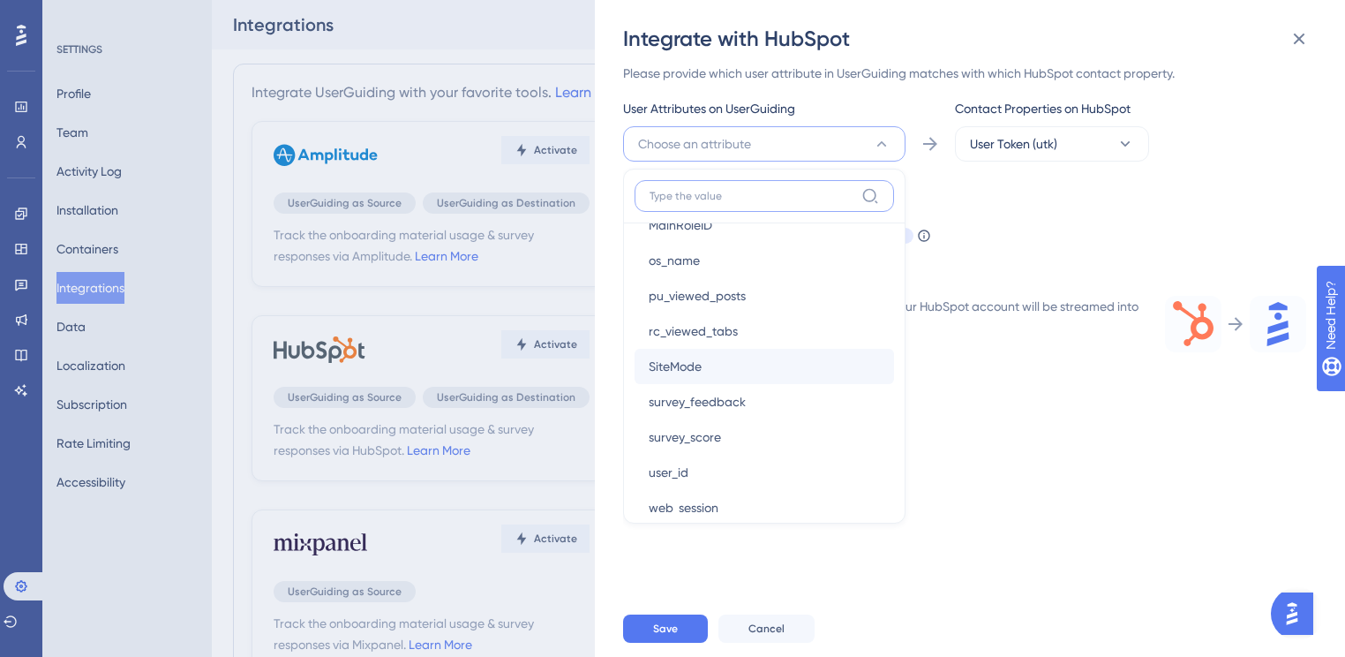
scroll to position [685, 0]
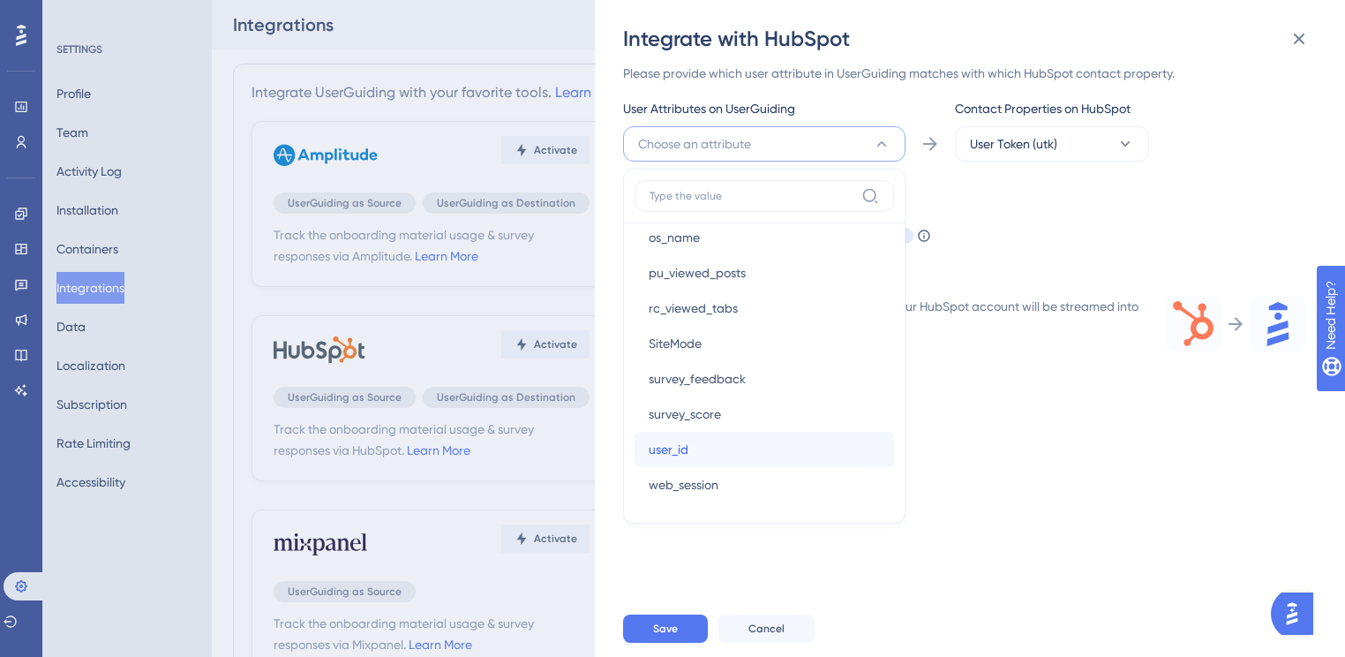
click at [704, 445] on div "user_id user_id" at bounding box center [764, 449] width 231 height 35
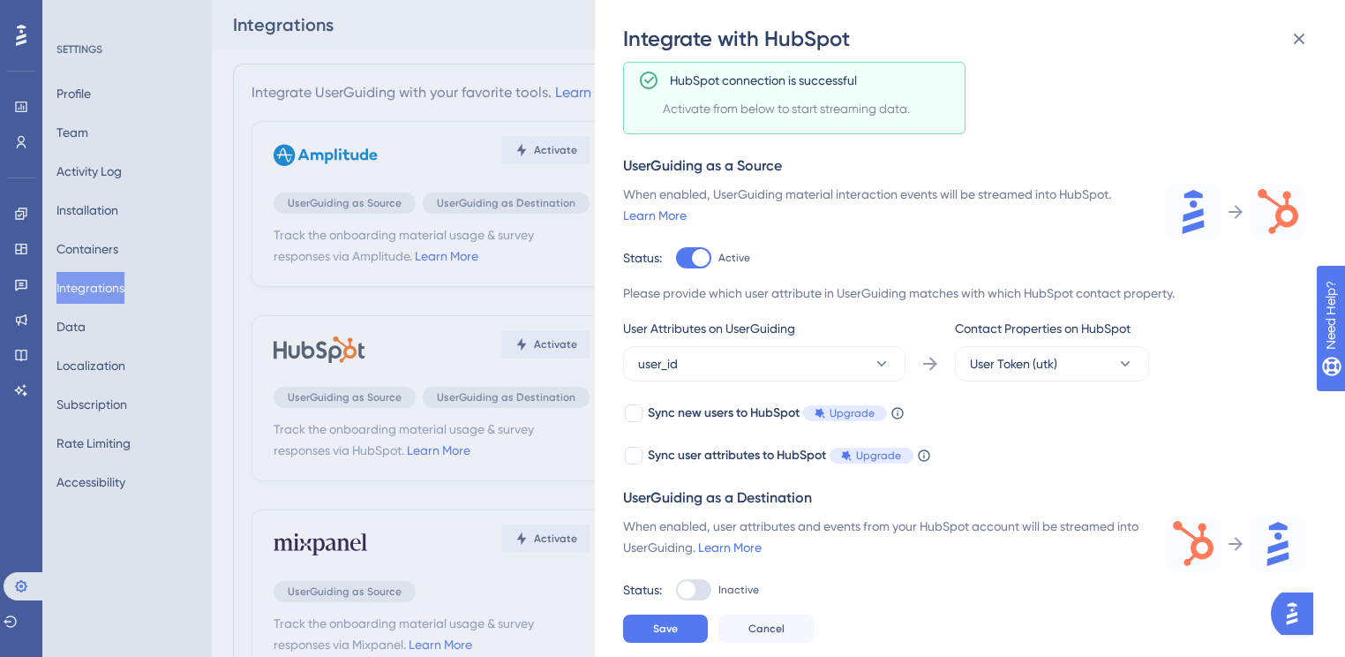
scroll to position [86, 0]
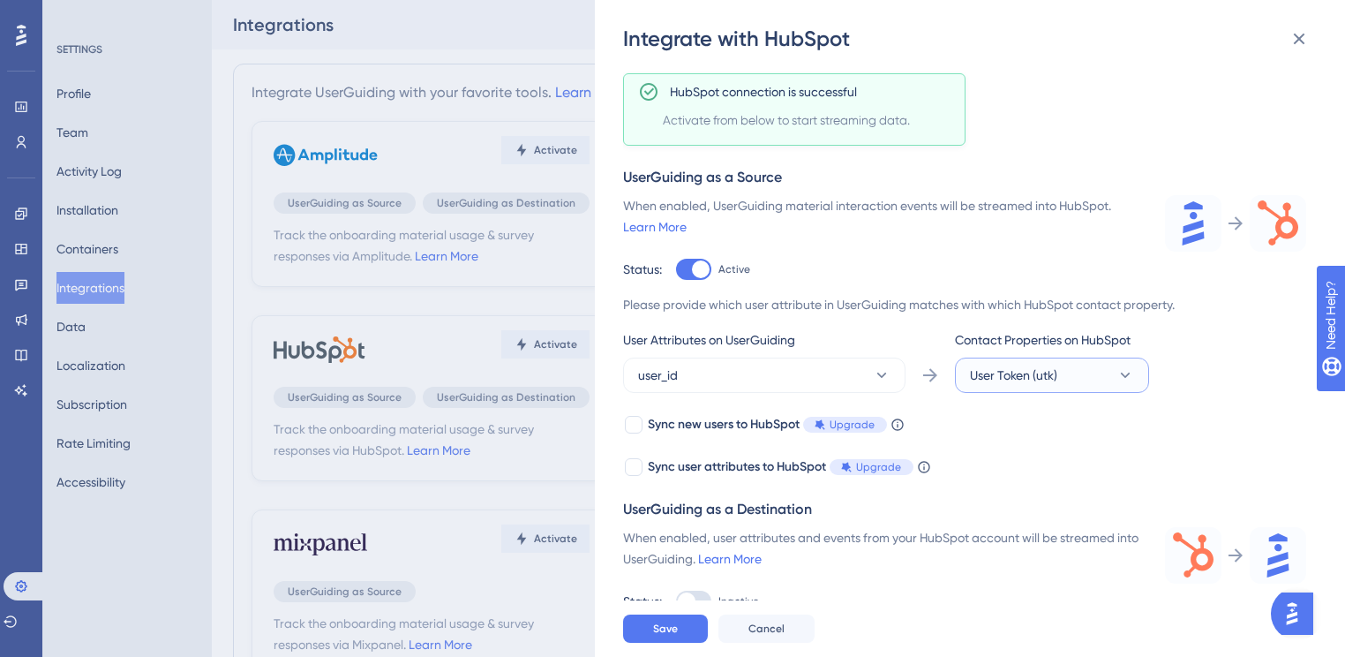
click at [1098, 359] on button "User Token (utk)" at bounding box center [1052, 375] width 194 height 35
click at [1057, 515] on div "objectId (vid) objectId (vid)" at bounding box center [1052, 518] width 143 height 35
click at [656, 636] on span "Save" at bounding box center [665, 628] width 25 height 14
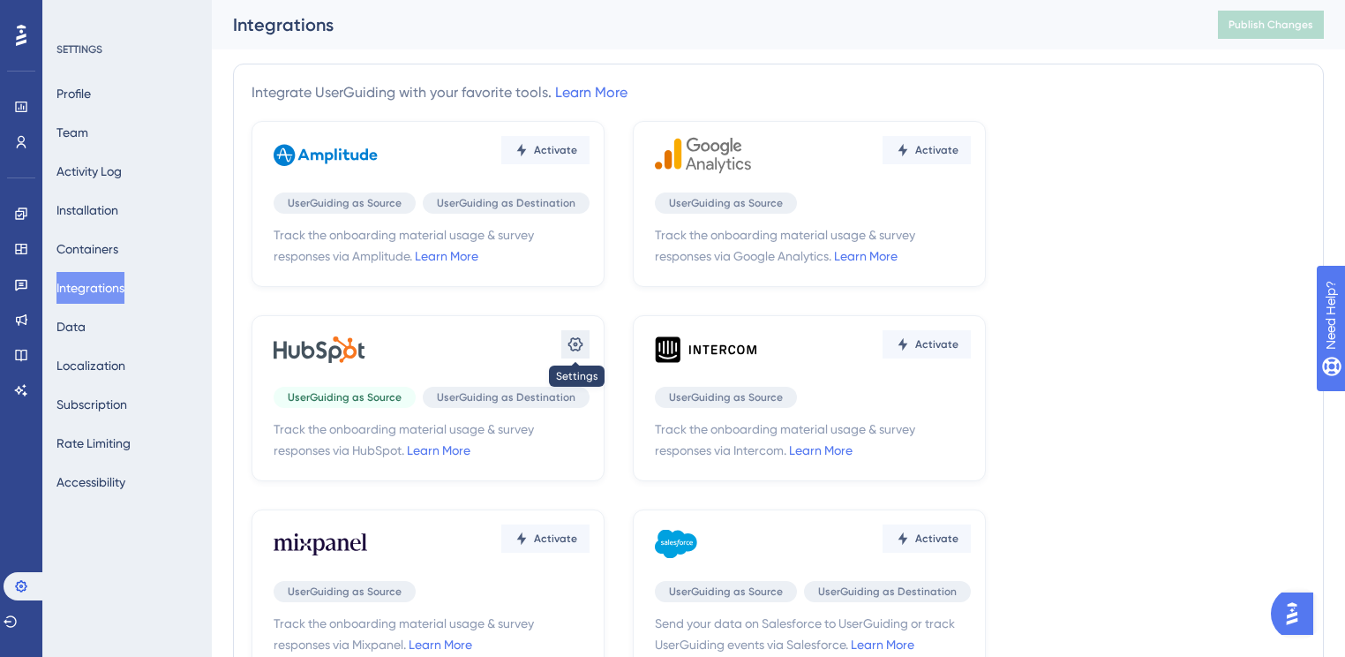
click at [568, 344] on icon at bounding box center [575, 344] width 15 height 14
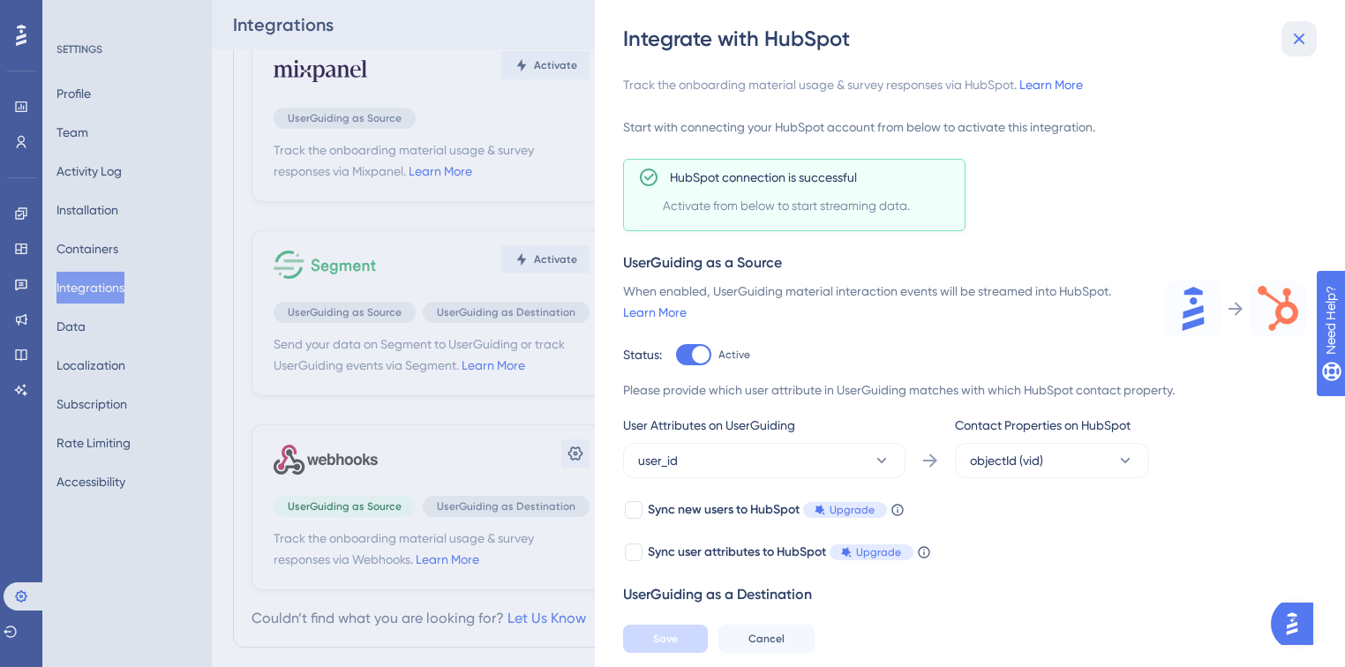
click at [1303, 46] on icon at bounding box center [1299, 38] width 21 height 21
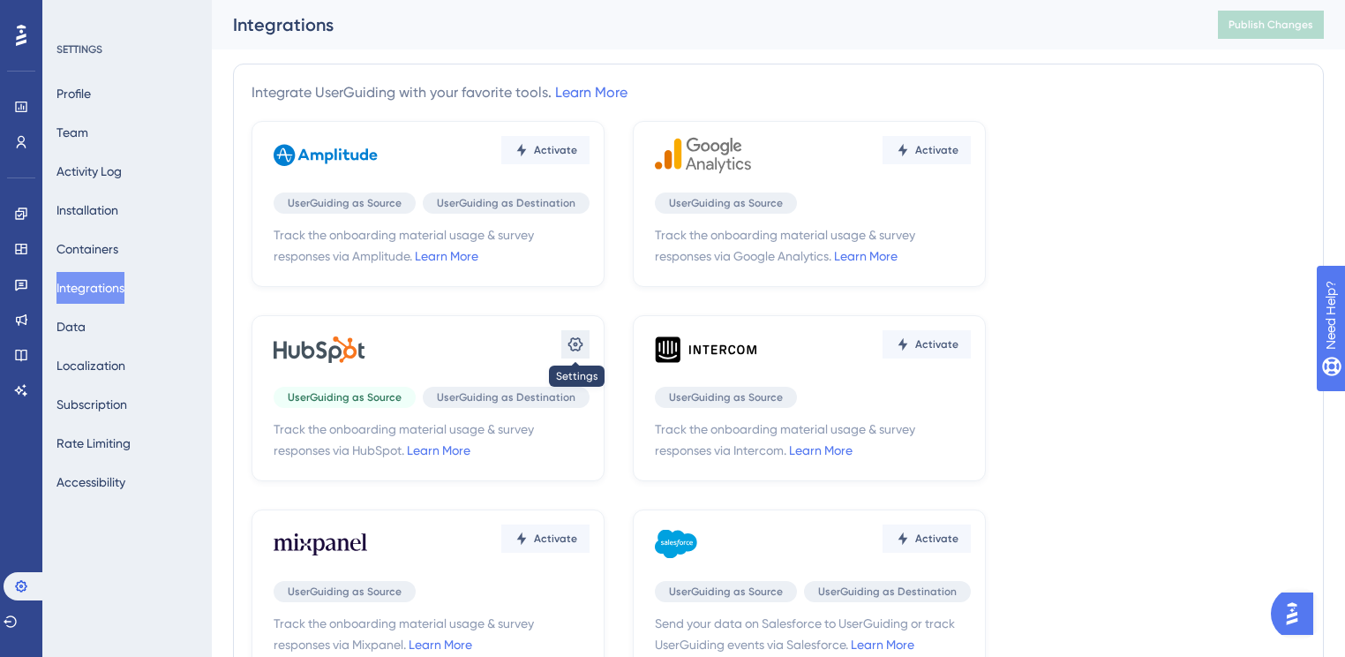
click at [583, 346] on icon at bounding box center [576, 344] width 18 height 18
